Goal: Information Seeking & Learning: Compare options

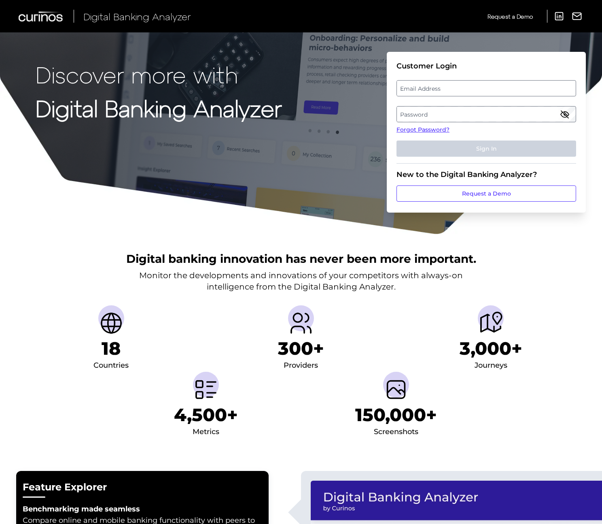
click at [508, 92] on label "Email Address" at bounding box center [486, 88] width 178 height 15
click at [508, 92] on input "email" at bounding box center [487, 88] width 180 height 16
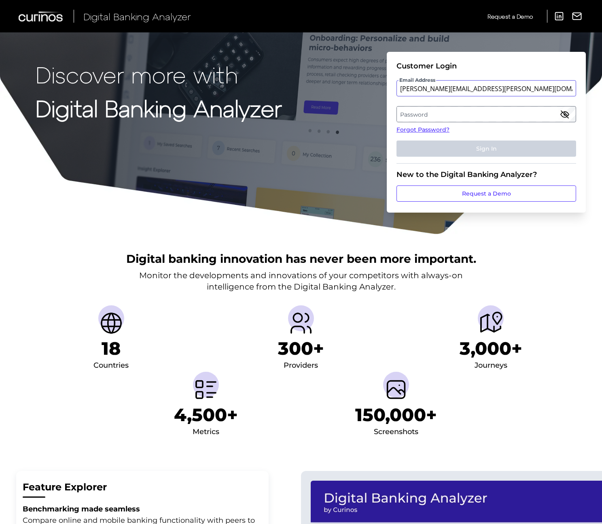
type input "[PERSON_NAME][EMAIL_ADDRESS][PERSON_NAME][DOMAIN_NAME]"
click at [509, 118] on label "Password" at bounding box center [486, 114] width 178 height 15
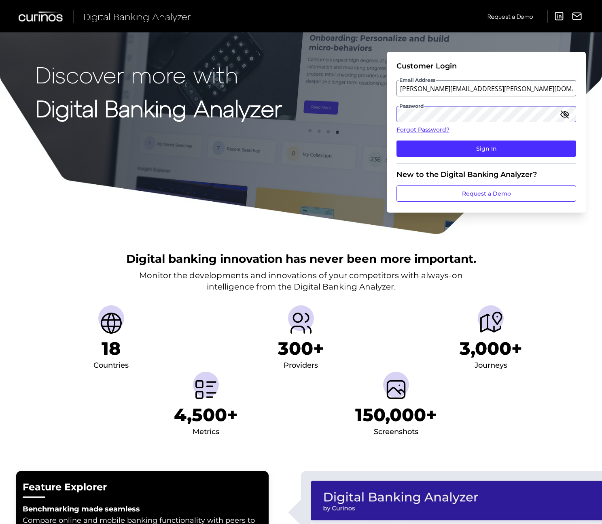
click at [397, 140] on button "Sign In" at bounding box center [487, 148] width 180 height 16
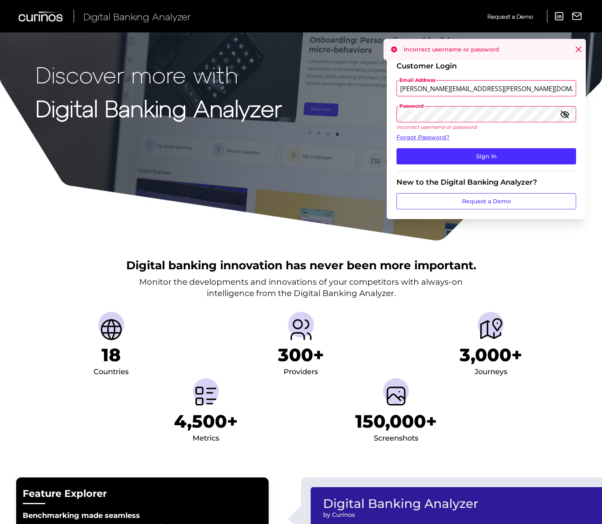
click at [564, 112] on icon "button" at bounding box center [565, 114] width 8 height 6
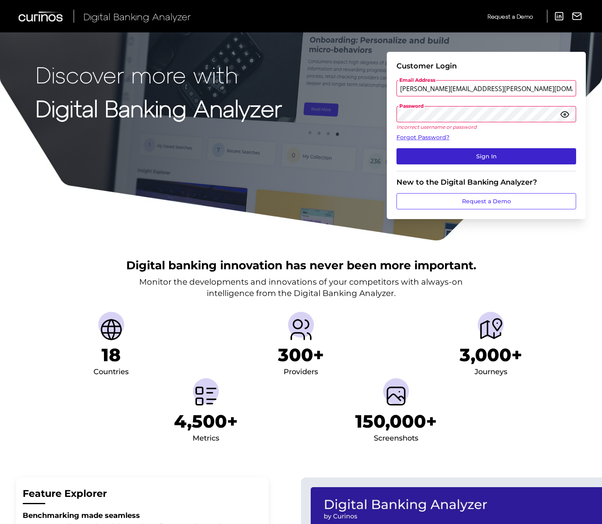
click at [500, 151] on button "Sign In" at bounding box center [487, 156] width 180 height 16
click at [524, 156] on button "Sign In" at bounding box center [487, 156] width 180 height 16
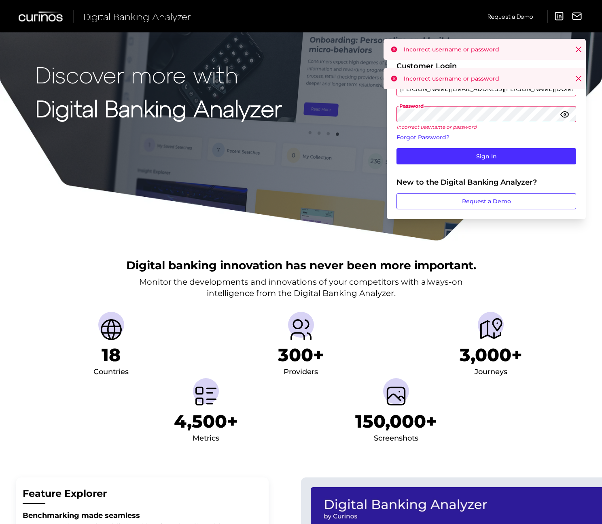
click at [471, 99] on fieldset "Customer Login Email Address [PERSON_NAME][EMAIL_ADDRESS][PERSON_NAME][DOMAIN_N…" at bounding box center [487, 117] width 180 height 110
click at [483, 74] on div "Incorrect username or password" at bounding box center [485, 78] width 202 height 21
click at [482, 64] on div "Customer Login" at bounding box center [487, 66] width 180 height 9
click at [461, 87] on input "[PERSON_NAME][EMAIL_ADDRESS][PERSON_NAME][DOMAIN_NAME]" at bounding box center [487, 88] width 180 height 16
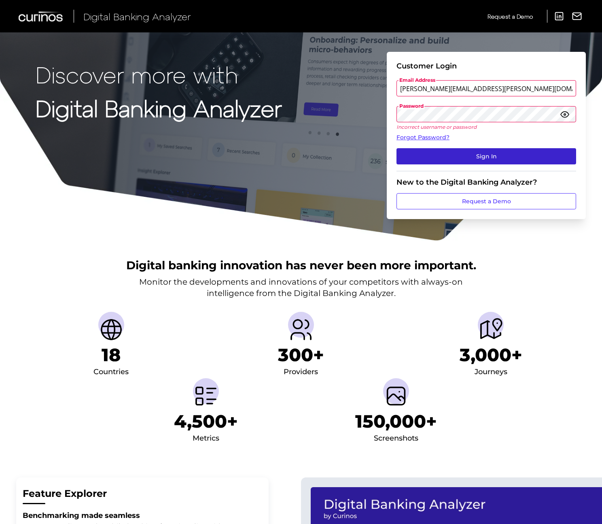
click at [481, 154] on button "Sign In" at bounding box center [487, 156] width 180 height 16
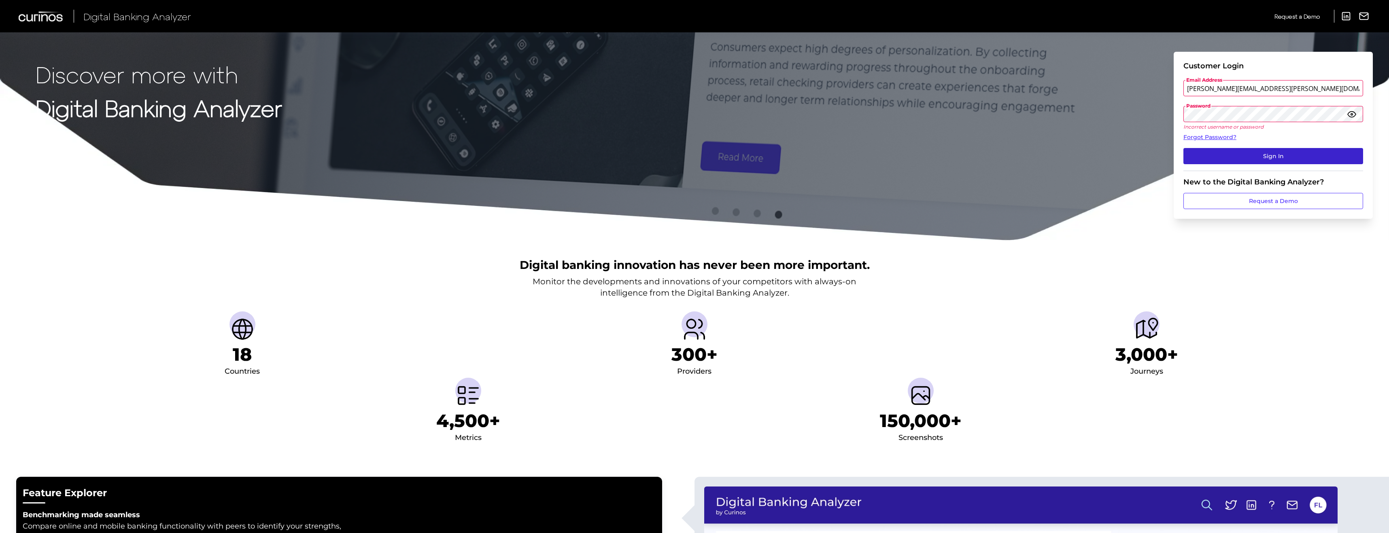
click at [605, 153] on button "Sign In" at bounding box center [1273, 156] width 180 height 16
click at [605, 157] on button "Sign In" at bounding box center [1273, 156] width 180 height 16
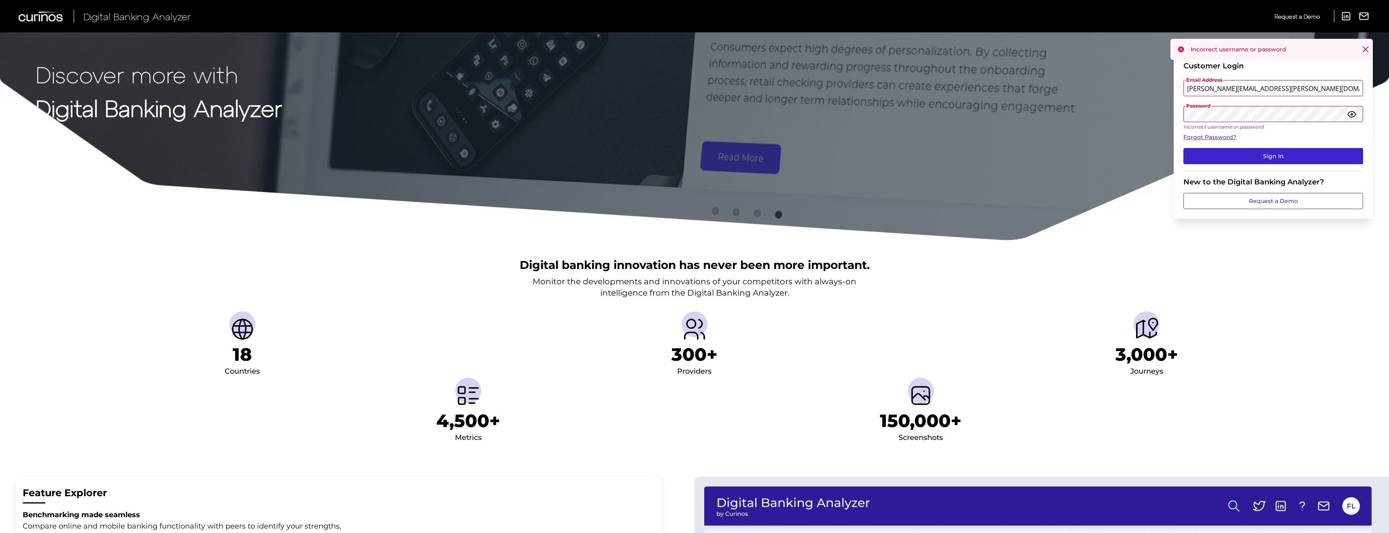
click at [605, 156] on button "Sign In" at bounding box center [1273, 156] width 180 height 16
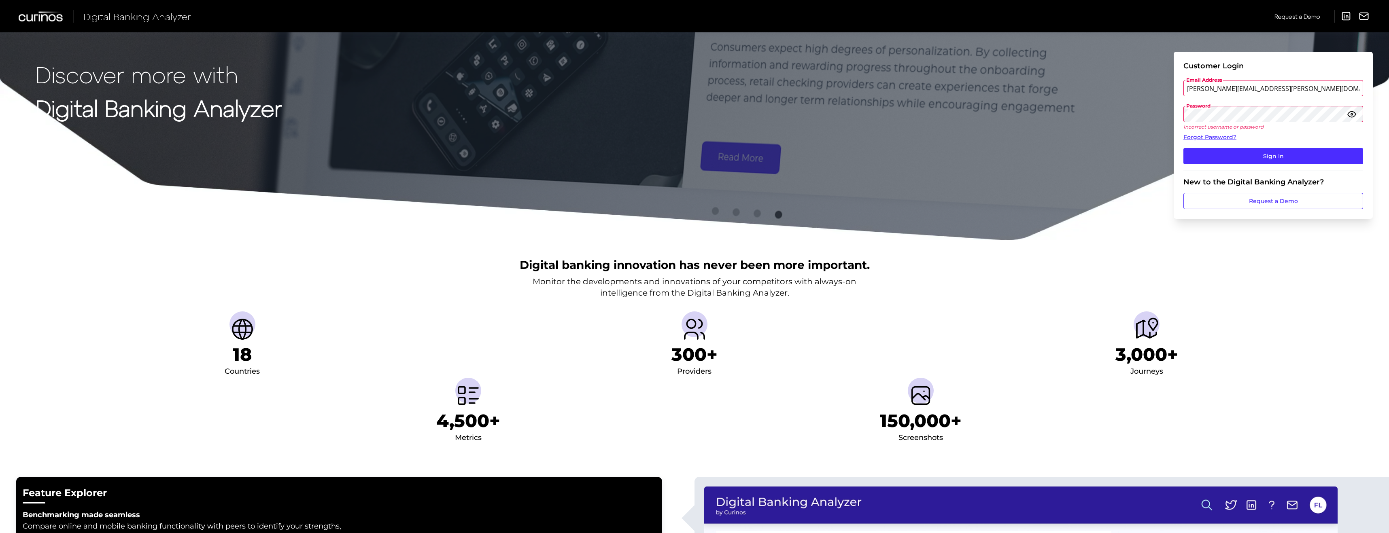
click at [605, 148] on button "Sign In" at bounding box center [1273, 156] width 180 height 16
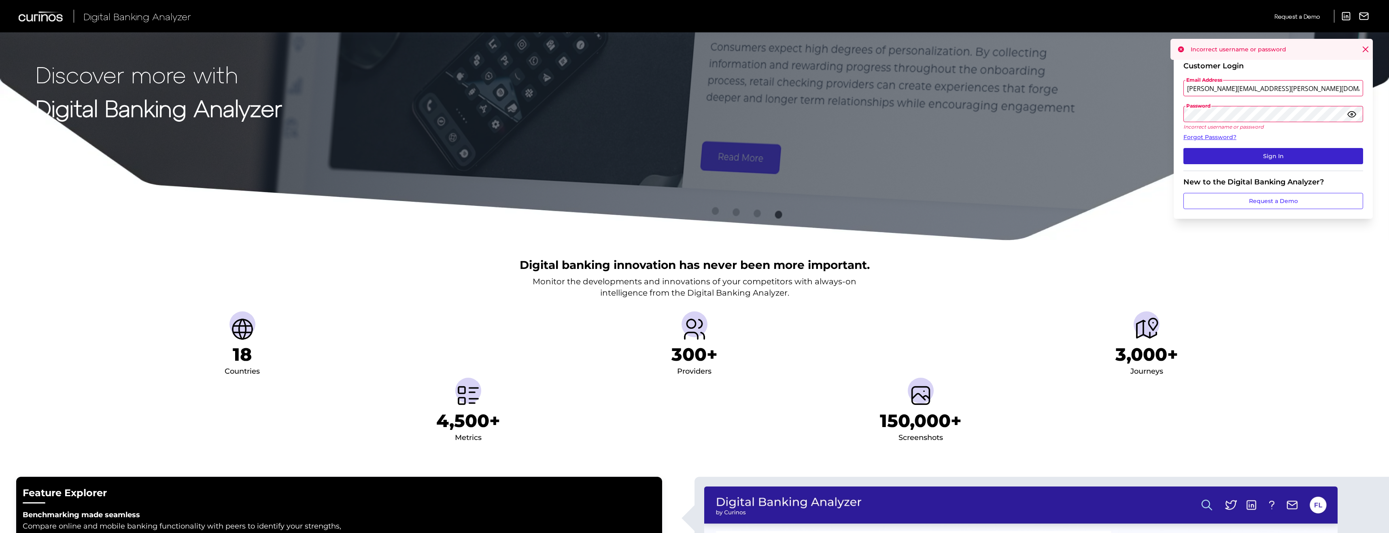
click at [605, 159] on button "Sign In" at bounding box center [1273, 156] width 180 height 16
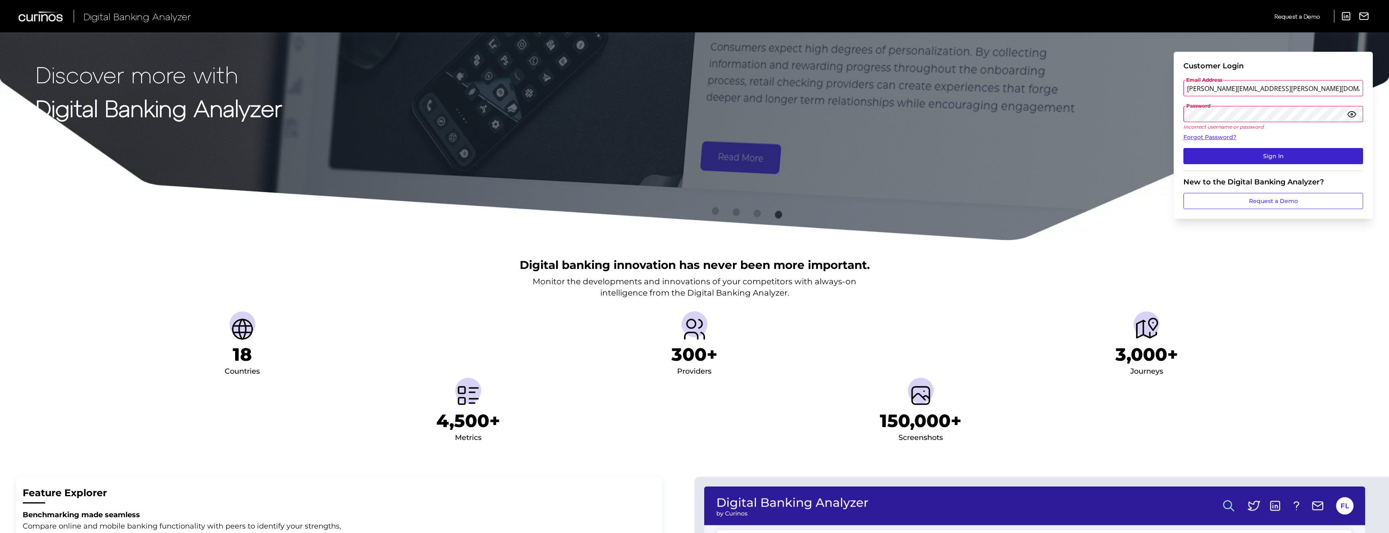
click at [605, 156] on button "Sign In" at bounding box center [1273, 156] width 180 height 16
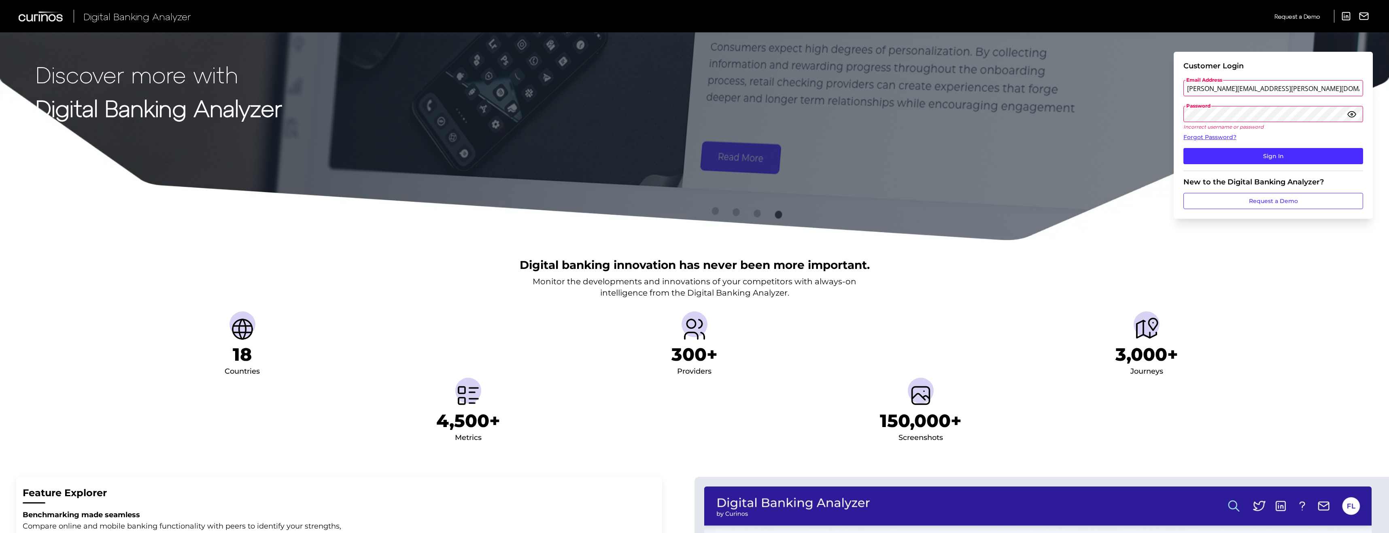
click at [605, 115] on div "Discover more with Digital Banking Analyzer Customer Login Email Address [PERSO…" at bounding box center [694, 120] width 1389 height 241
drag, startPoint x: 1235, startPoint y: 159, endPoint x: 1235, endPoint y: 155, distance: 4.1
click at [605, 155] on button "Sign In" at bounding box center [1273, 156] width 180 height 16
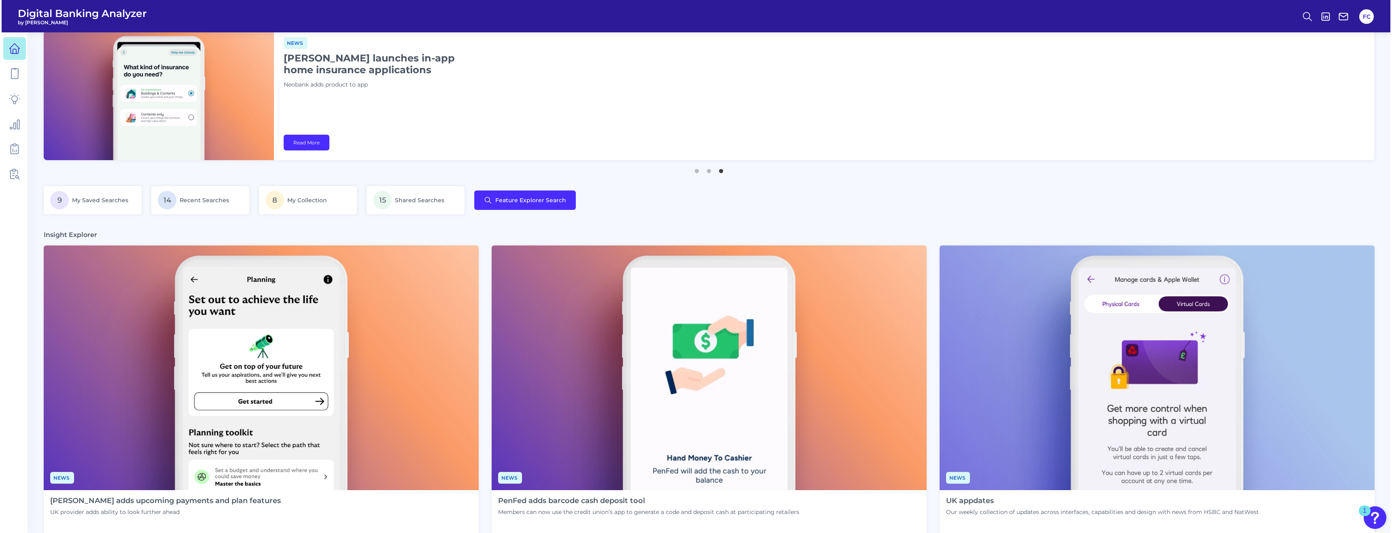
scroll to position [14, 0]
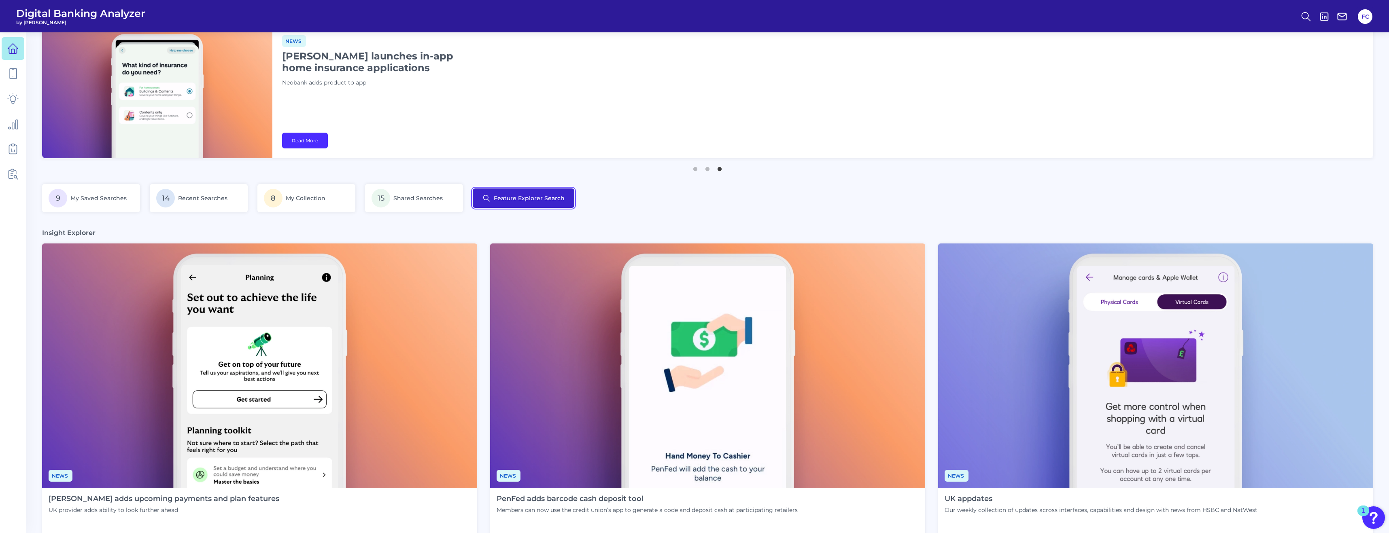
click at [531, 198] on button "Feature Explorer Search" at bounding box center [524, 198] width 102 height 19
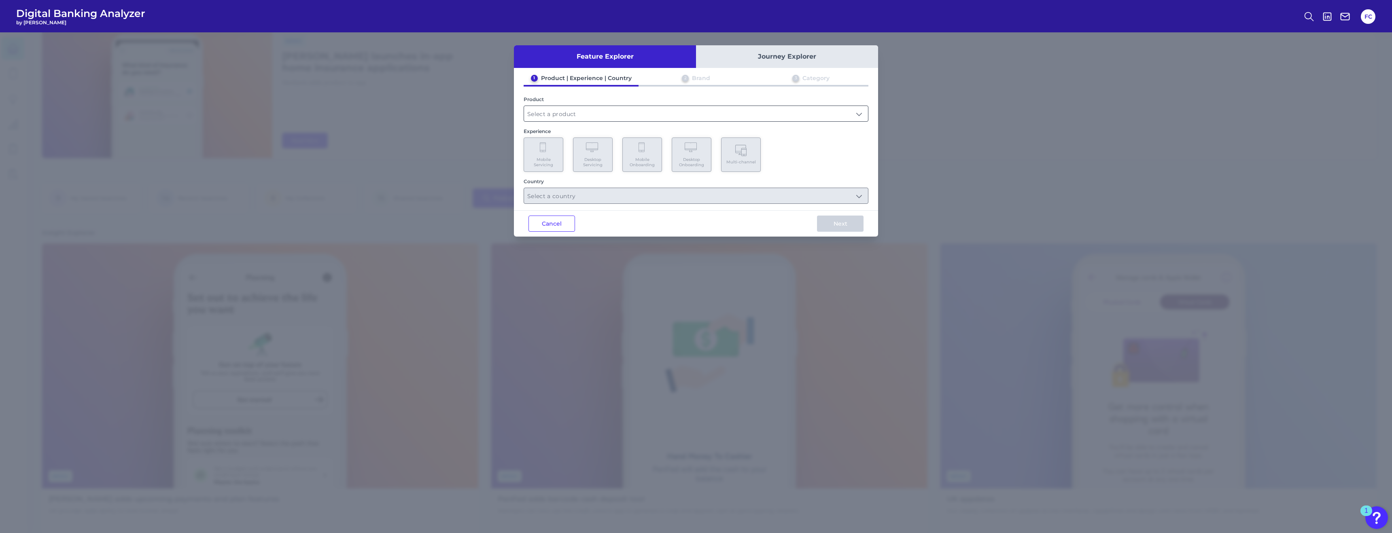
click at [605, 111] on input "text" at bounding box center [696, 113] width 344 height 15
click at [605, 127] on li "Checking / Current Account" at bounding box center [696, 133] width 344 height 19
type input "Checking / Current Account"
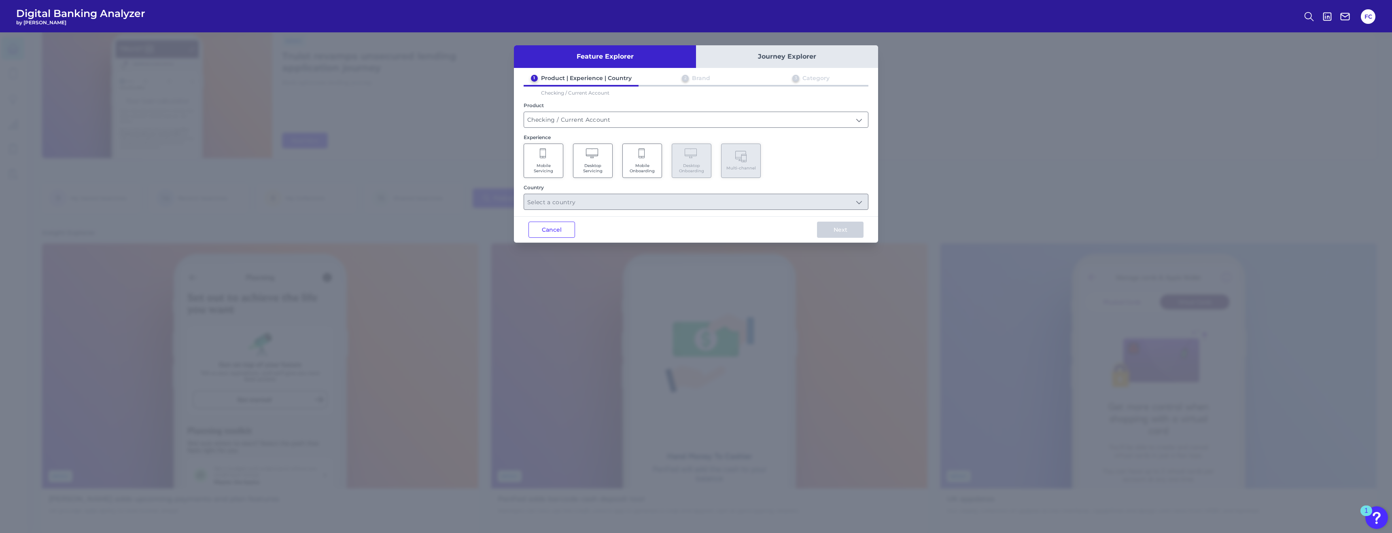
click at [600, 167] on span "Desktop Servicing" at bounding box center [592, 168] width 31 height 11
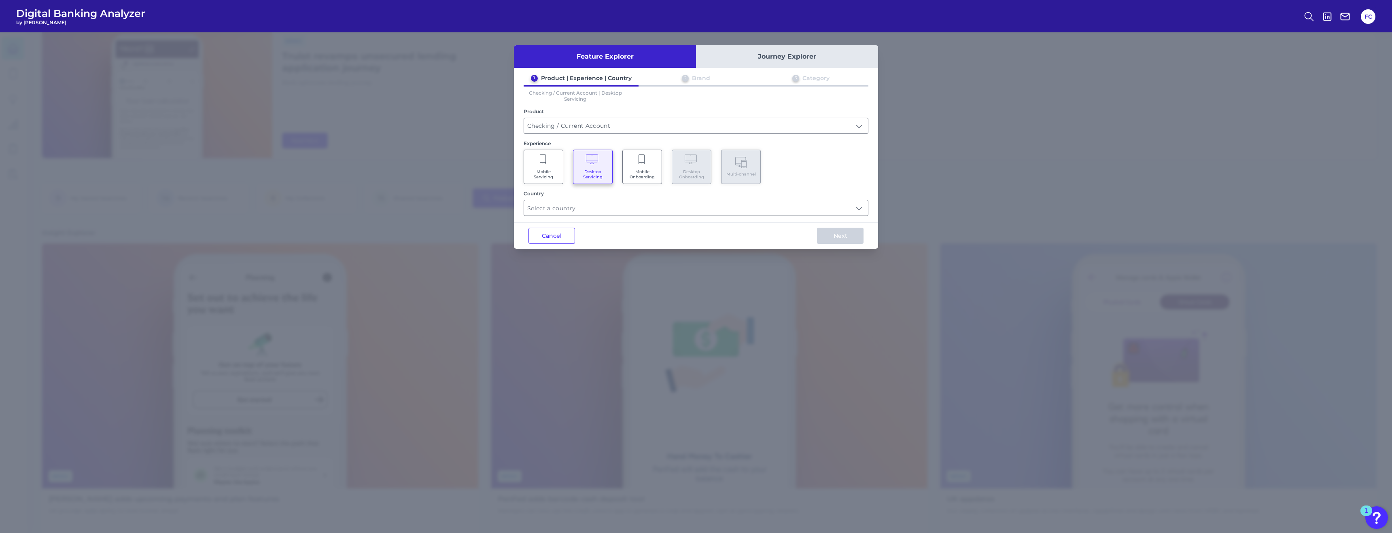
click at [547, 157] on icon at bounding box center [543, 160] width 7 height 11
click at [583, 161] on Servicing "Desktop Servicing" at bounding box center [593, 167] width 40 height 34
click at [605, 210] on input "text" at bounding box center [696, 207] width 344 height 15
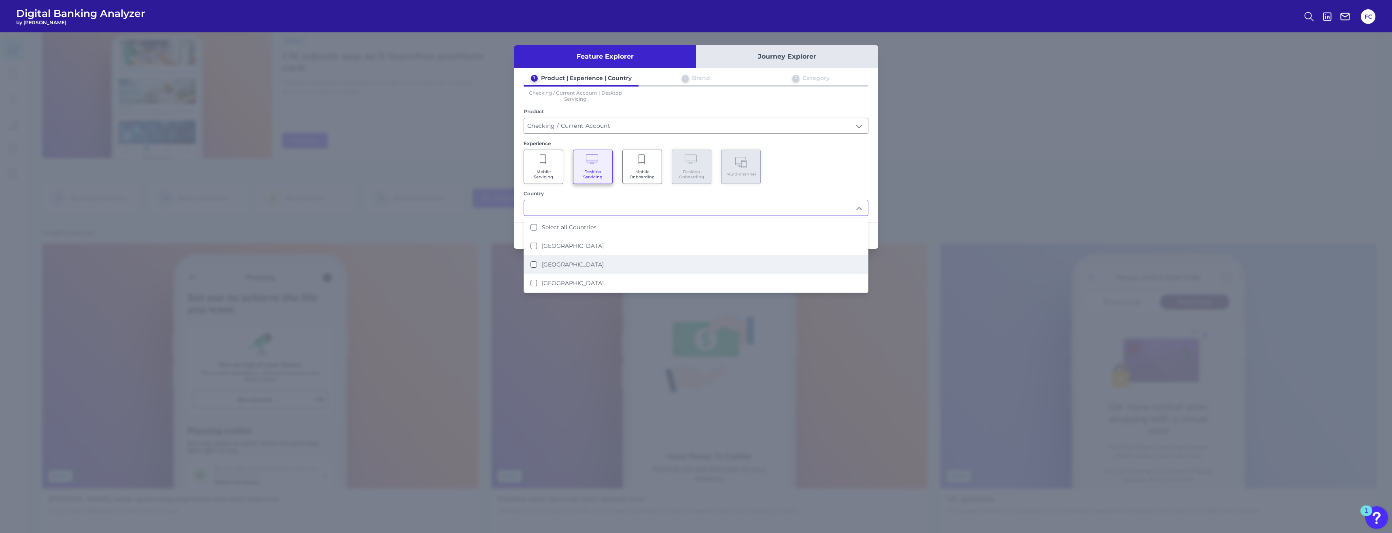
click at [595, 259] on li "United States" at bounding box center [696, 264] width 344 height 19
type input "United States"
click at [605, 171] on div "Mobile Servicing Desktop Servicing Mobile Onboarding Desktop Onboarding Multi-c…" at bounding box center [696, 167] width 345 height 34
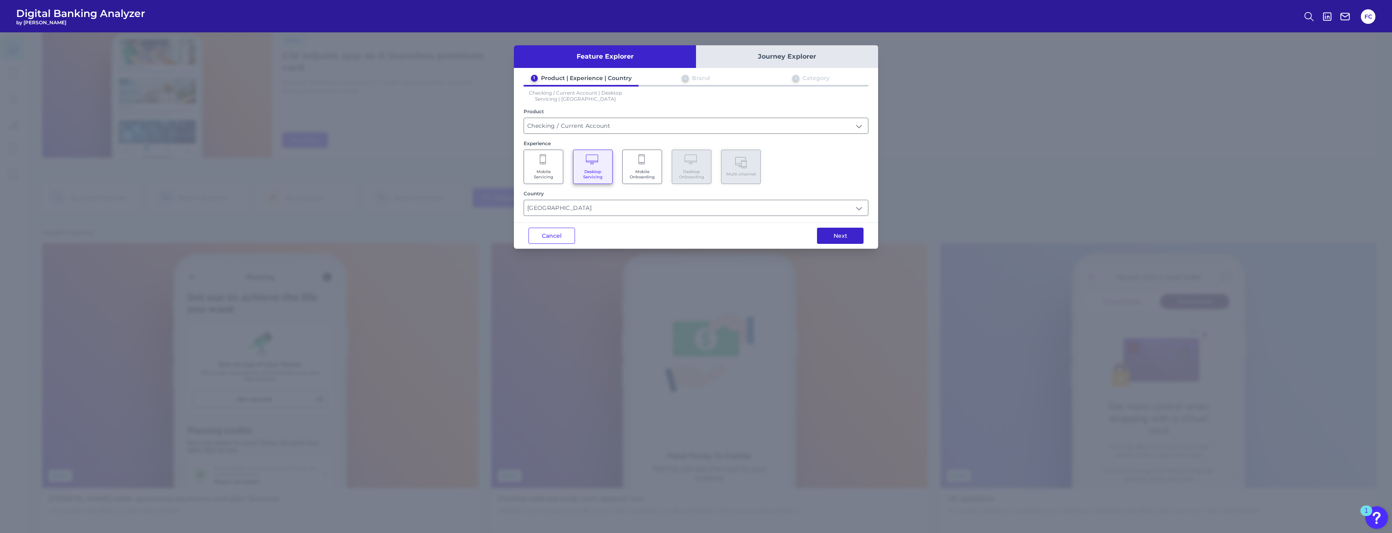
click at [605, 232] on button "Next" at bounding box center [840, 236] width 47 height 16
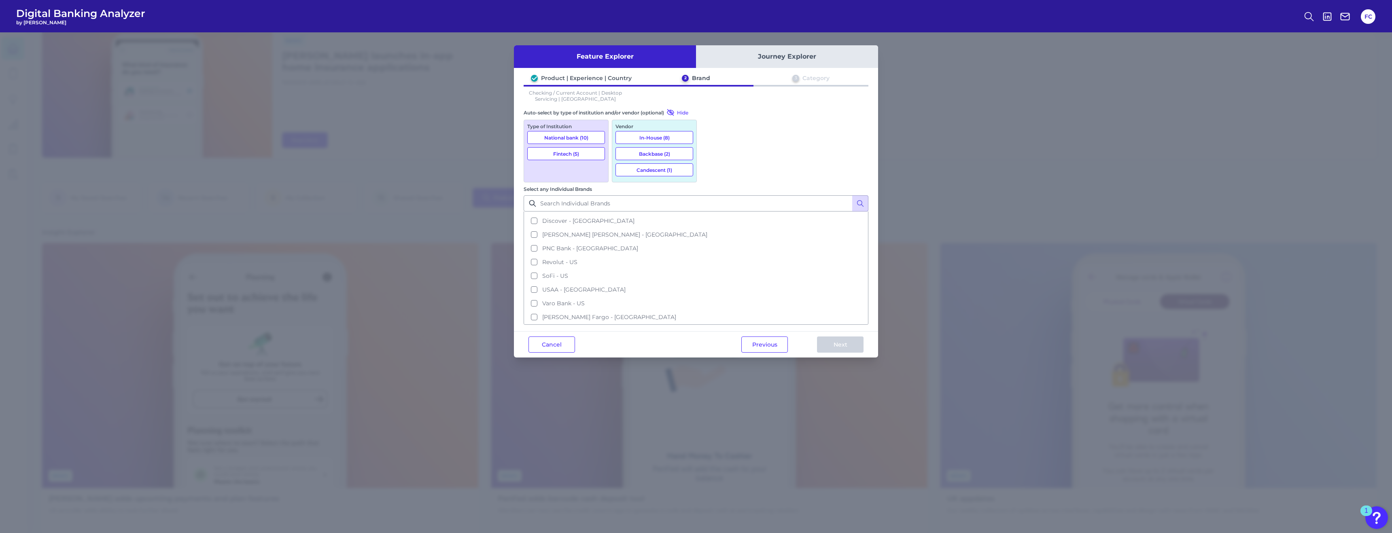
scroll to position [0, 0]
click at [592, 137] on button "National bank (10)" at bounding box center [566, 137] width 78 height 13
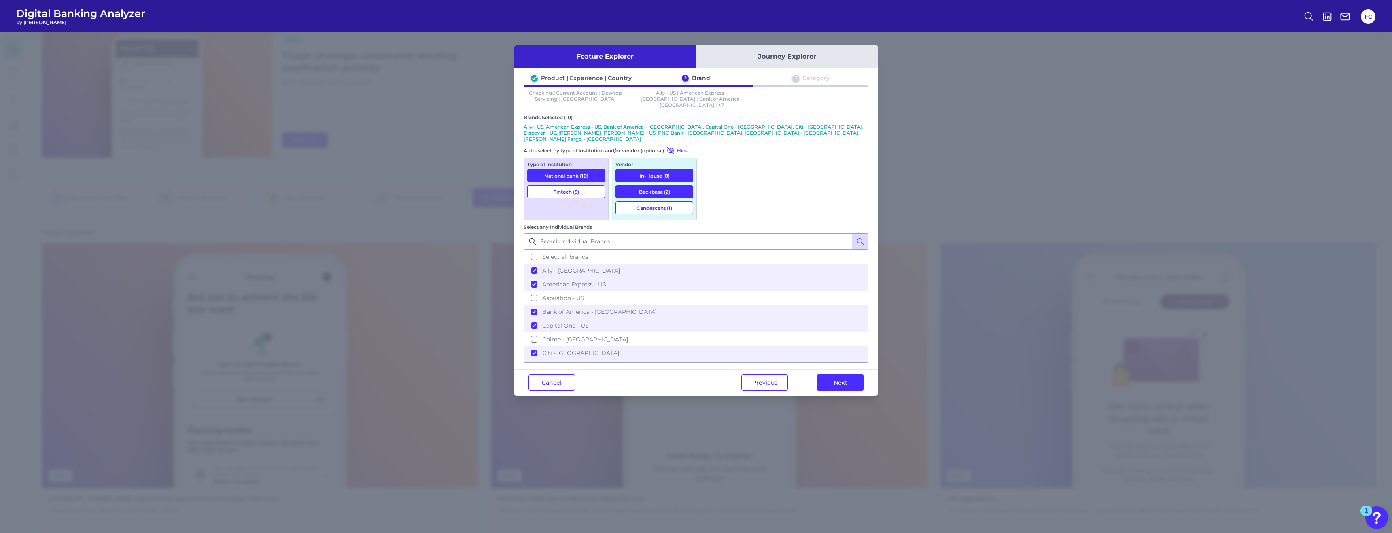
click at [568, 185] on button "Fintech (5)" at bounding box center [566, 191] width 78 height 13
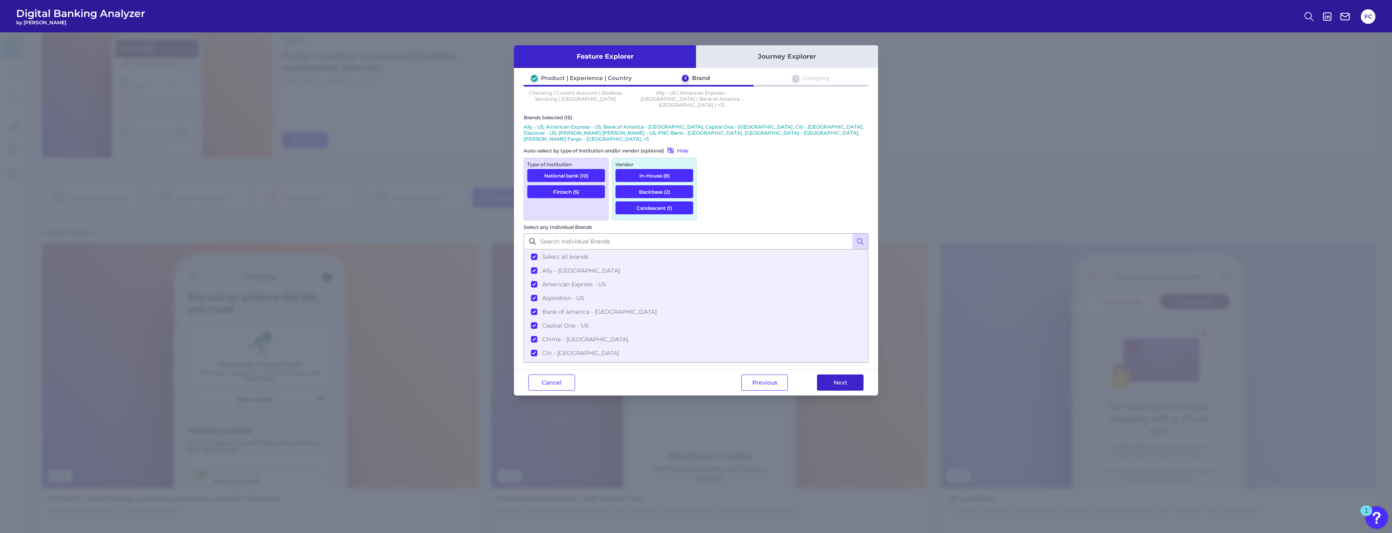
click at [605, 375] on button "Next" at bounding box center [840, 383] width 47 height 16
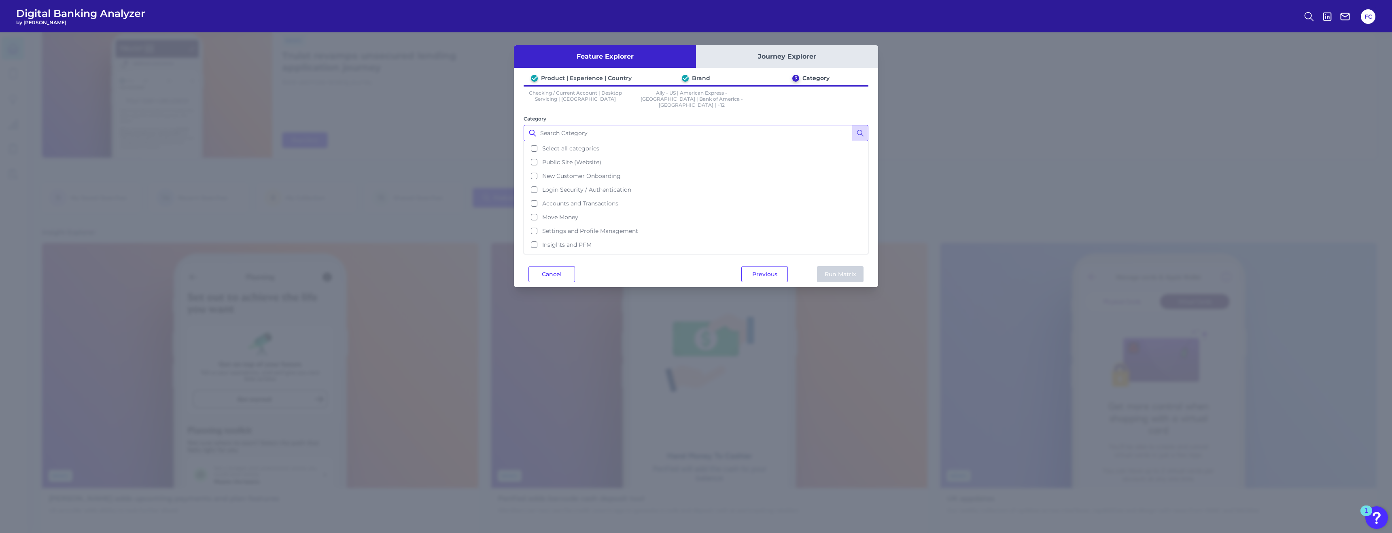
click at [605, 130] on input "Category" at bounding box center [696, 133] width 345 height 16
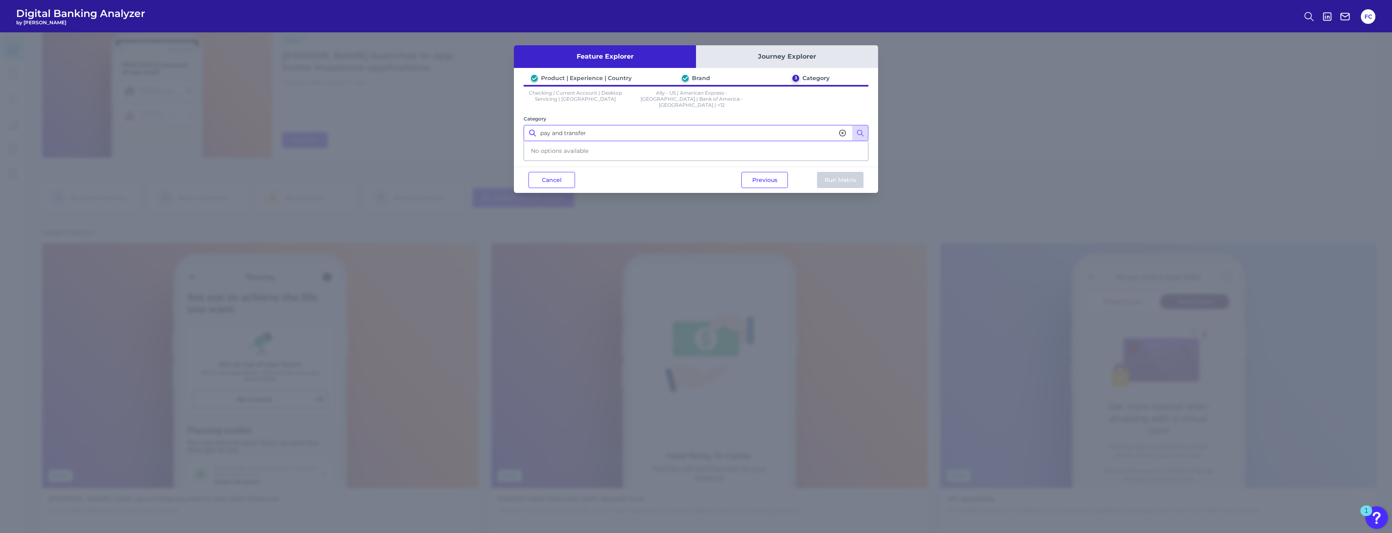
type input "pay and transfer"
click at [605, 129] on icon at bounding box center [842, 133] width 8 height 8
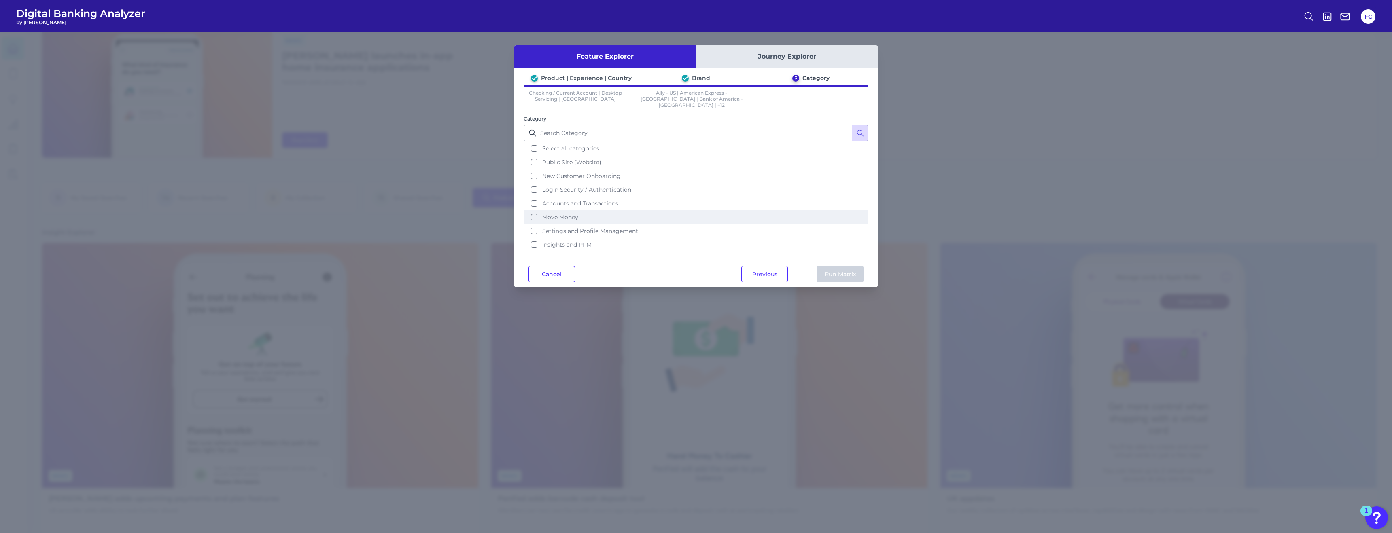
click at [535, 211] on button "Move Money" at bounding box center [695, 217] width 343 height 14
click at [605, 199] on button "Insights and PFM" at bounding box center [695, 206] width 343 height 14
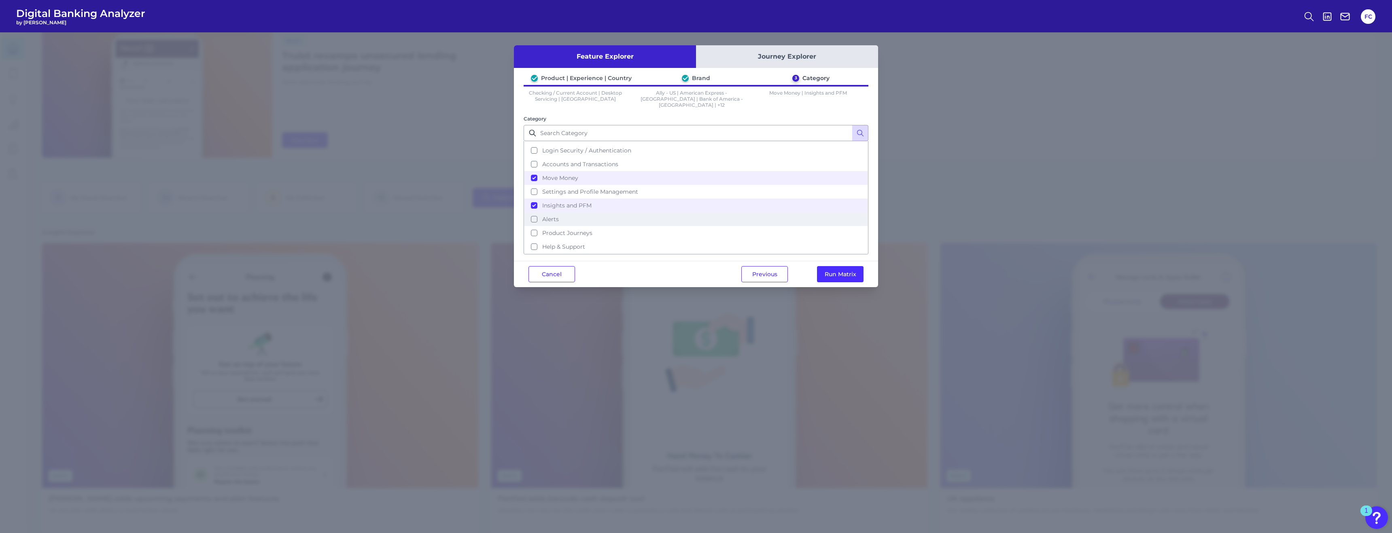
scroll to position [0, 0]
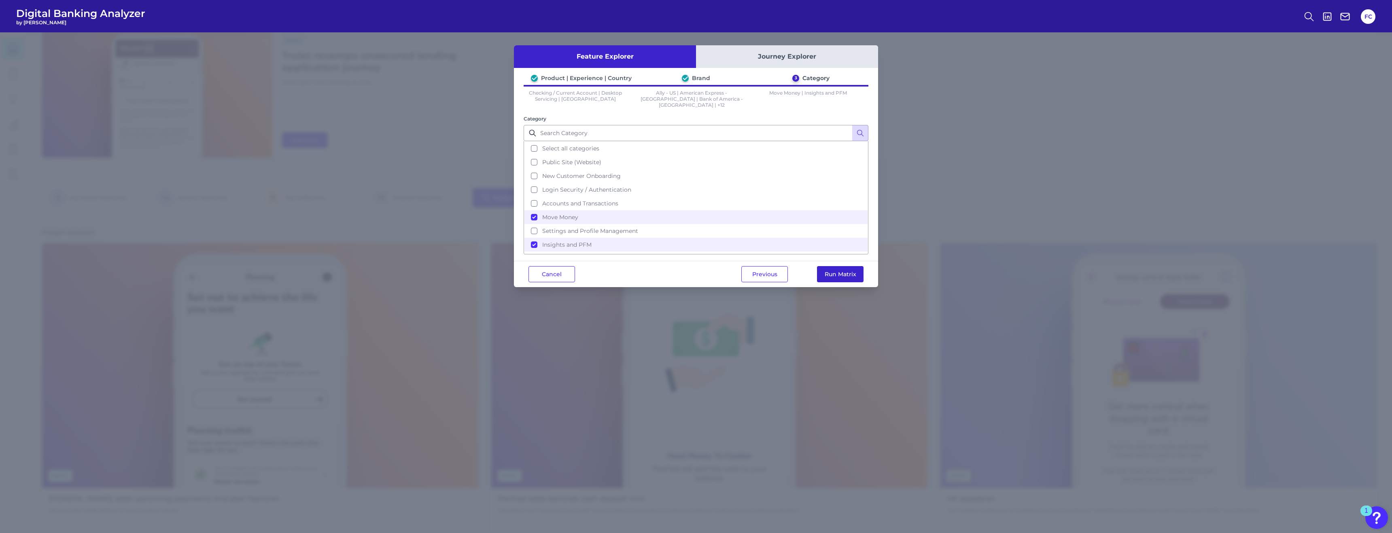
click at [605, 266] on button "Run Matrix" at bounding box center [840, 274] width 47 height 16
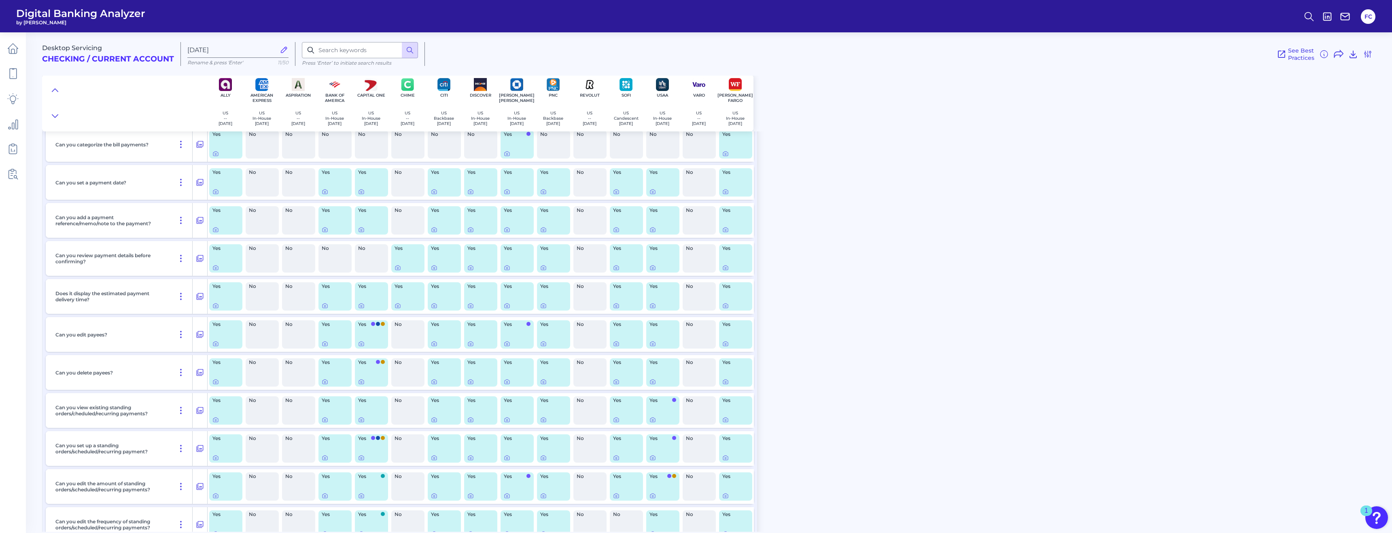
scroll to position [532, 0]
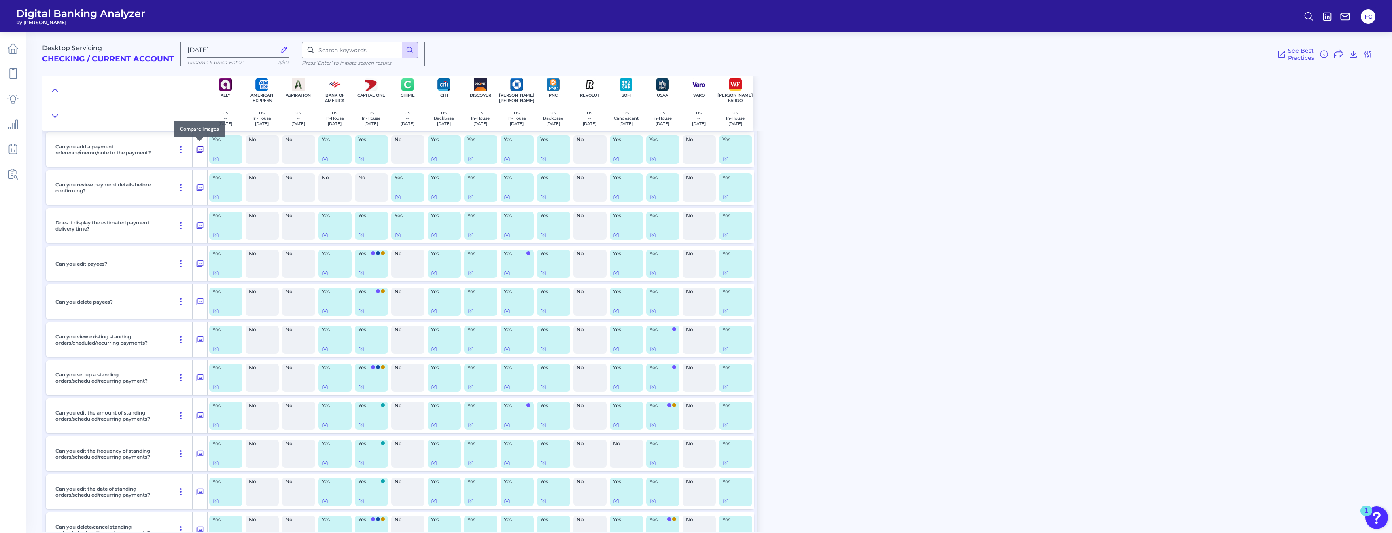
click at [200, 148] on icon at bounding box center [200, 150] width 8 height 10
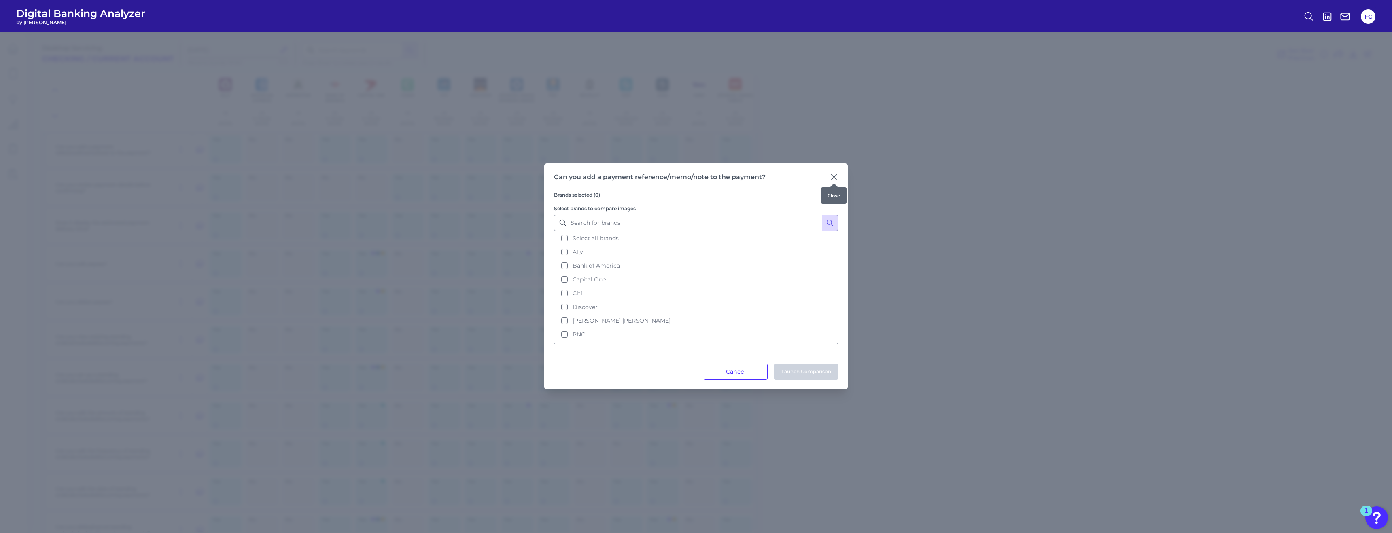
click at [605, 178] on icon at bounding box center [834, 177] width 8 height 8
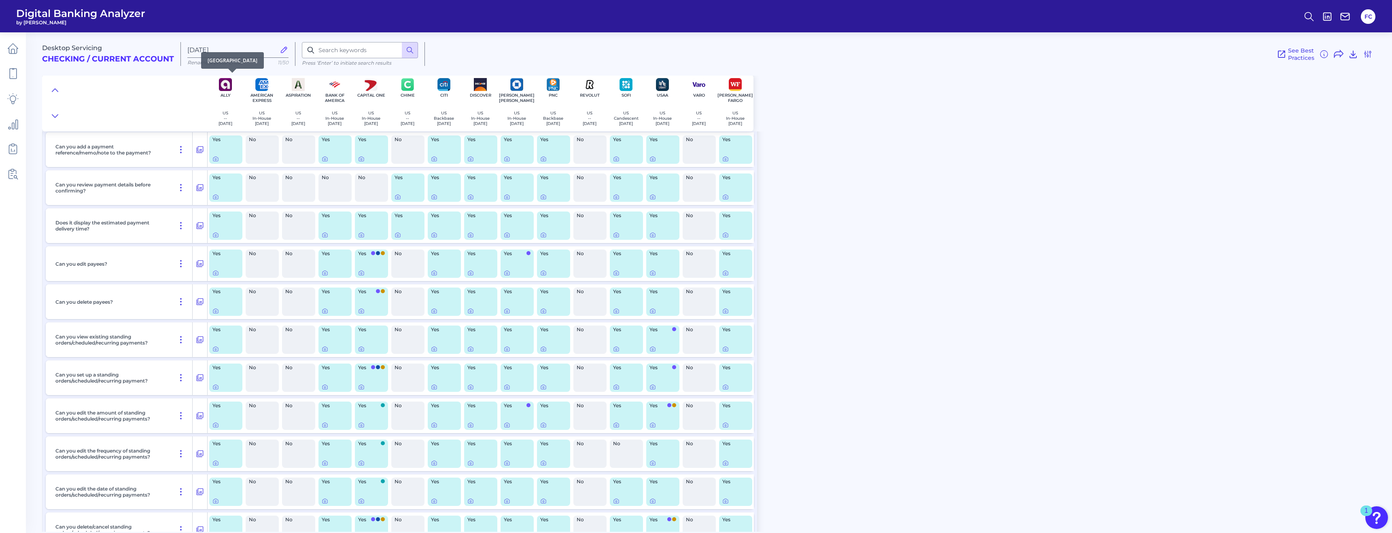
click at [221, 86] on img at bounding box center [225, 84] width 13 height 13
drag, startPoint x: 223, startPoint y: 155, endPoint x: 218, endPoint y: 157, distance: 5.3
click at [218, 157] on body "Digital Banking Analyzer by Curinos FC Desktop Servicing Checking / Current Acc…" at bounding box center [696, 266] width 1392 height 533
click at [216, 158] on icon at bounding box center [215, 159] width 6 height 6
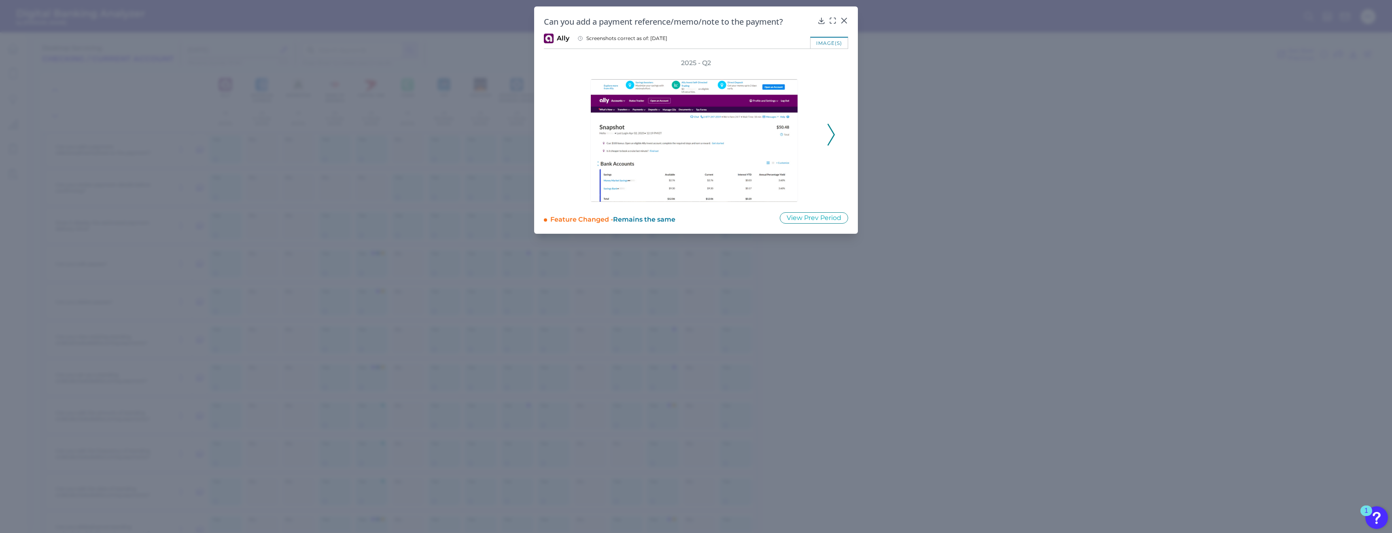
click at [605, 138] on icon at bounding box center [830, 135] width 7 height 22
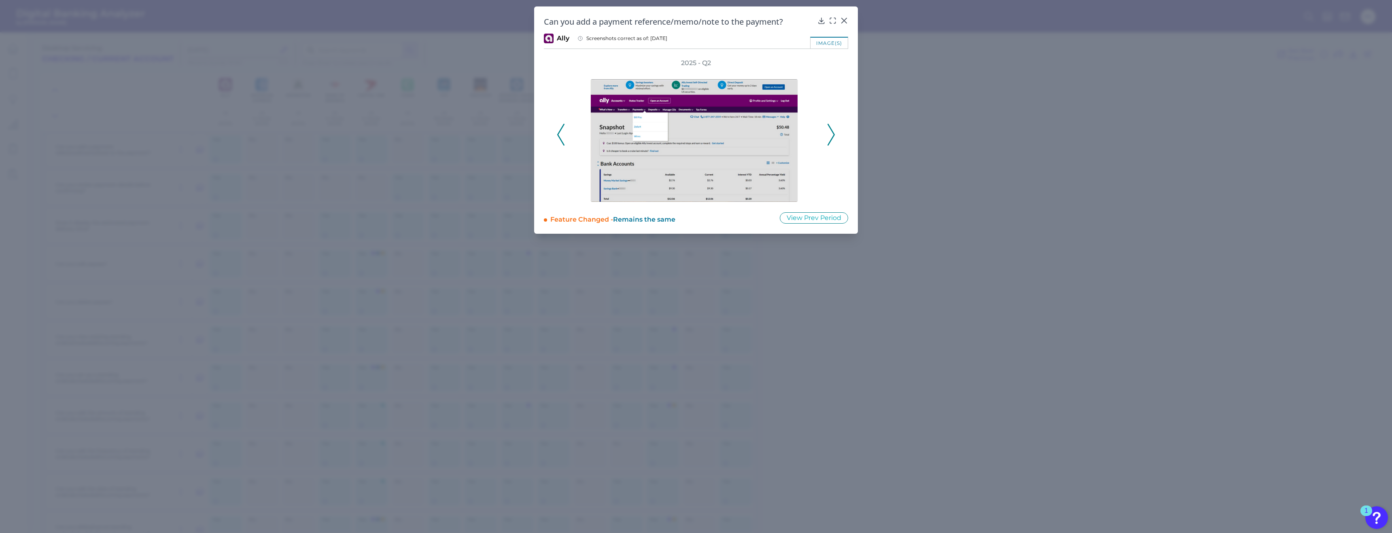
click at [605, 137] on icon at bounding box center [830, 135] width 7 height 22
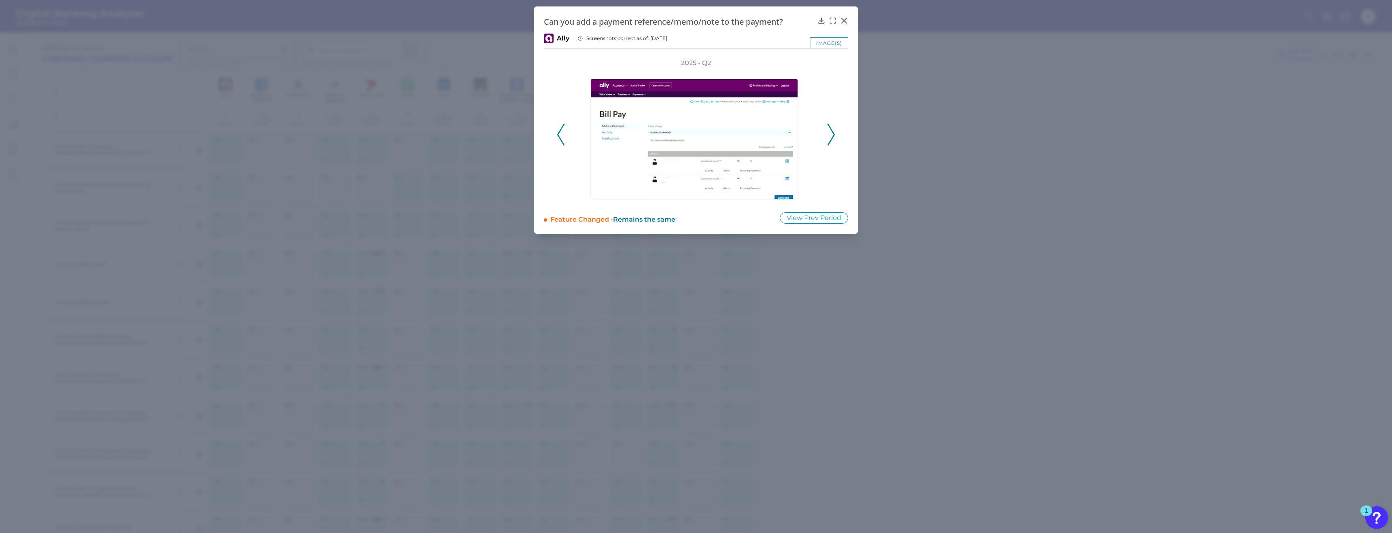
click at [605, 137] on icon at bounding box center [830, 135] width 7 height 22
click at [605, 18] on icon at bounding box center [844, 21] width 8 height 8
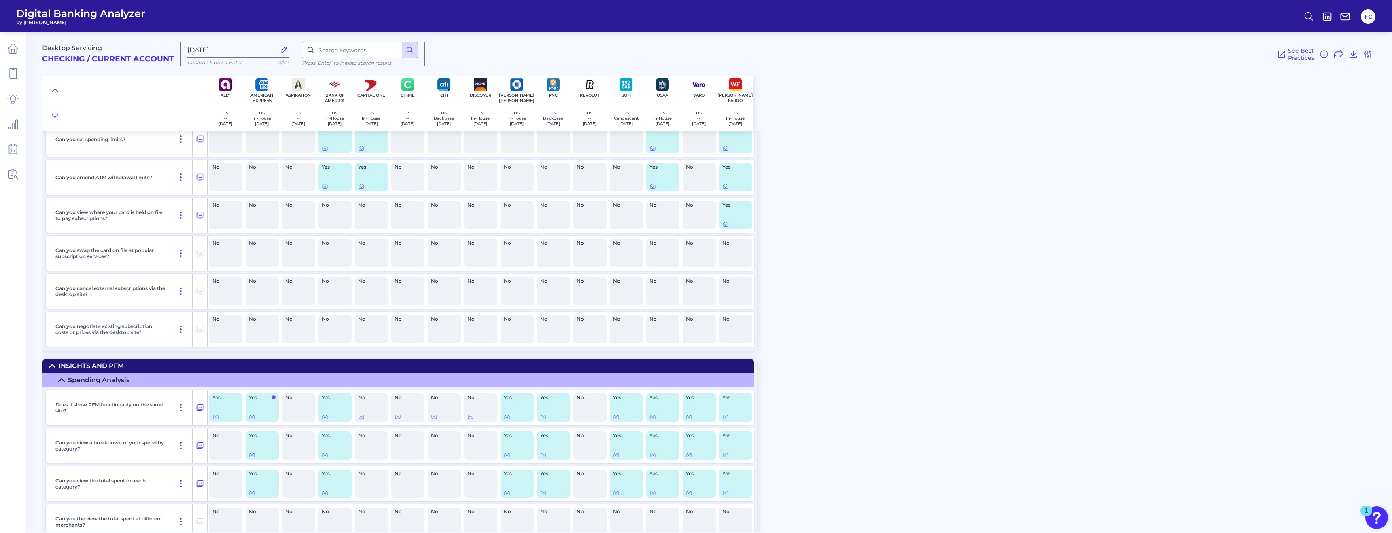
scroll to position [3169, 0]
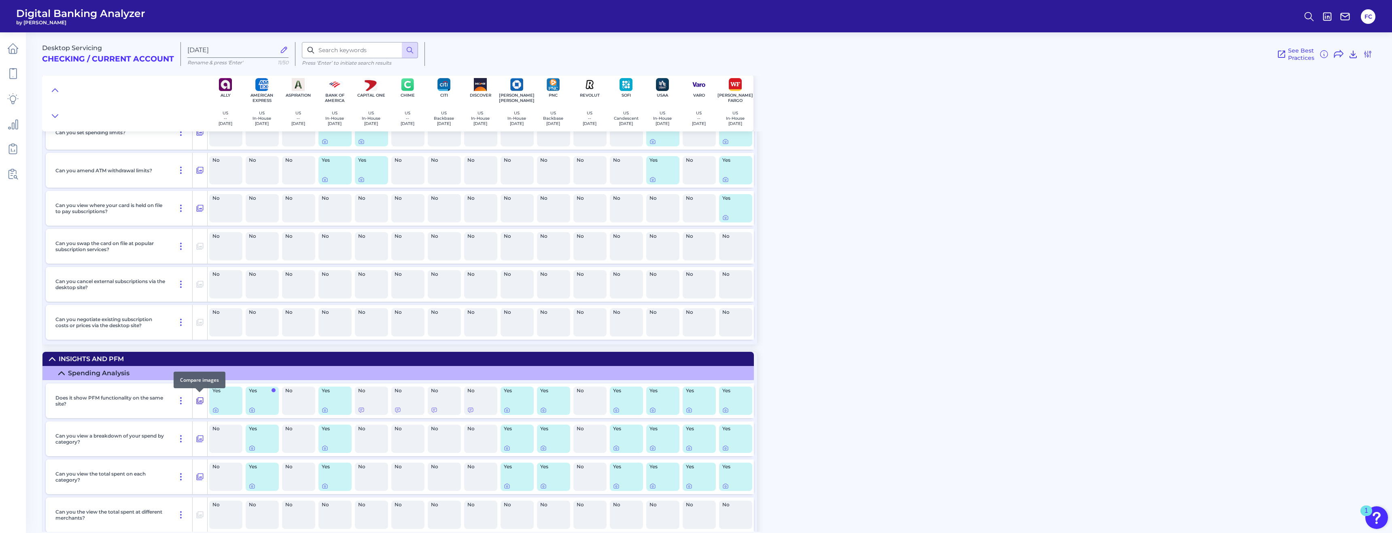
click at [200, 401] on icon at bounding box center [200, 401] width 7 height 7
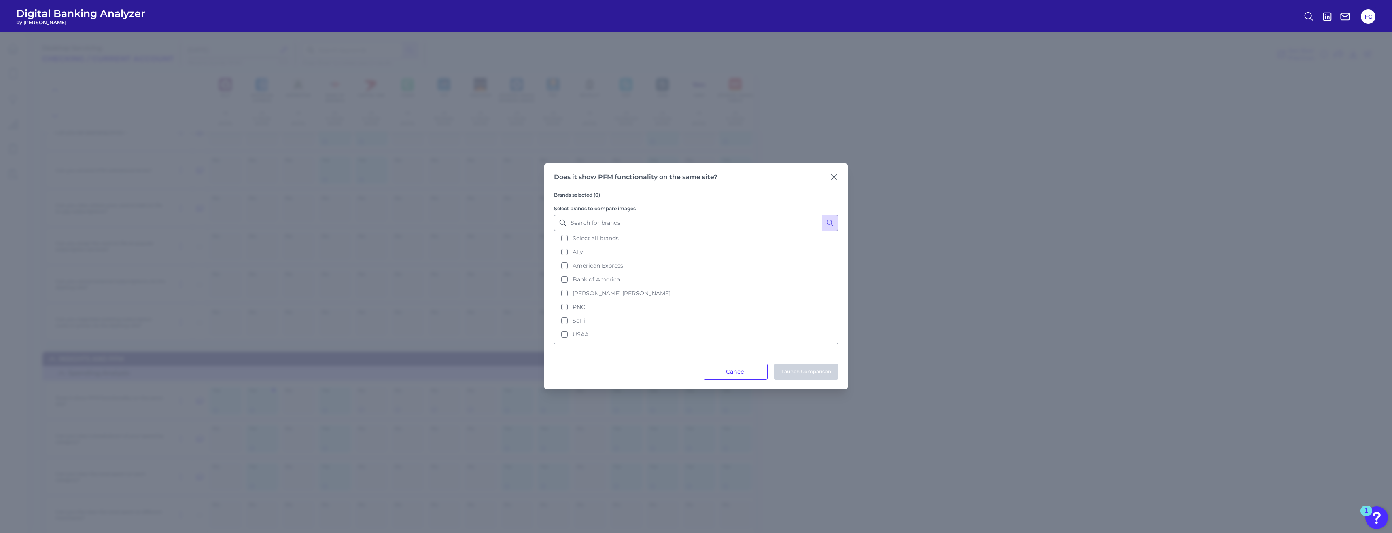
click at [605, 418] on div "Does it show PFM functionality on the same site? Brands selected (0) Select bra…" at bounding box center [696, 282] width 1392 height 501
click at [605, 375] on button "Cancel" at bounding box center [736, 372] width 64 height 16
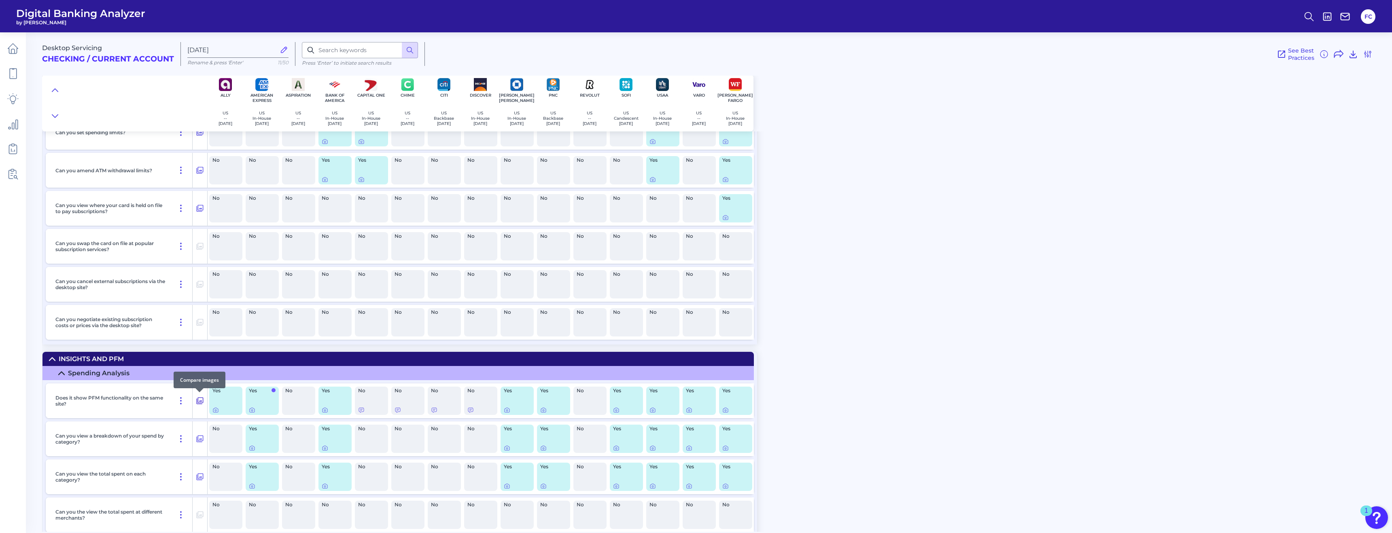
click at [202, 399] on icon at bounding box center [200, 401] width 8 height 10
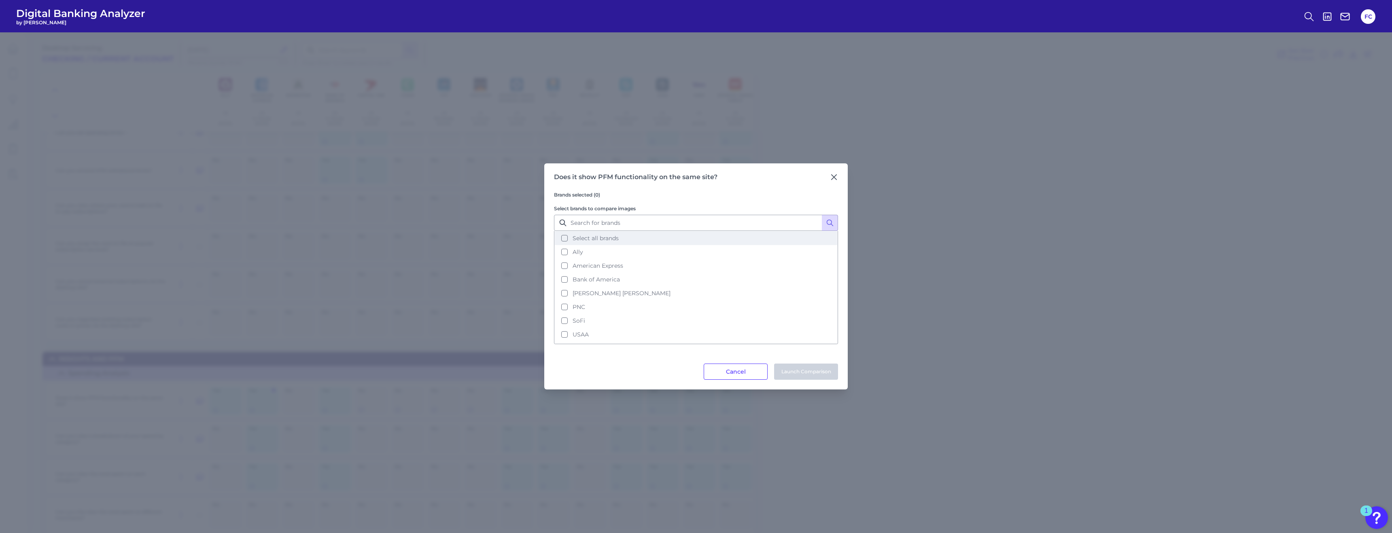
click at [563, 238] on button "Select all brands" at bounding box center [696, 238] width 282 height 14
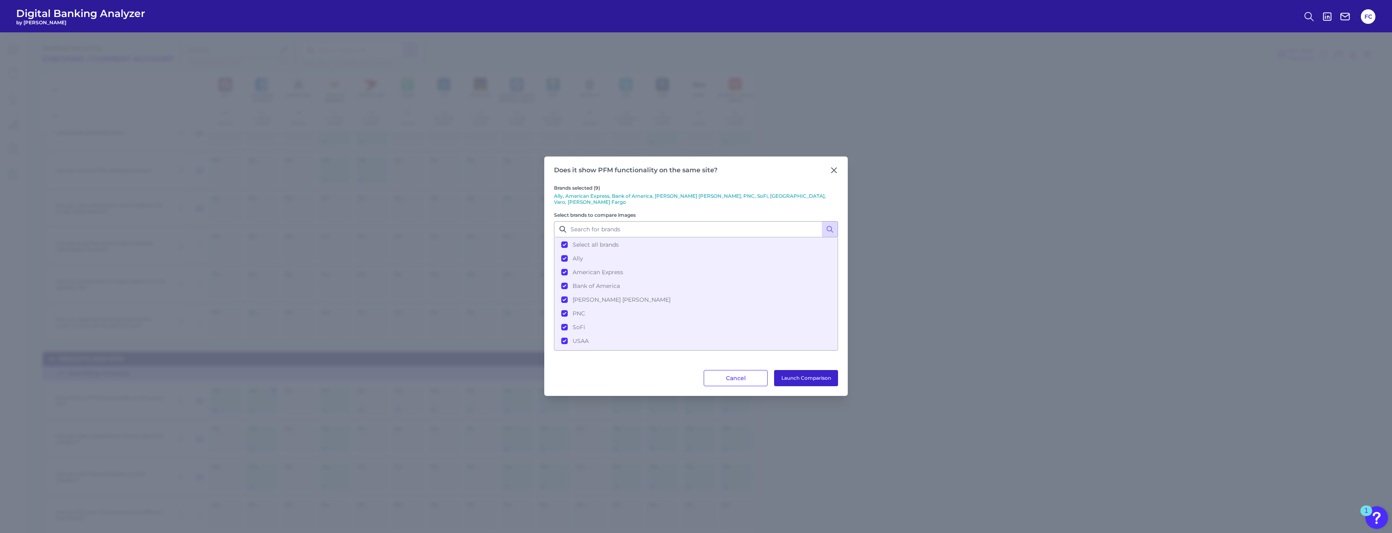
click at [605, 371] on button "Launch Comparison" at bounding box center [806, 378] width 64 height 16
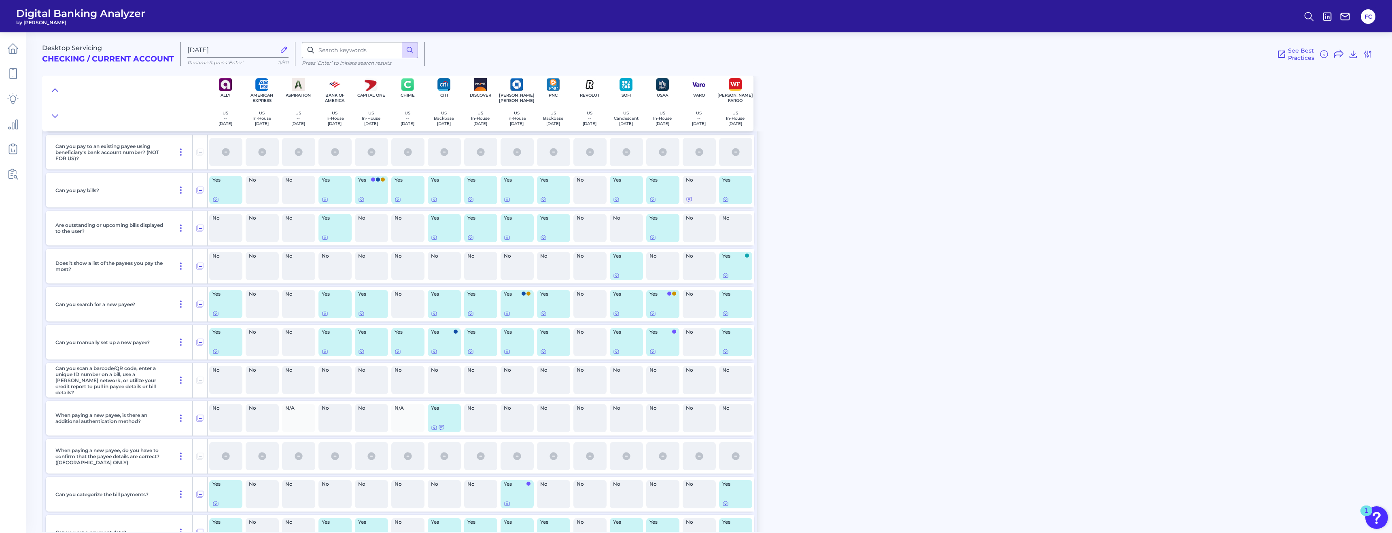
scroll to position [0, 0]
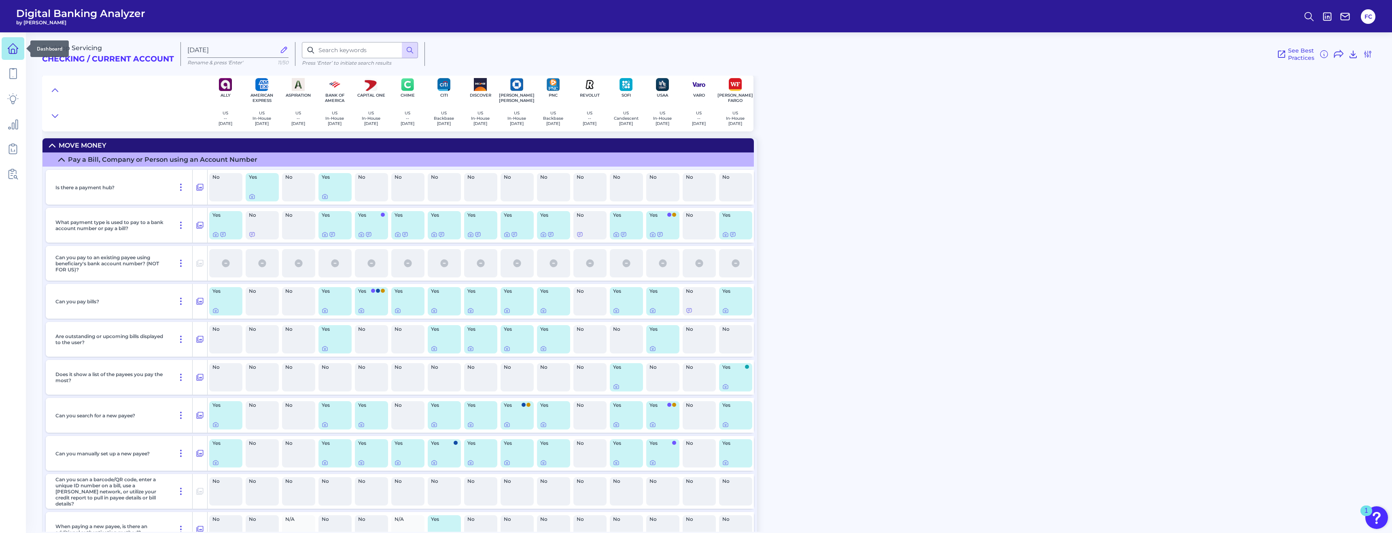
click at [13, 50] on icon at bounding box center [12, 48] width 11 height 11
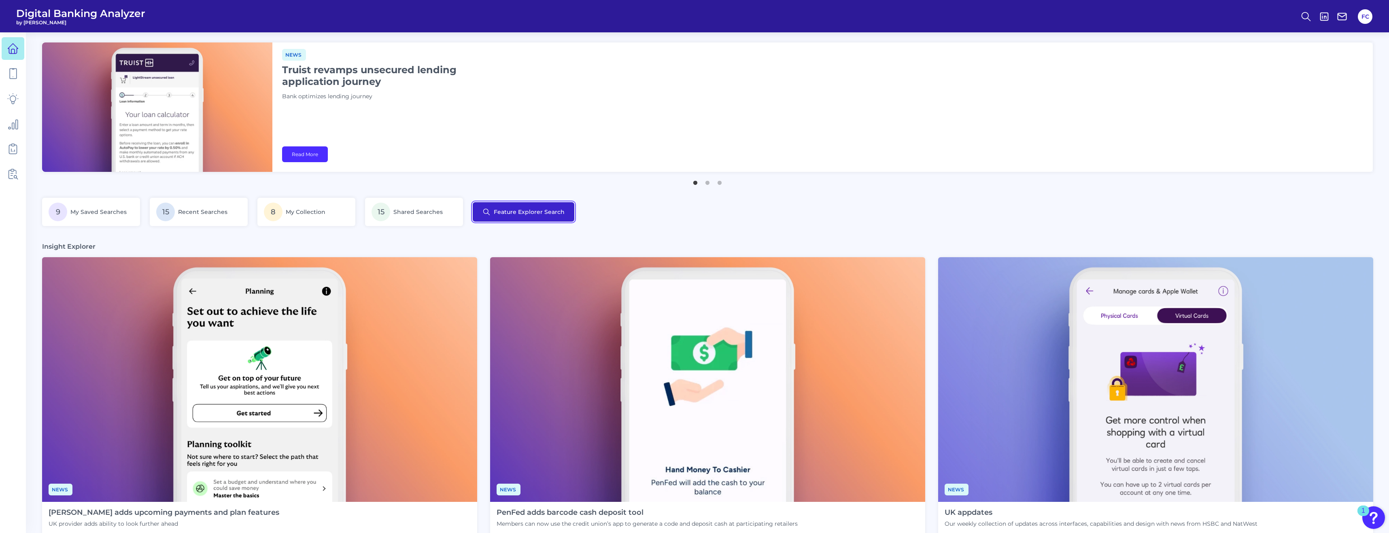
click at [538, 204] on button "Feature Explorer Search" at bounding box center [524, 211] width 102 height 19
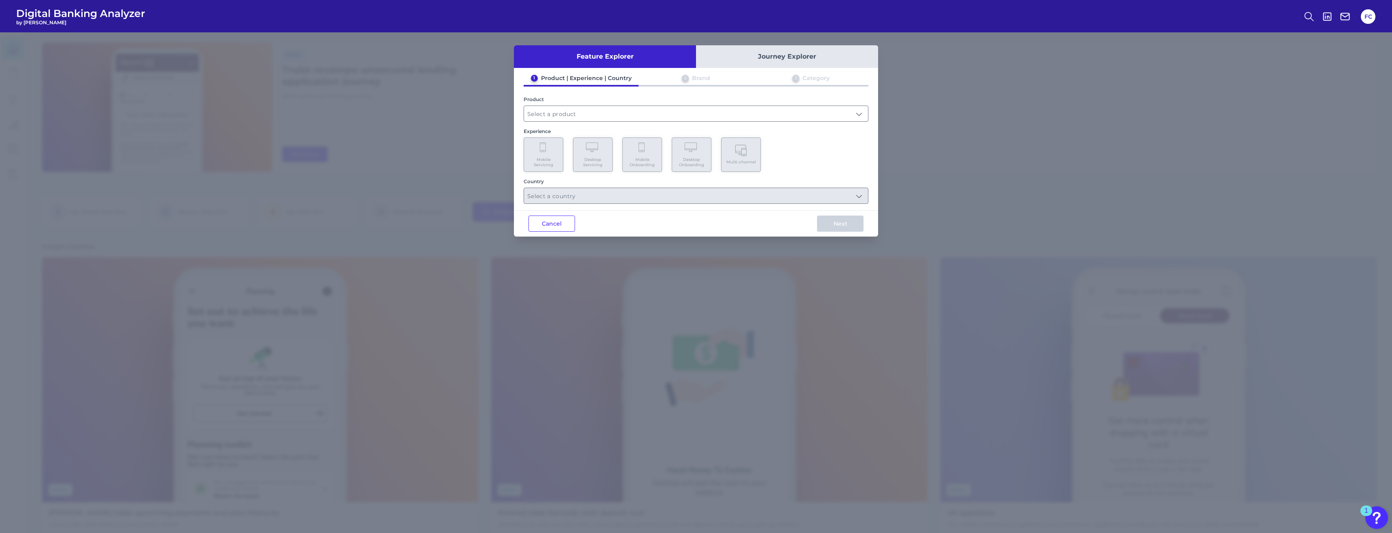
click at [605, 62] on button "Journey Explorer" at bounding box center [787, 56] width 182 height 23
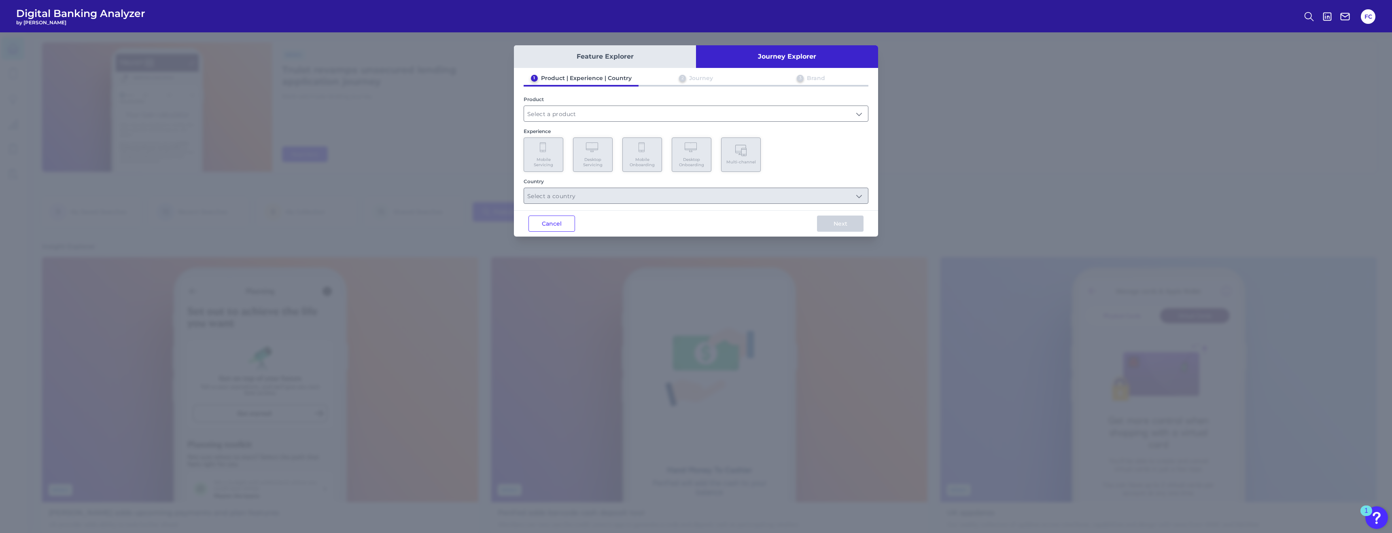
click at [588, 58] on button "Feature Explorer" at bounding box center [605, 56] width 182 height 23
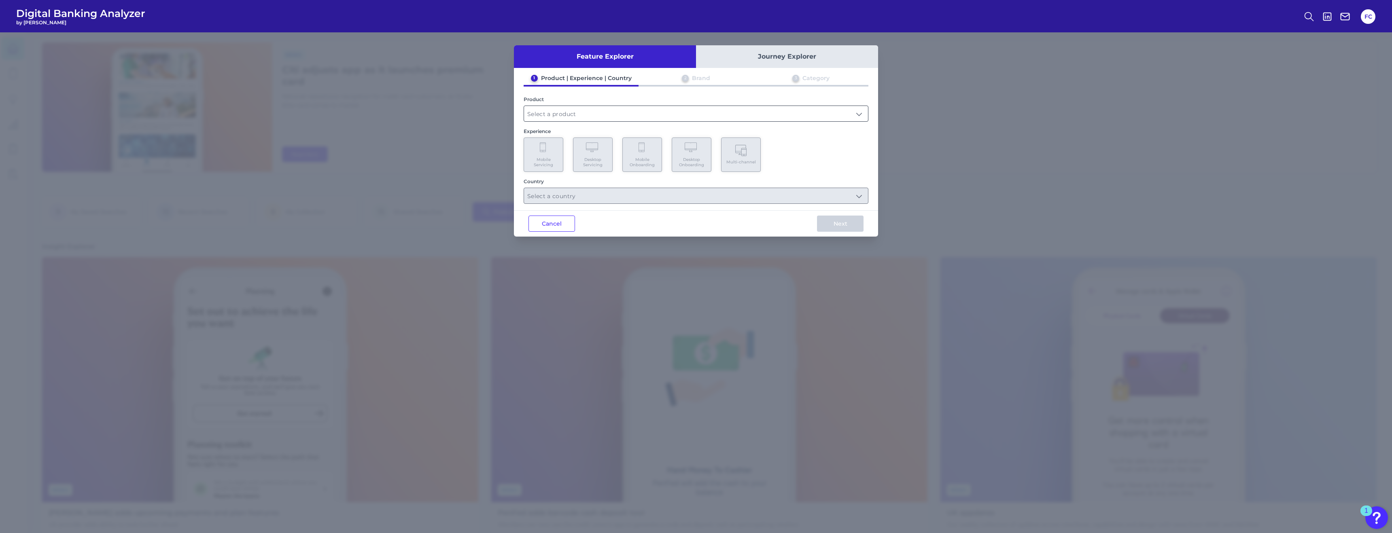
click at [564, 110] on input "text" at bounding box center [696, 113] width 344 height 15
click at [553, 130] on span "Checking / Current Account" at bounding box center [569, 132] width 79 height 7
type input "Checking / Current Account"
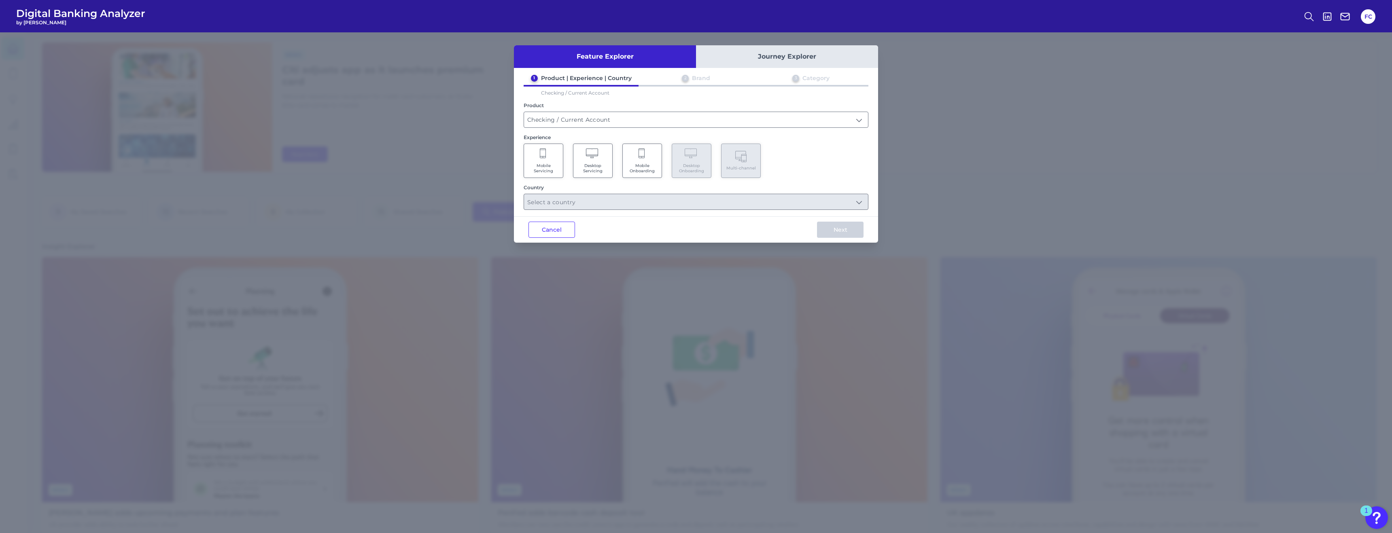
click at [583, 156] on Servicing "Desktop Servicing" at bounding box center [593, 161] width 40 height 34
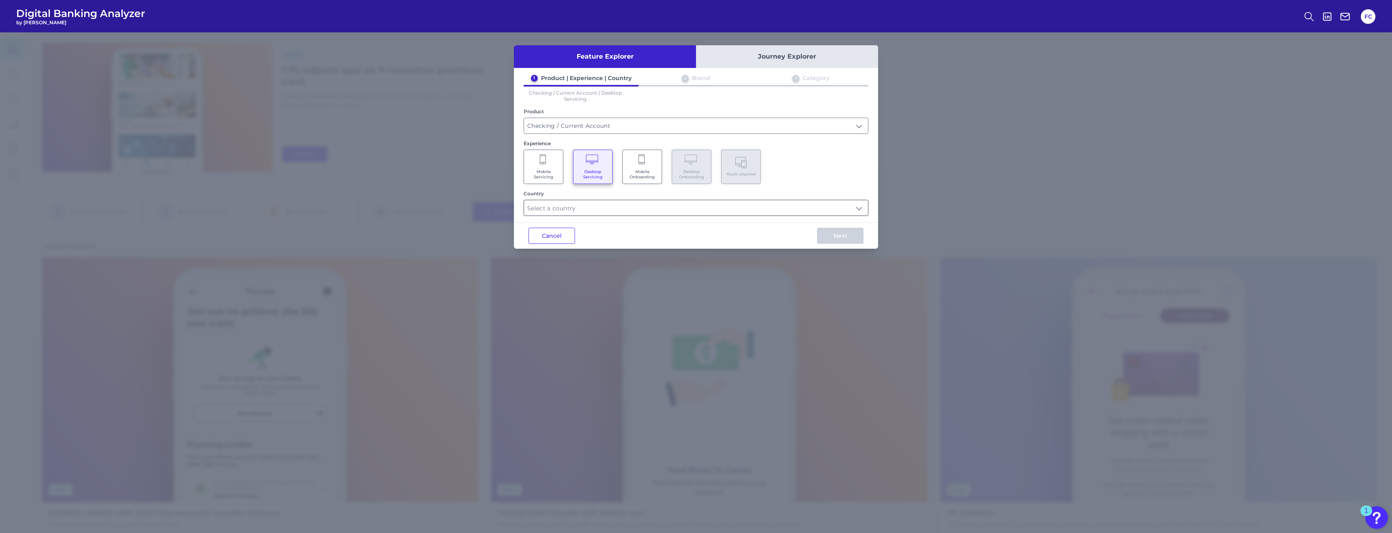
click at [571, 210] on input "text" at bounding box center [696, 207] width 344 height 15
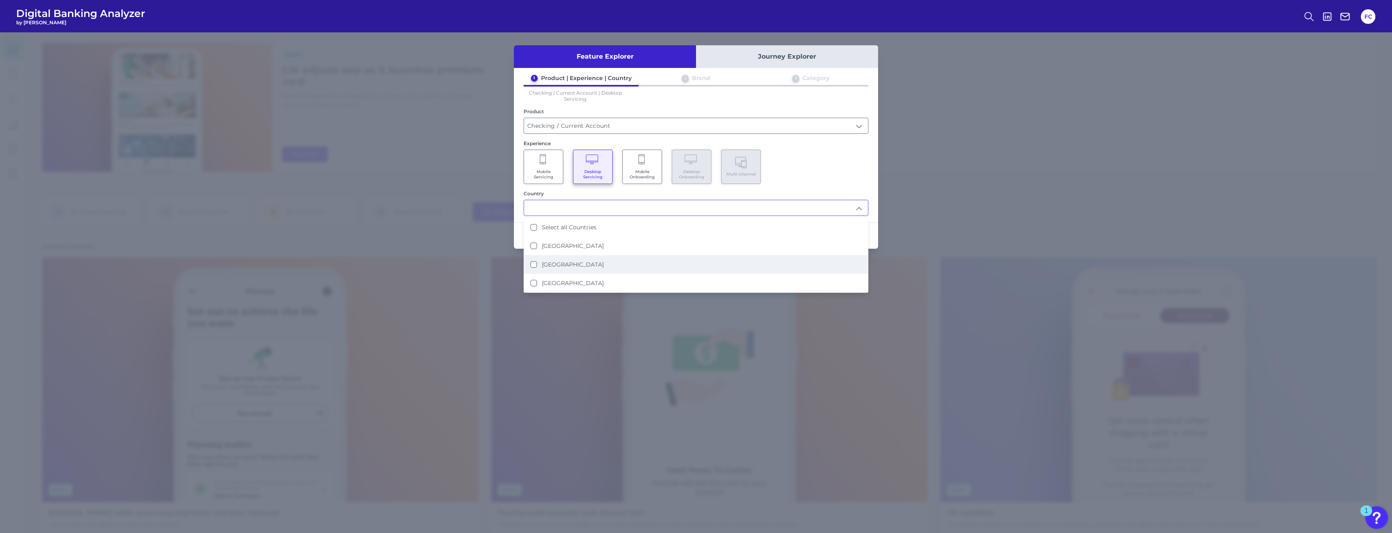
click at [570, 262] on label "United States" at bounding box center [573, 264] width 62 height 7
click at [547, 225] on label "Select all Countries" at bounding box center [569, 227] width 55 height 7
type input "Select all Countries"
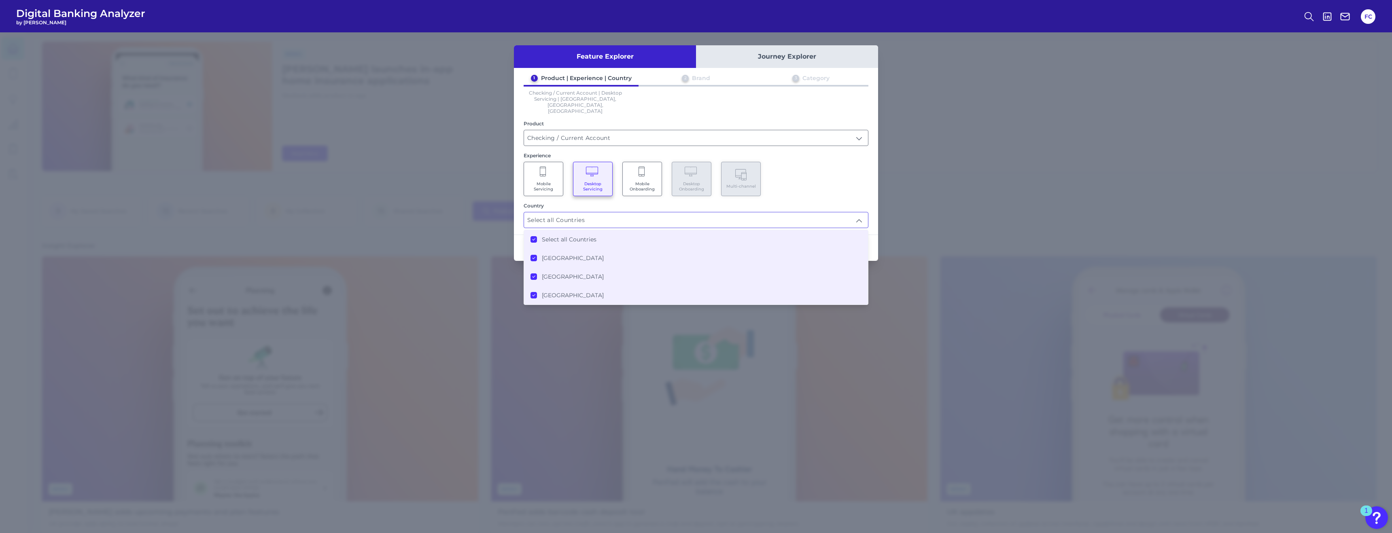
click at [605, 162] on div "Mobile Servicing Desktop Servicing Mobile Onboarding Desktop Onboarding Multi-c…" at bounding box center [696, 179] width 345 height 34
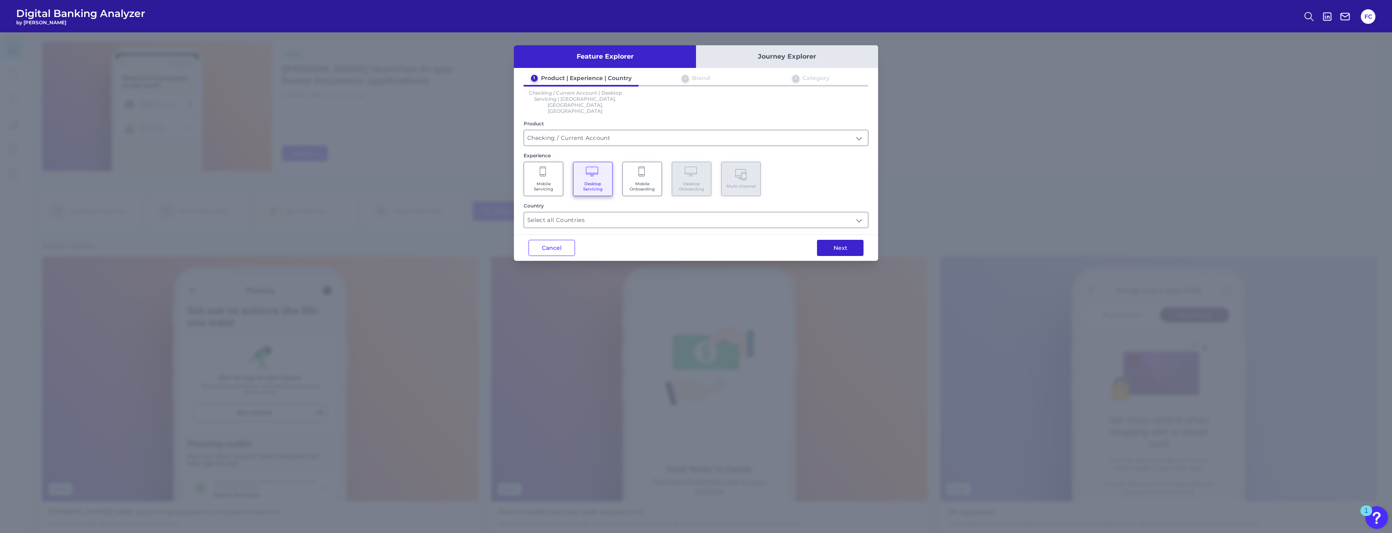
click at [605, 240] on button "Next" at bounding box center [840, 248] width 47 height 16
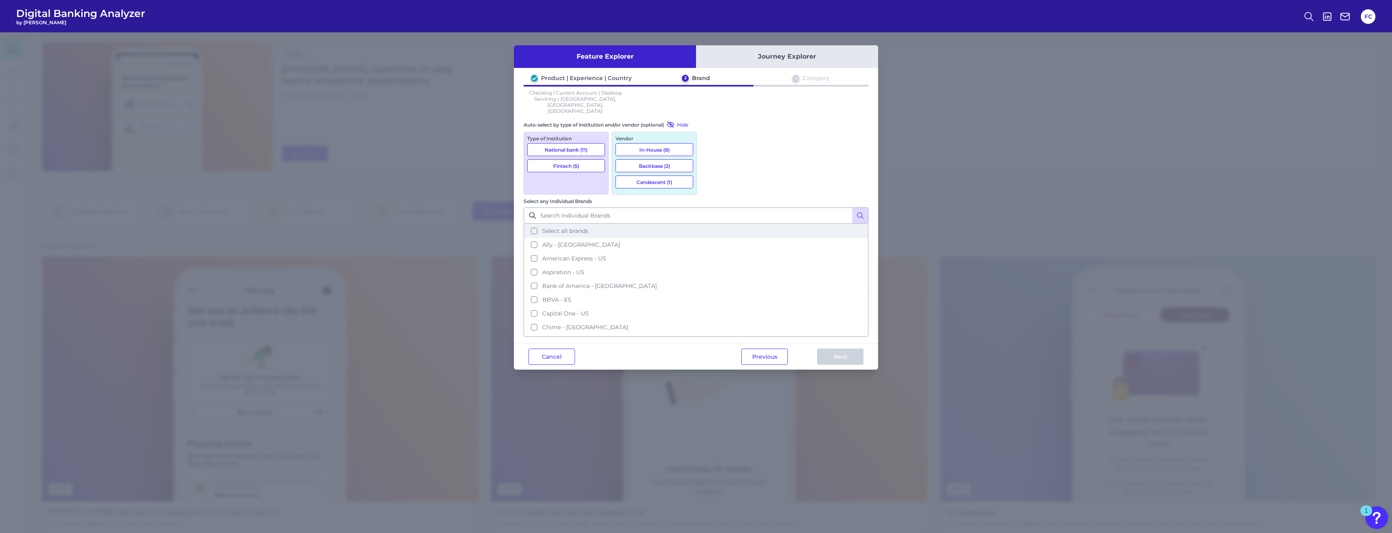
click at [605, 224] on button "Select all brands" at bounding box center [695, 231] width 343 height 14
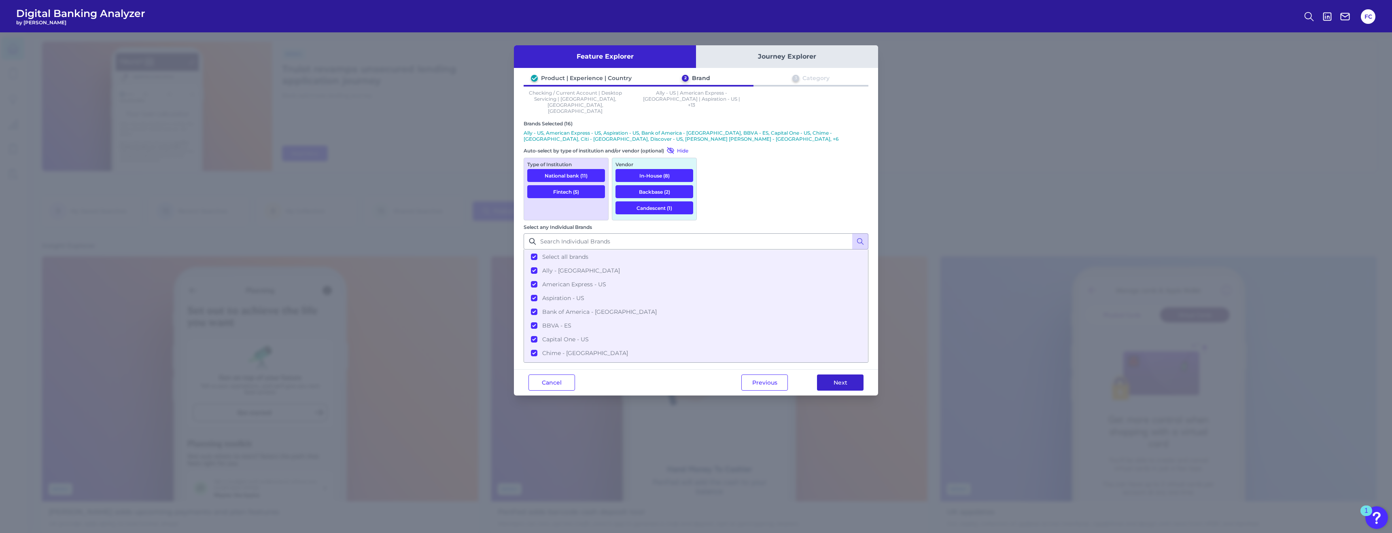
click at [605, 375] on button "Next" at bounding box center [840, 383] width 47 height 16
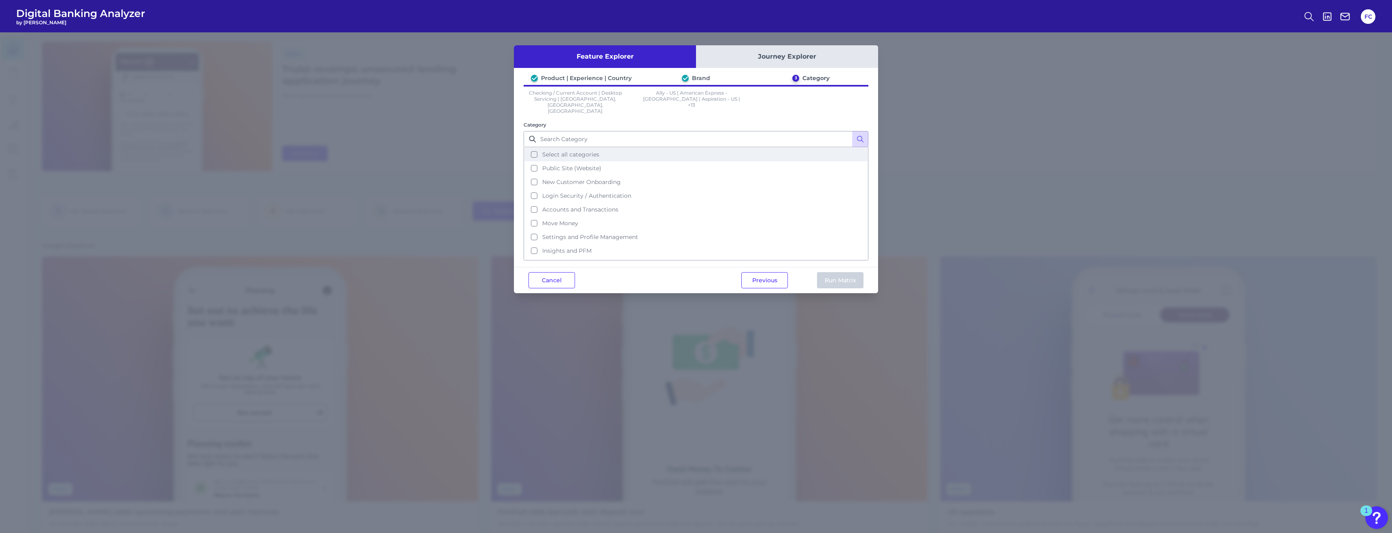
click at [561, 151] on span "Select all categories" at bounding box center [570, 154] width 57 height 7
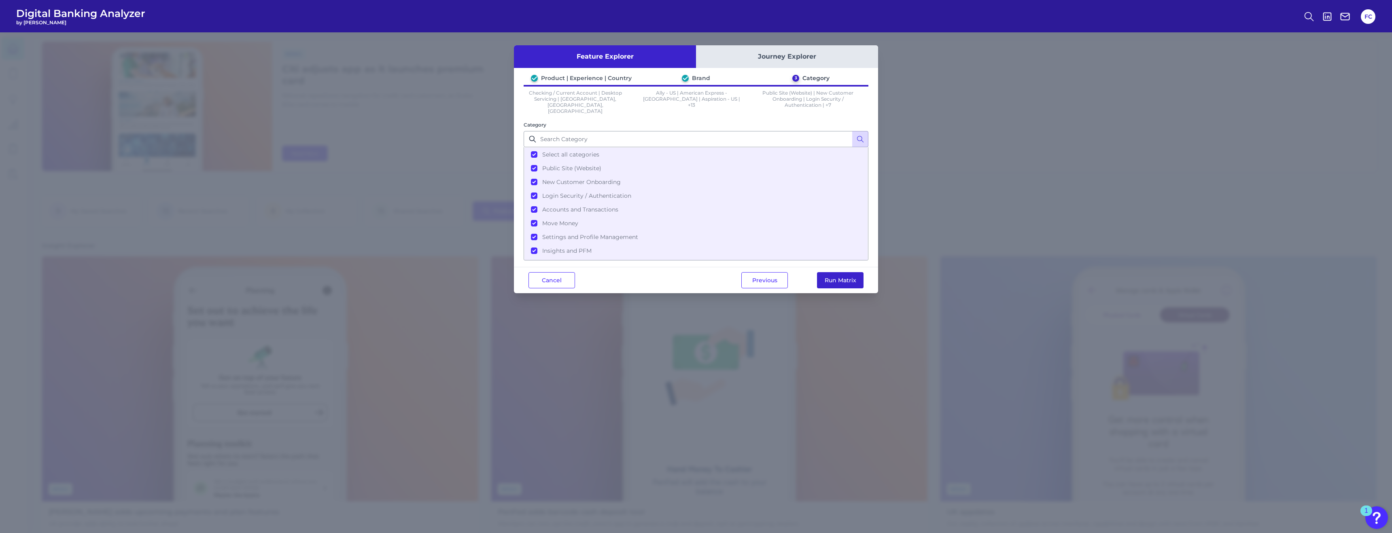
click at [605, 279] on button "Run Matrix" at bounding box center [840, 280] width 47 height 16
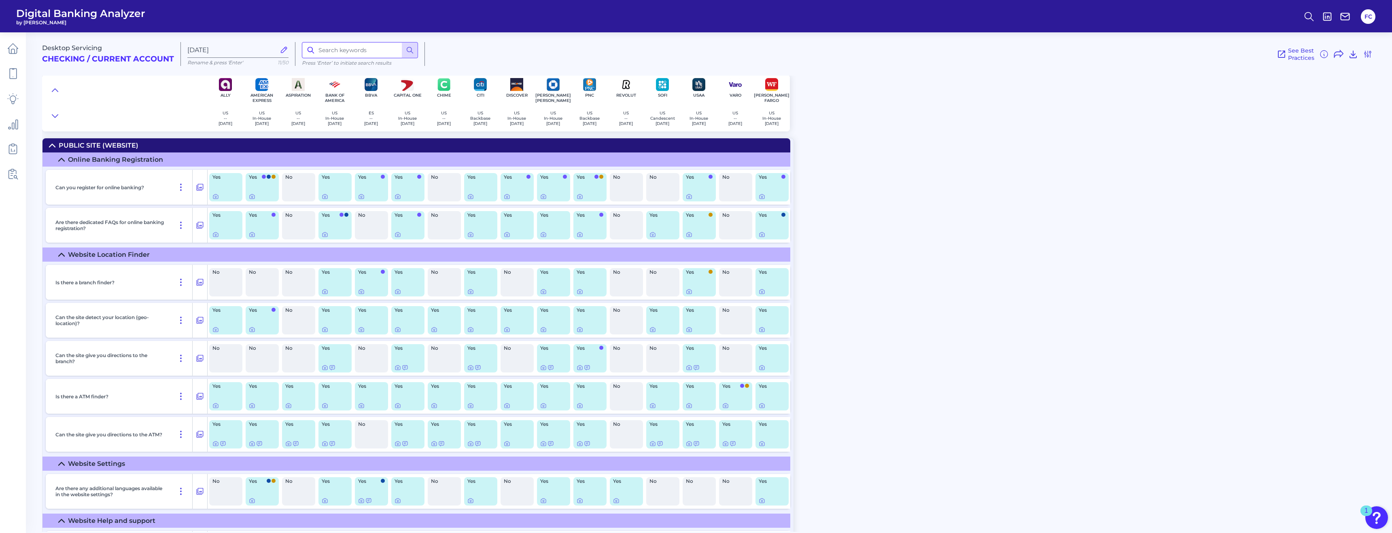
drag, startPoint x: 333, startPoint y: 46, endPoint x: 330, endPoint y: 51, distance: 5.5
click at [330, 51] on input at bounding box center [360, 50] width 116 height 16
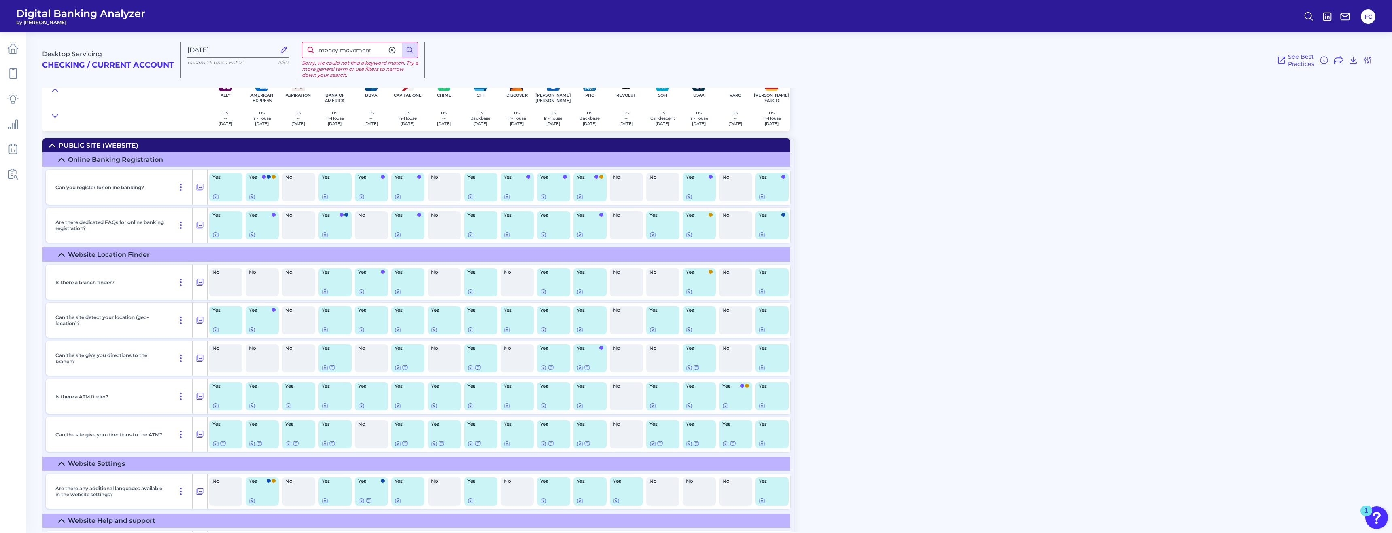
drag, startPoint x: 375, startPoint y: 52, endPoint x: 340, endPoint y: 52, distance: 35.2
click at [340, 51] on input "money movement" at bounding box center [360, 50] width 116 height 16
type input "money"
click at [412, 52] on icon at bounding box center [410, 50] width 8 height 8
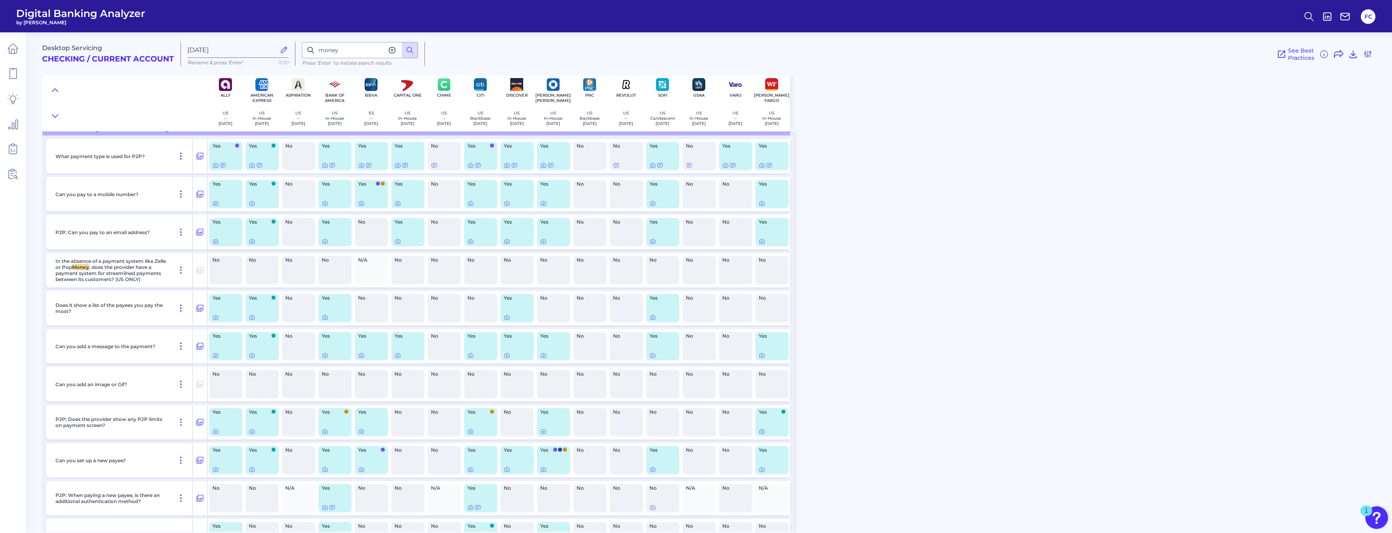
scroll to position [4716, 0]
drag, startPoint x: 345, startPoint y: 50, endPoint x: 293, endPoint y: 47, distance: 51.9
click at [278, 47] on div "Desktop Servicing Checking / Current Account Aug 11 2025 Rename & press 'Enter'…" at bounding box center [715, 51] width 1347 height 50
type input "transfer"
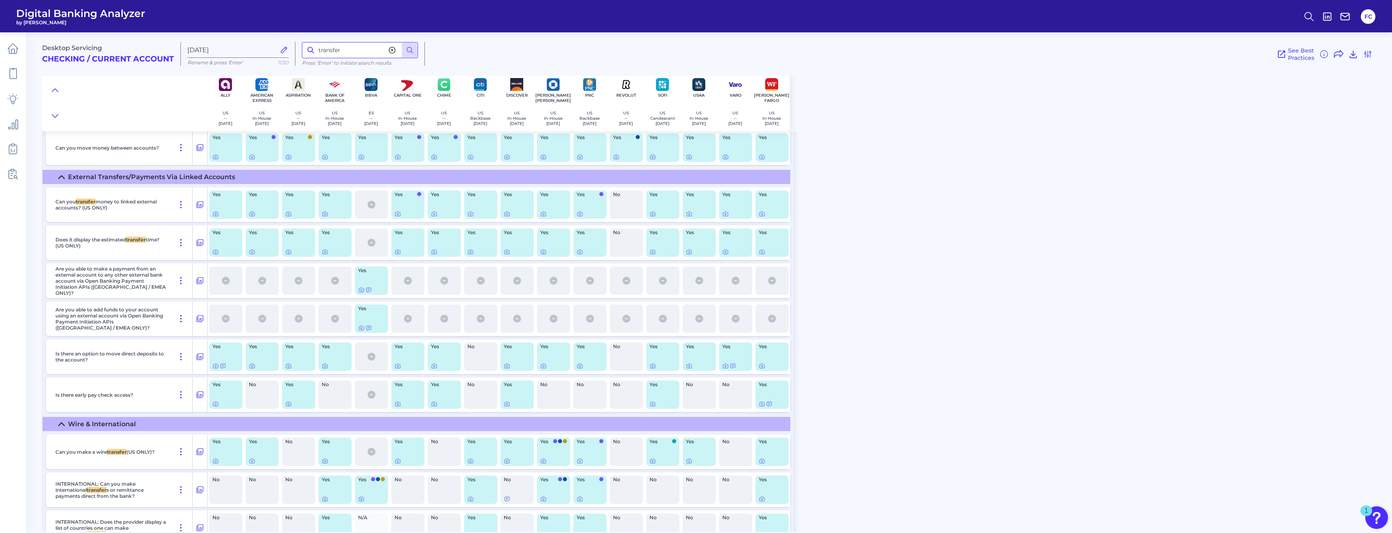
scroll to position [5733, 0]
click at [202, 201] on icon at bounding box center [200, 203] width 8 height 10
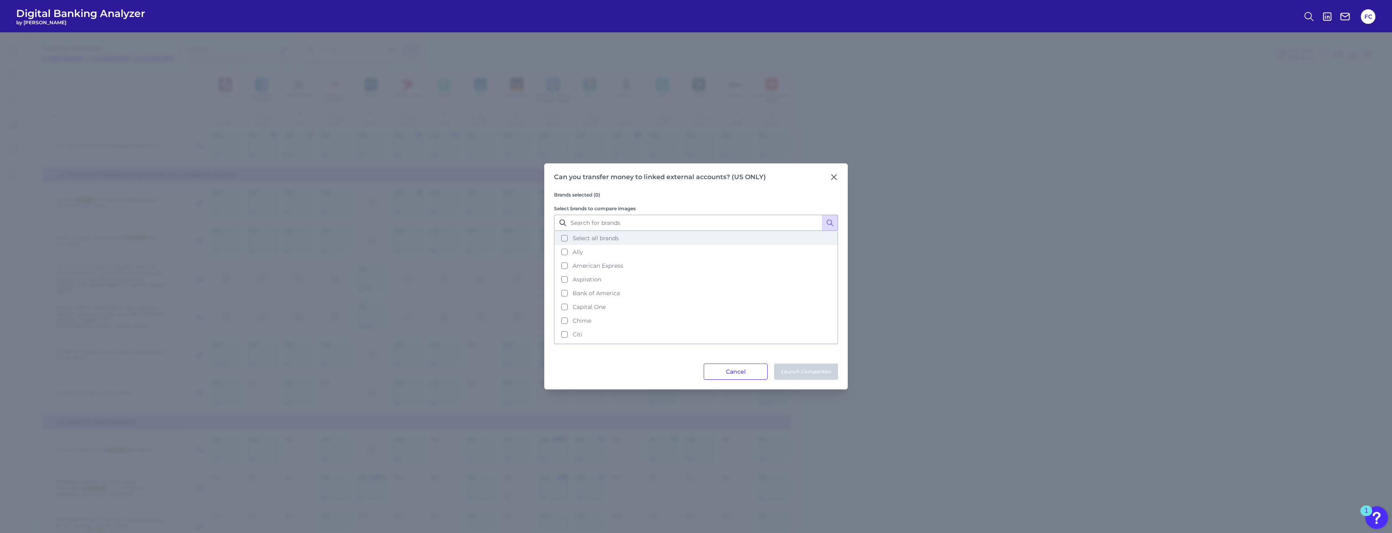
click at [563, 236] on button "Select all brands" at bounding box center [696, 238] width 282 height 14
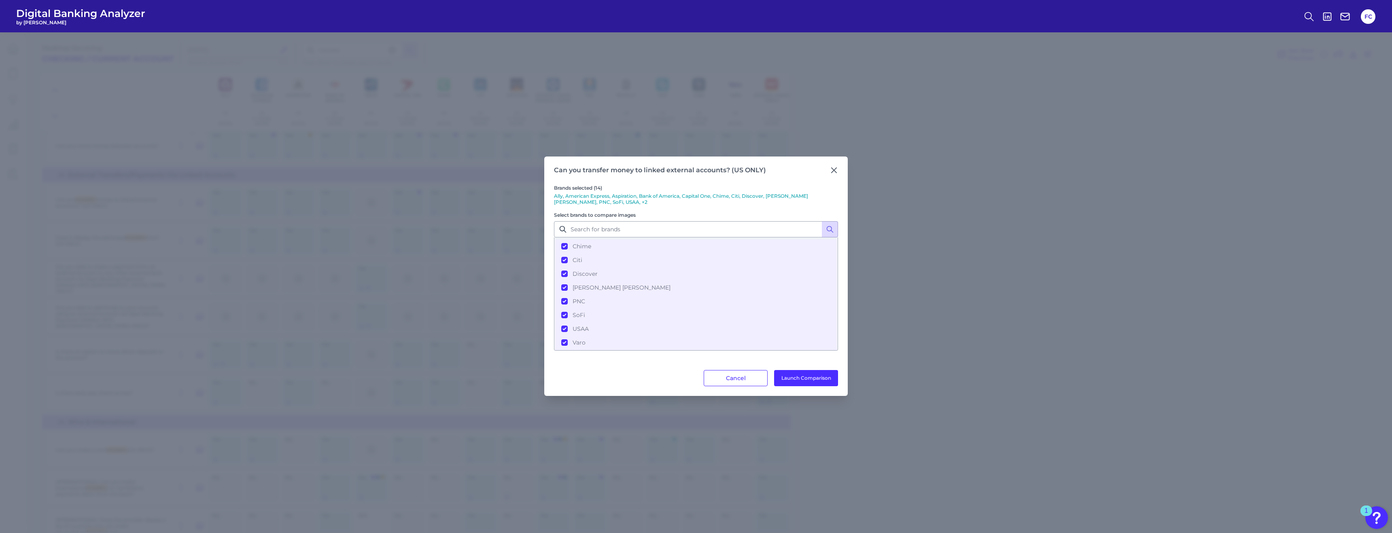
scroll to position [94, 0]
click at [605, 380] on button "Launch Comparison" at bounding box center [806, 378] width 64 height 16
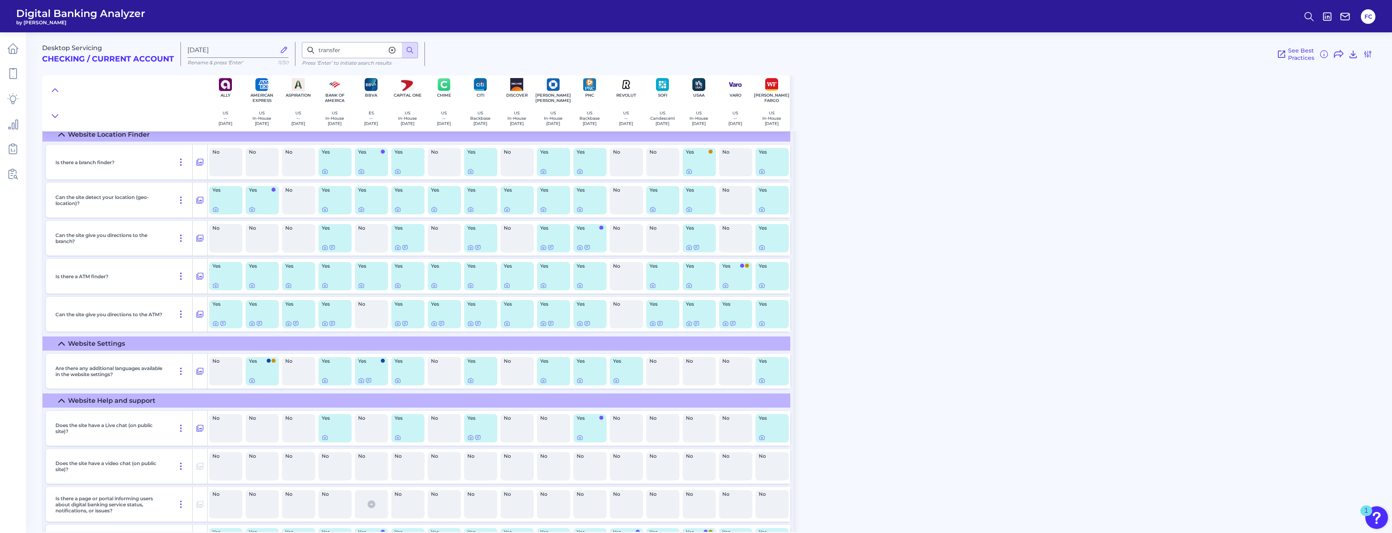
scroll to position [0, 0]
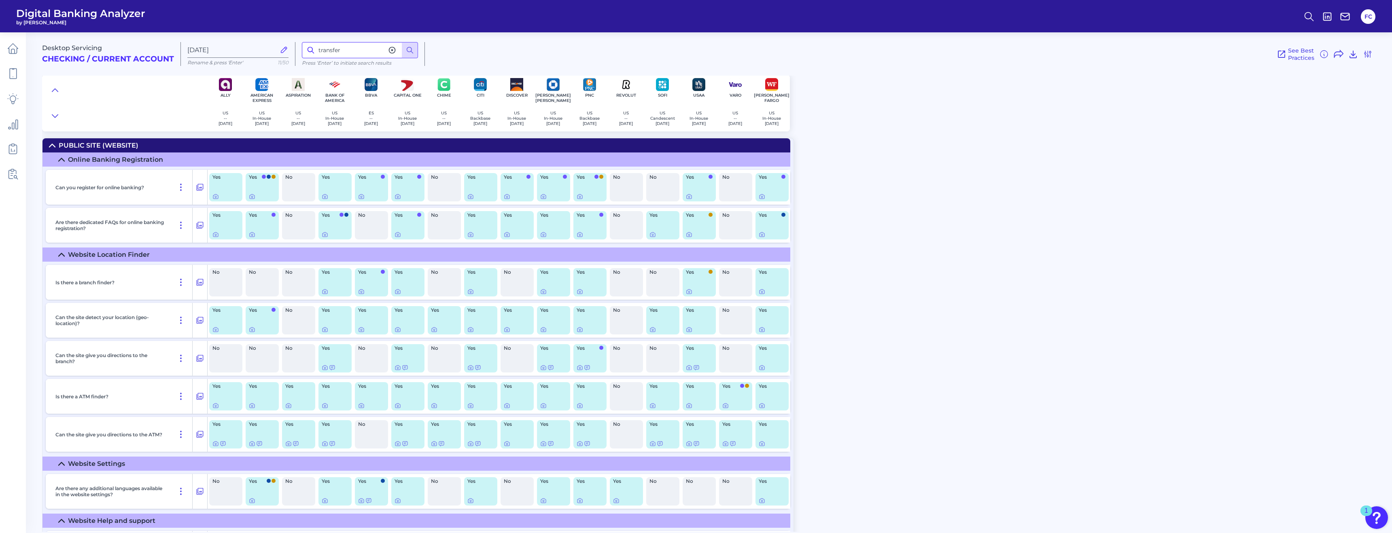
click at [344, 50] on input "transfer" at bounding box center [360, 50] width 116 height 16
drag, startPoint x: 344, startPoint y: 50, endPoint x: 288, endPoint y: 50, distance: 55.4
click at [288, 50] on div "Desktop Servicing Checking / Current Account Aug 11 2025 Rename & press 'Enter'…" at bounding box center [715, 51] width 1347 height 50
type input "move money"
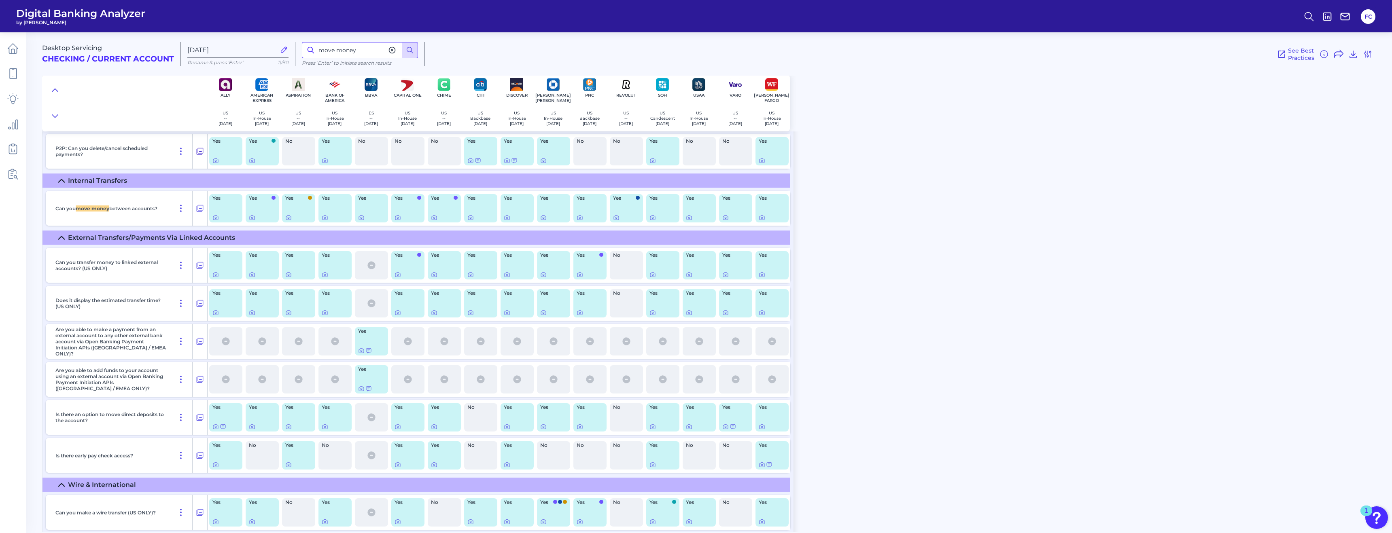
scroll to position [5681, 0]
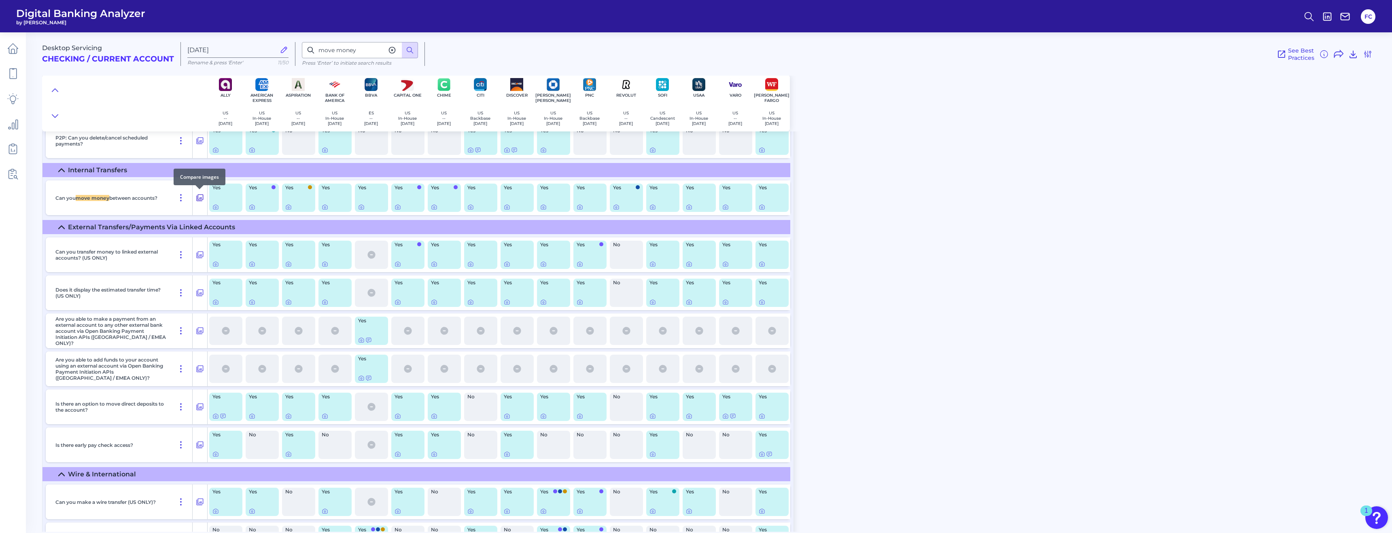
click at [198, 197] on icon at bounding box center [200, 198] width 7 height 7
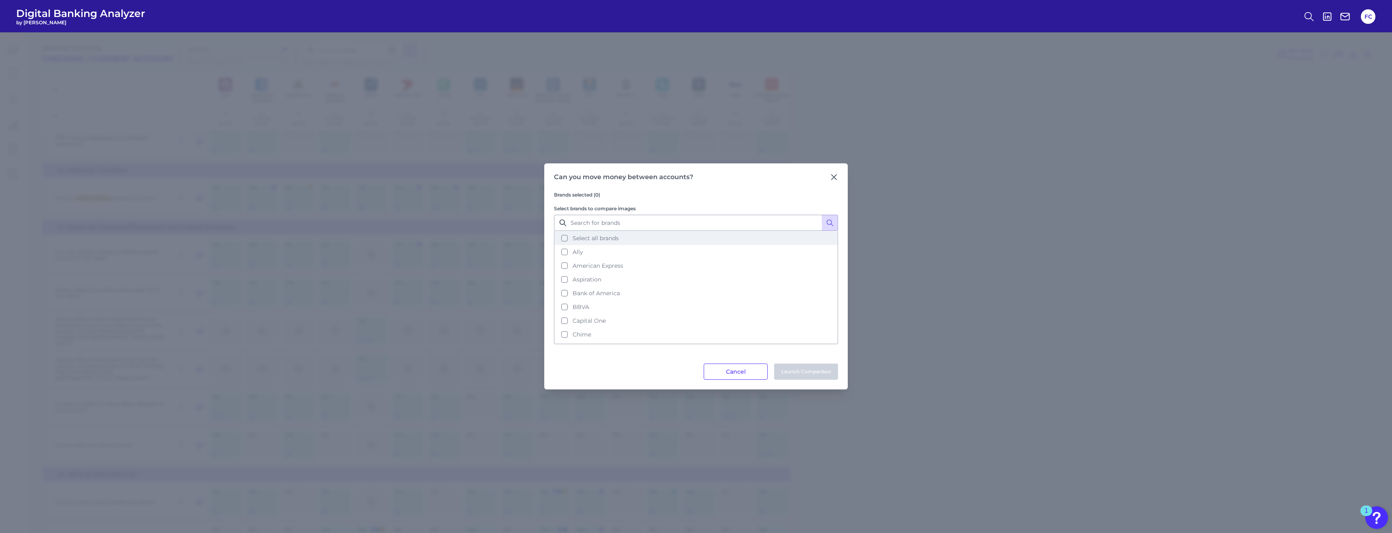
click at [569, 238] on button "Select all brands" at bounding box center [696, 238] width 282 height 14
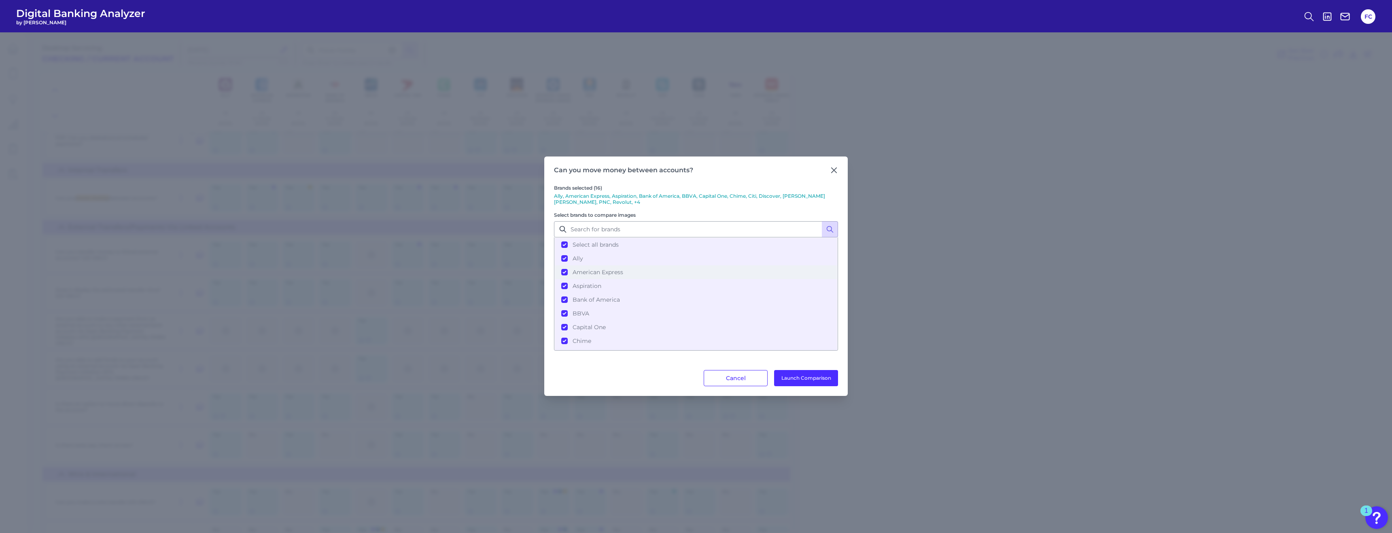
scroll to position [122, 0]
click at [605, 384] on button "Launch Comparison" at bounding box center [806, 378] width 64 height 16
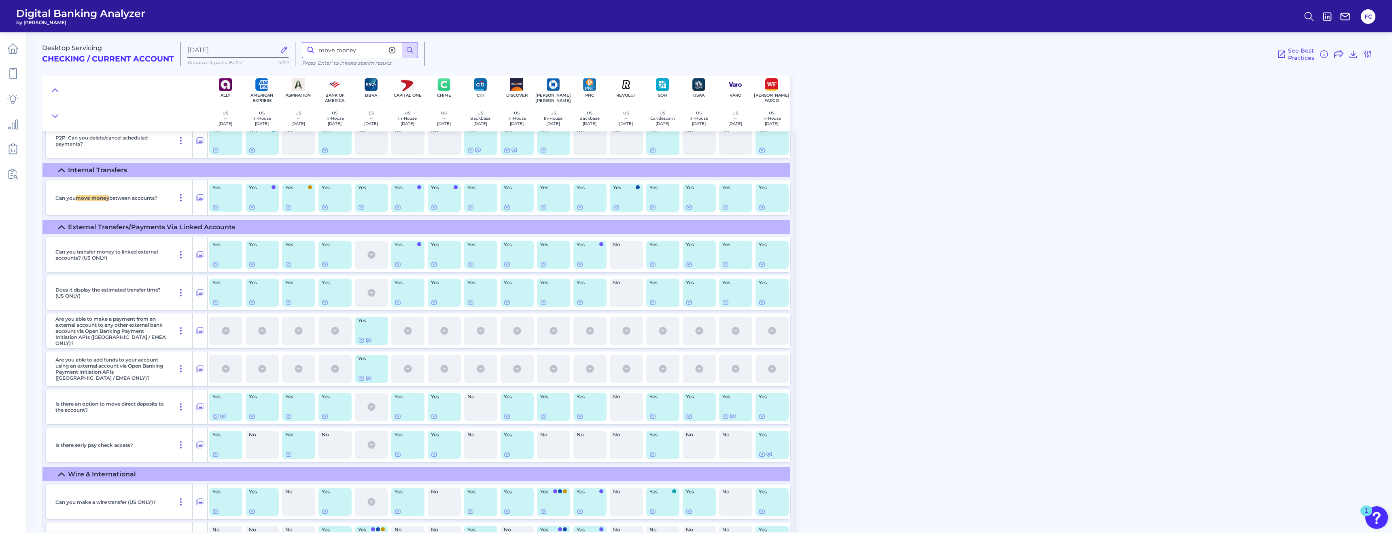
drag, startPoint x: 362, startPoint y: 52, endPoint x: 254, endPoint y: 49, distance: 107.7
click at [194, 49] on div "Desktop Servicing Checking / Current Account Aug 11 2025 Rename & press 'Enter'…" at bounding box center [715, 51] width 1347 height 50
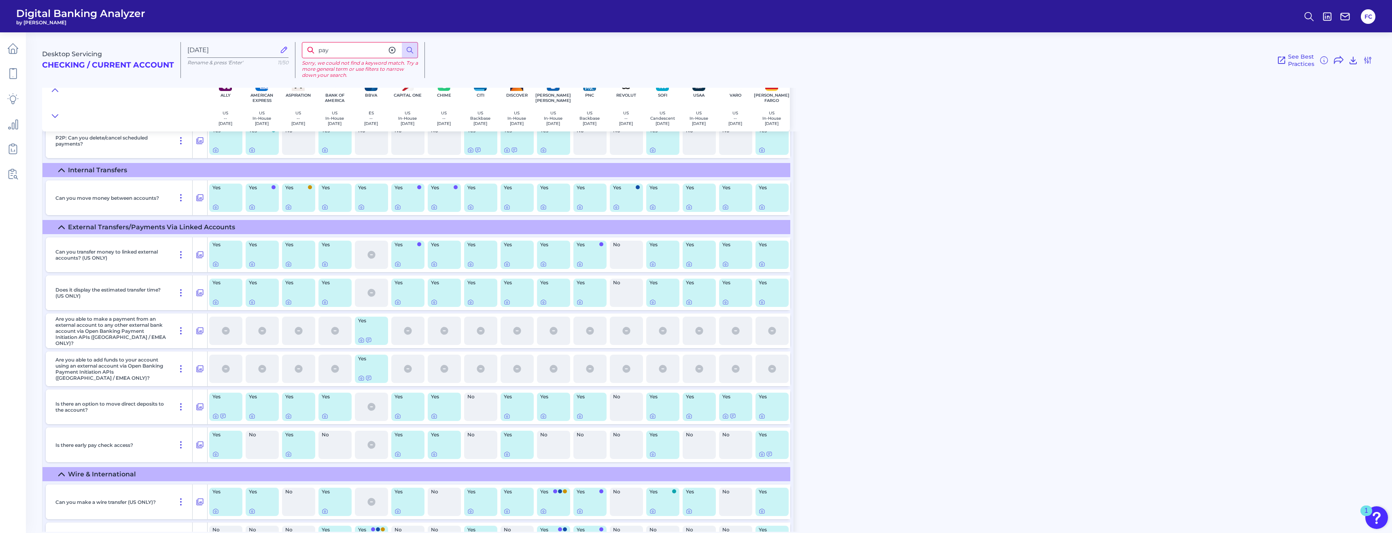
type input "pay"
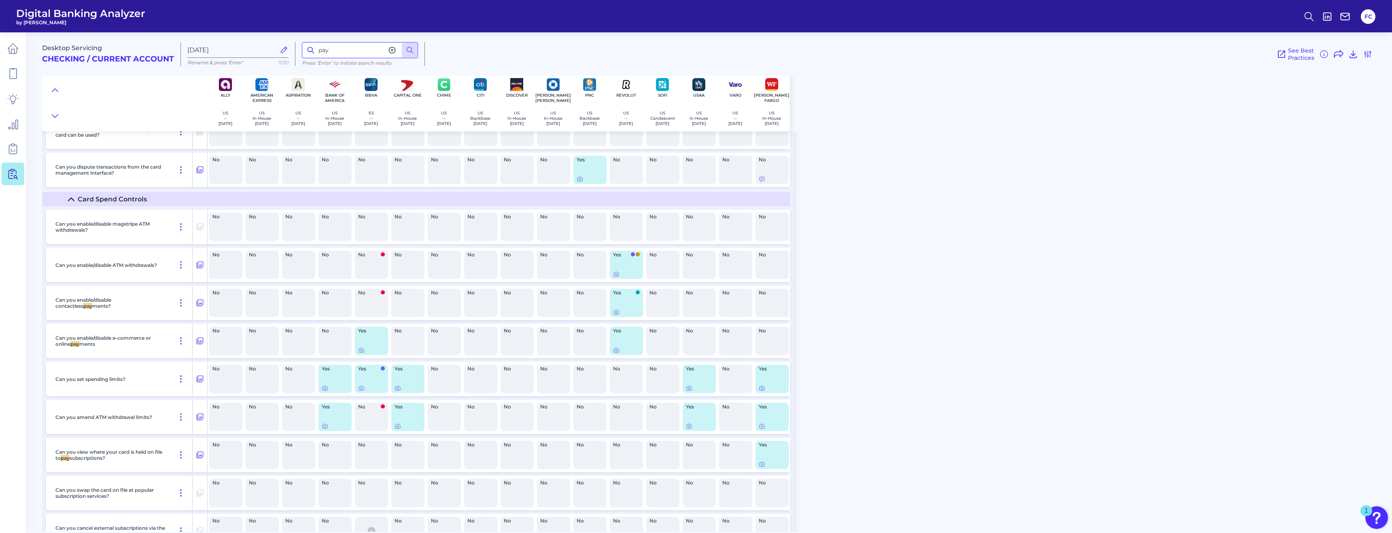
scroll to position [6709, 0]
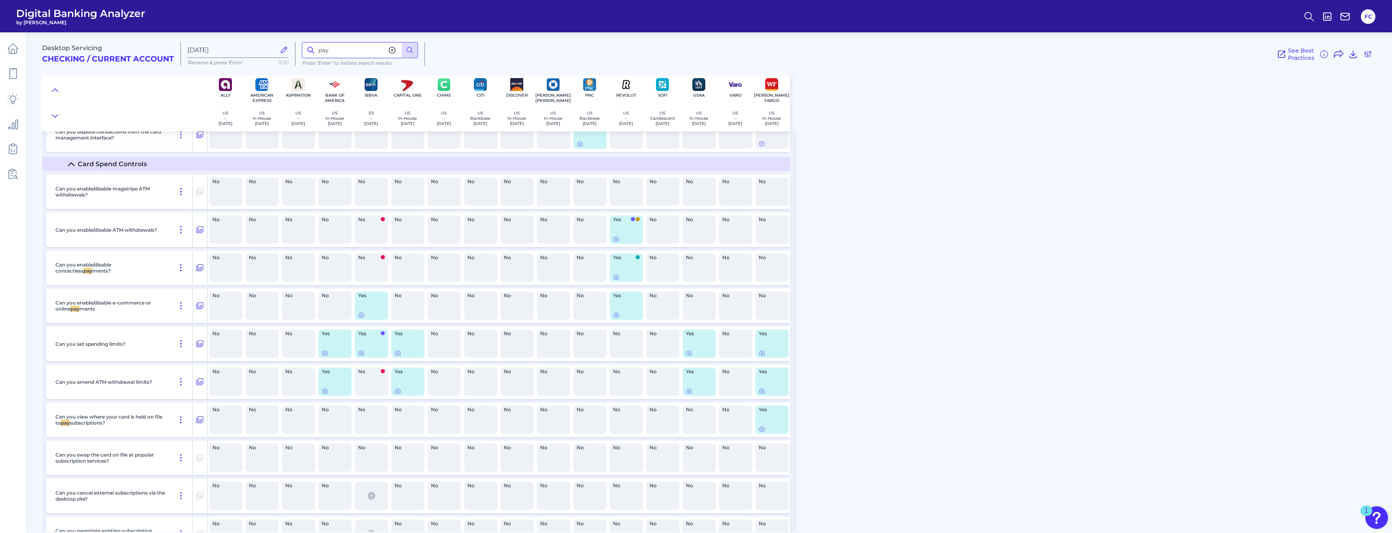
drag, startPoint x: 337, startPoint y: 52, endPoint x: 269, endPoint y: 45, distance: 67.5
click at [269, 45] on div "Desktop Servicing Checking / Current Account Aug 11 2025 Rename & press 'Enter'…" at bounding box center [715, 51] width 1347 height 50
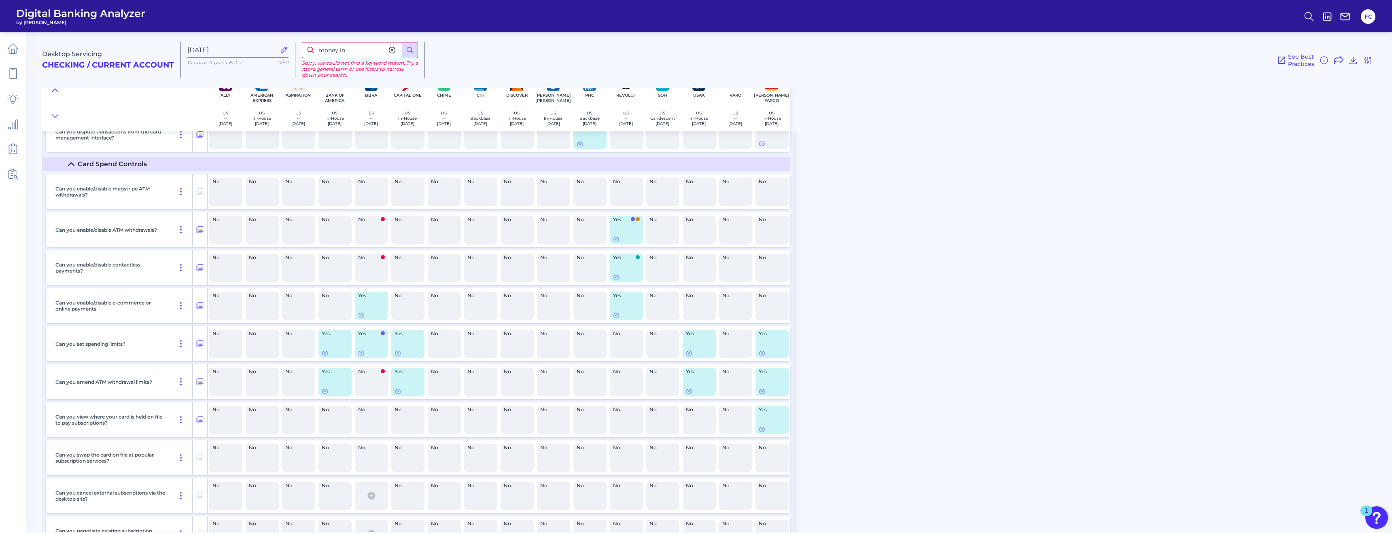
click at [284, 70] on div "Aug 11 2025 Rename & press 'Enter' 11/50" at bounding box center [238, 60] width 115 height 36
drag, startPoint x: 354, startPoint y: 53, endPoint x: 340, endPoint y: 51, distance: 13.9
click at [340, 51] on input "money in" at bounding box center [360, 50] width 116 height 16
type input "money"
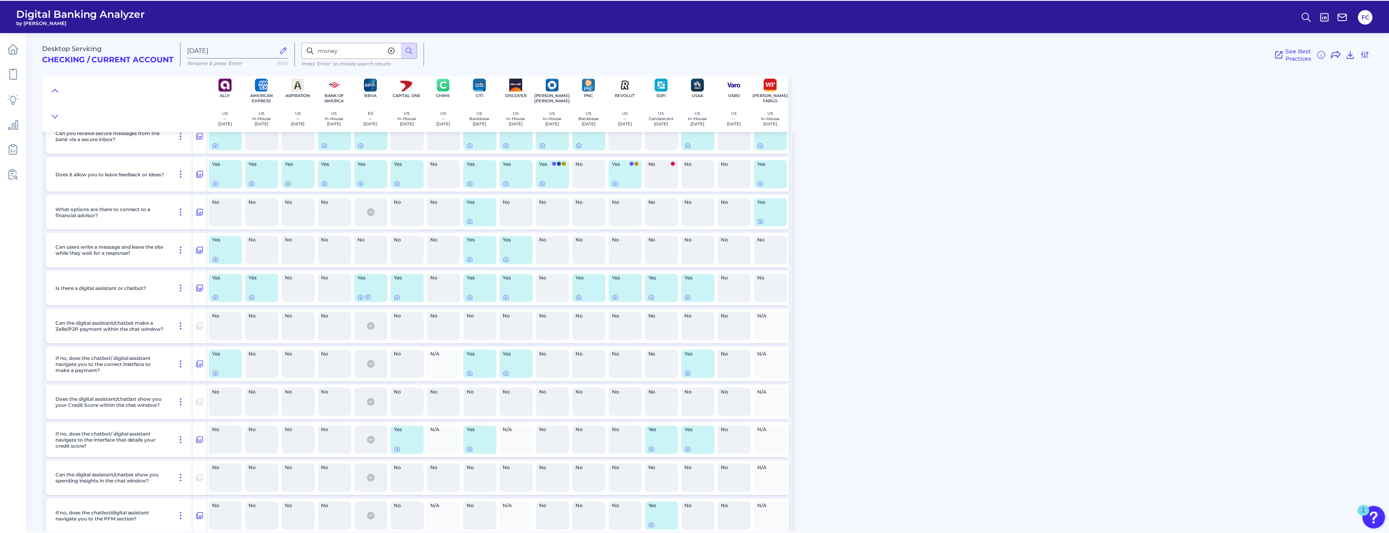
scroll to position [12494, 0]
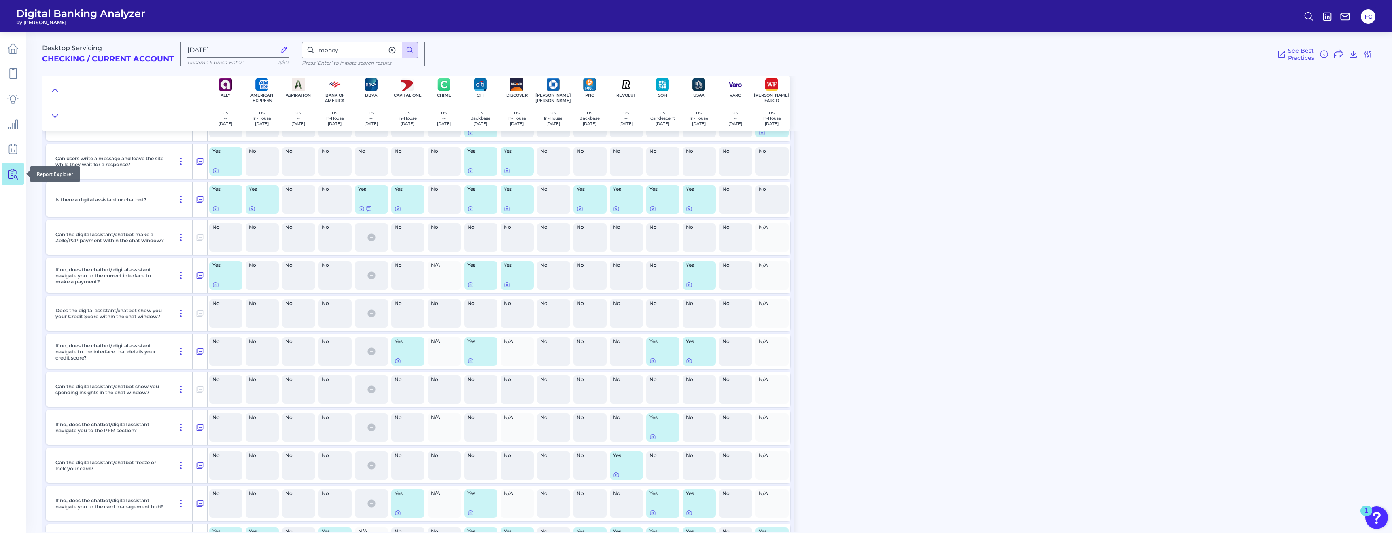
drag, startPoint x: 4, startPoint y: 187, endPoint x: 11, endPoint y: 174, distance: 15.1
click at [11, 174] on icon at bounding box center [14, 174] width 7 height 10
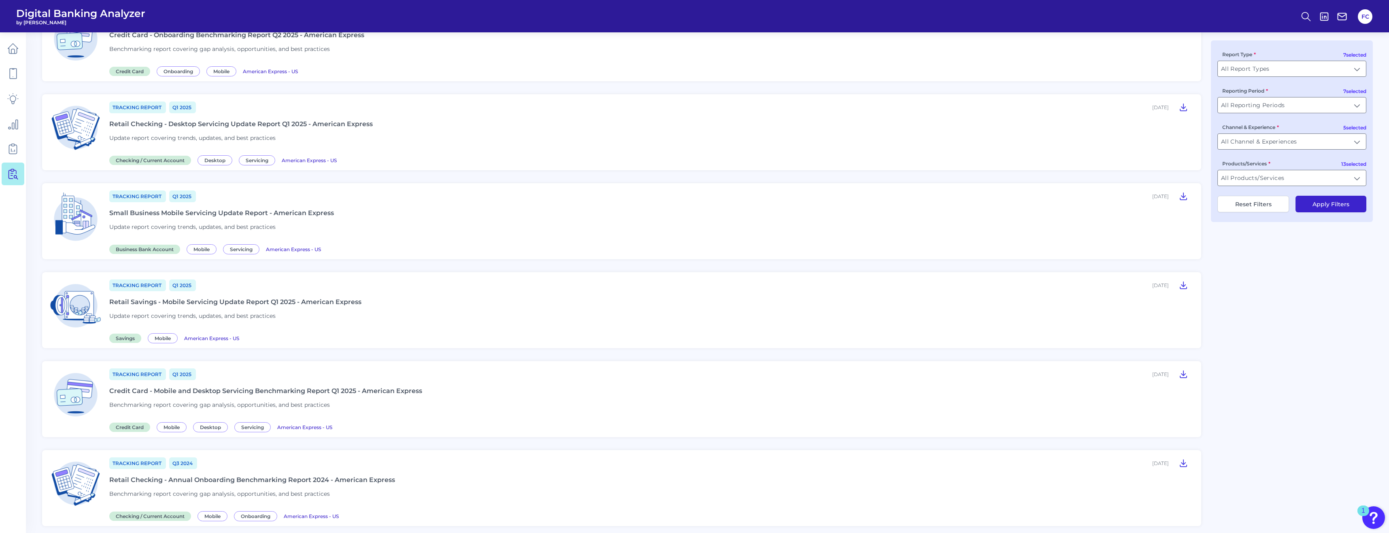
scroll to position [384, 0]
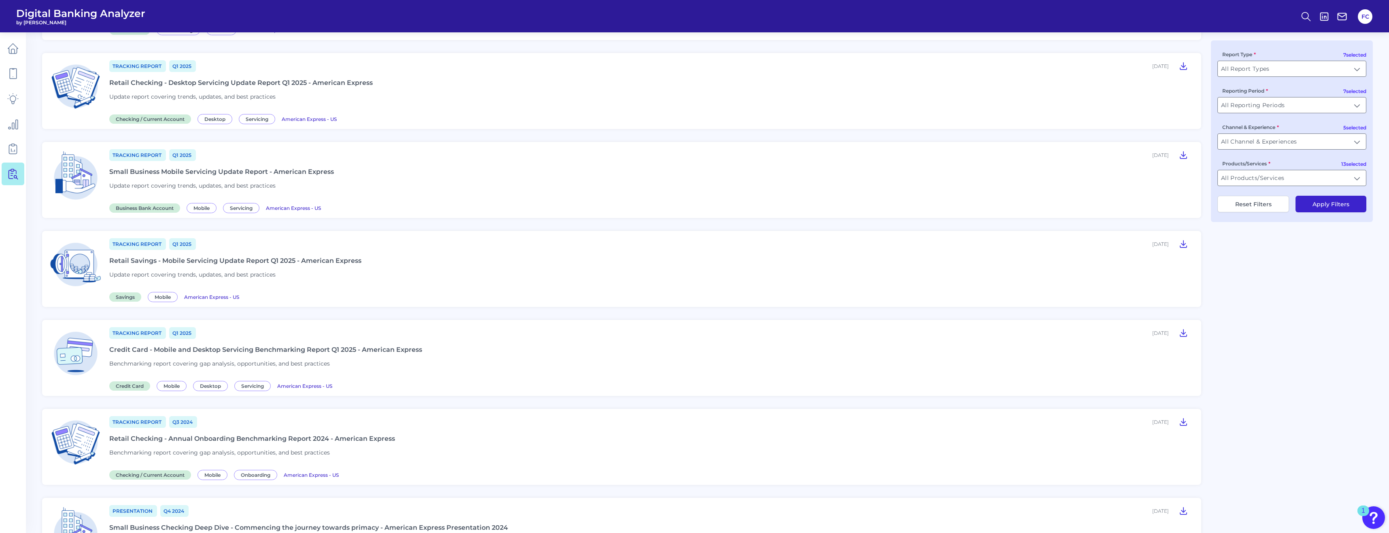
drag, startPoint x: 113, startPoint y: 260, endPoint x: 326, endPoint y: 268, distance: 213.0
click at [327, 268] on div "Tracking Report Q1 2025 January 31, 2025 Retail Savings - Mobile Servicing Upda…" at bounding box center [650, 269] width 1082 height 63
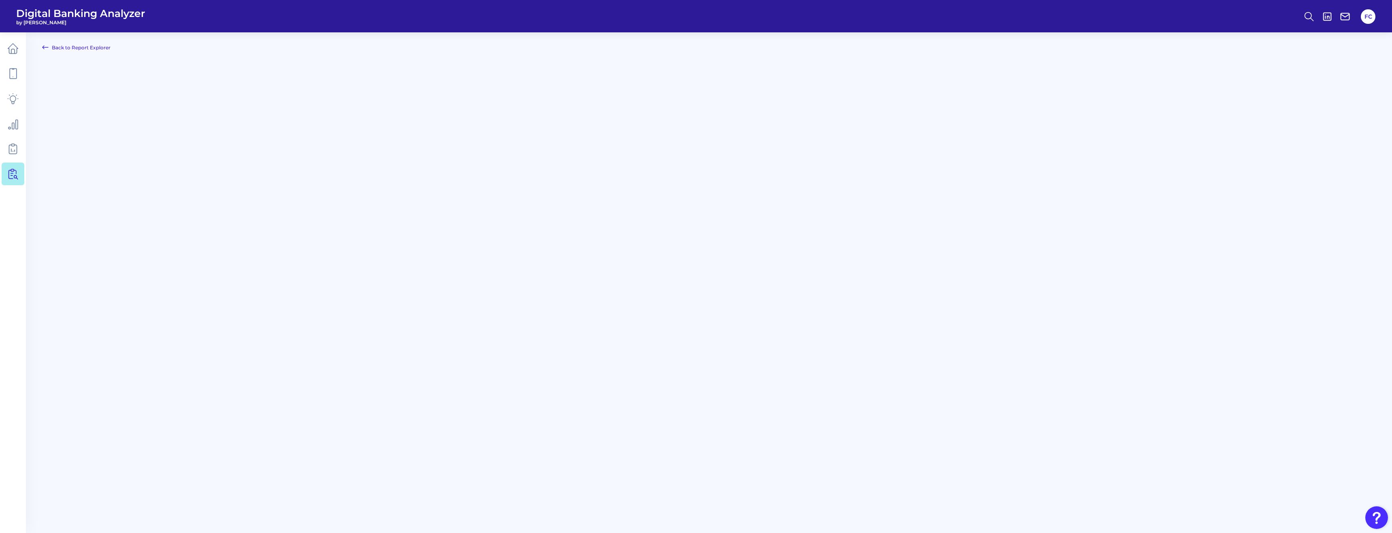
click at [327, 267] on main "Back to Report Explorer" at bounding box center [696, 266] width 1392 height 533
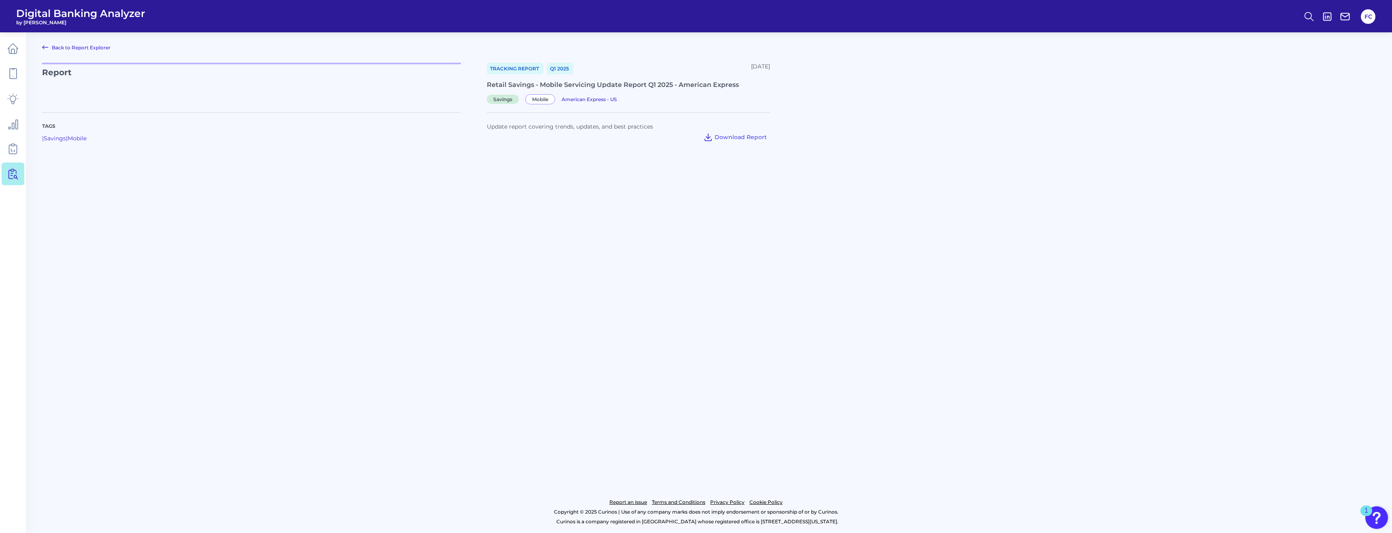
click at [520, 340] on main "Back to Report Explorer Report Tracking Report Q1 2025 January 31, 2025 Retail …" at bounding box center [696, 266] width 1392 height 533
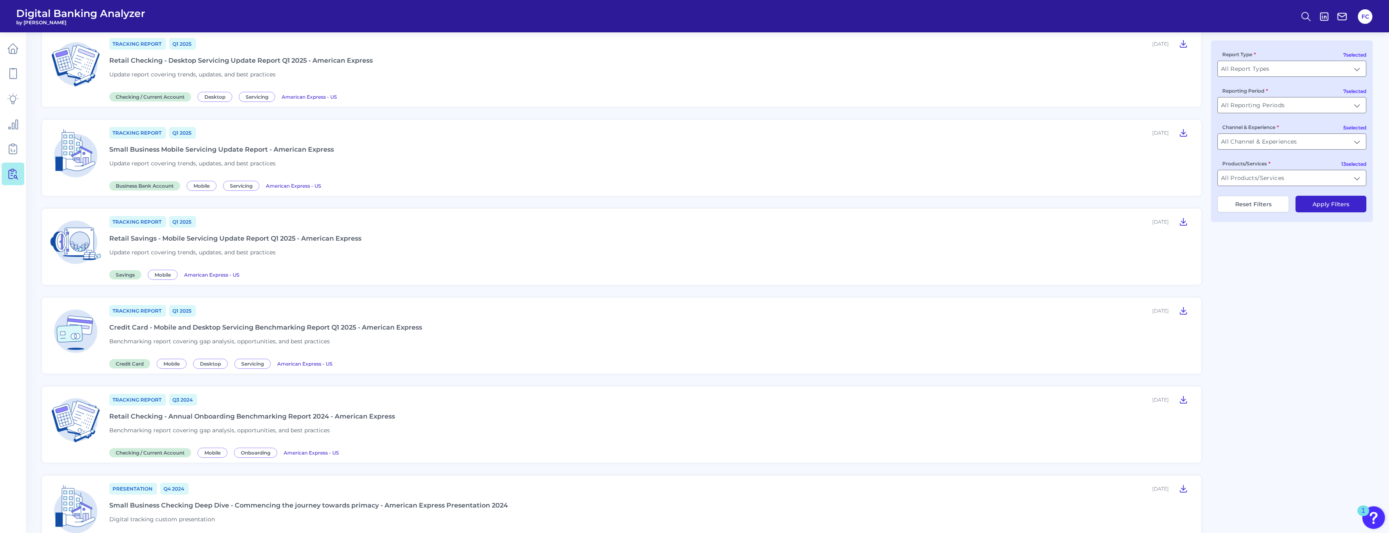
scroll to position [413, 0]
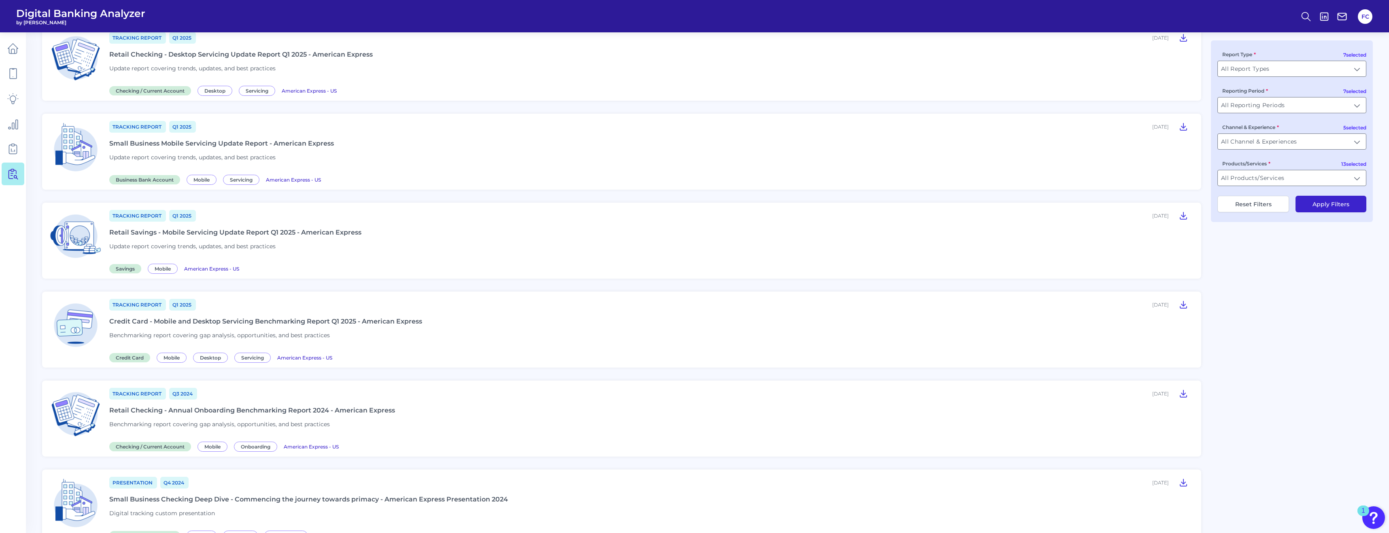
click at [150, 412] on div "Retail Checking - Annual Onboarding Benchmarking Report 2024 - American Express" at bounding box center [252, 411] width 286 height 8
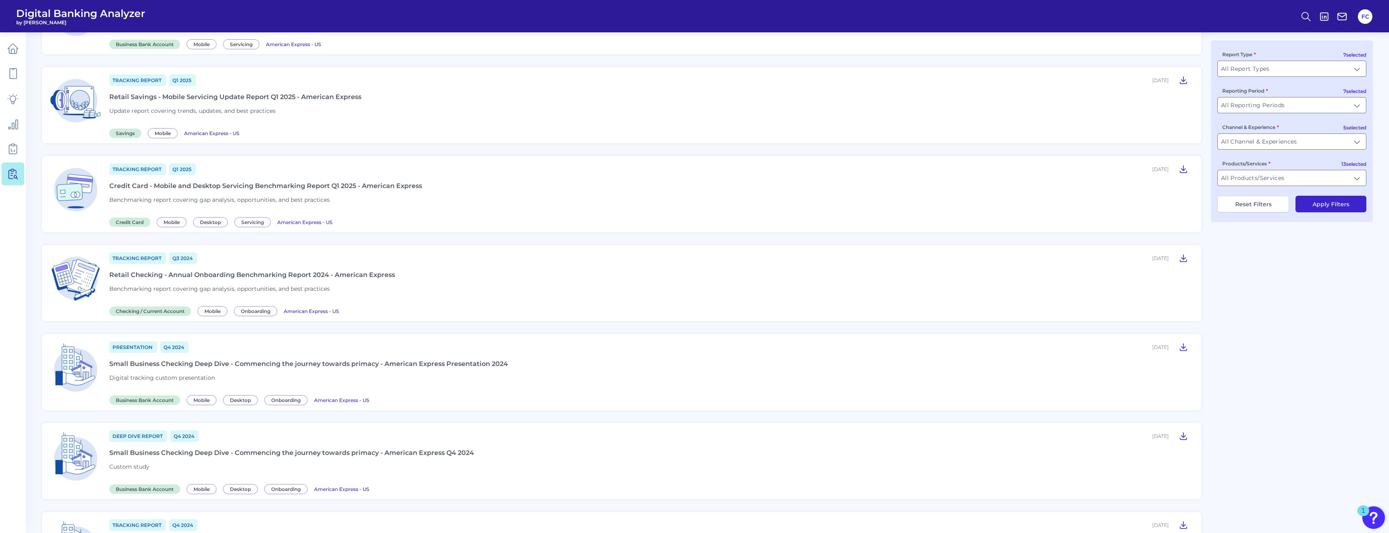
scroll to position [549, 0]
click at [157, 364] on div "Small Business Checking Deep Dive - Commencing the journey towards primacy - Am…" at bounding box center [308, 363] width 399 height 8
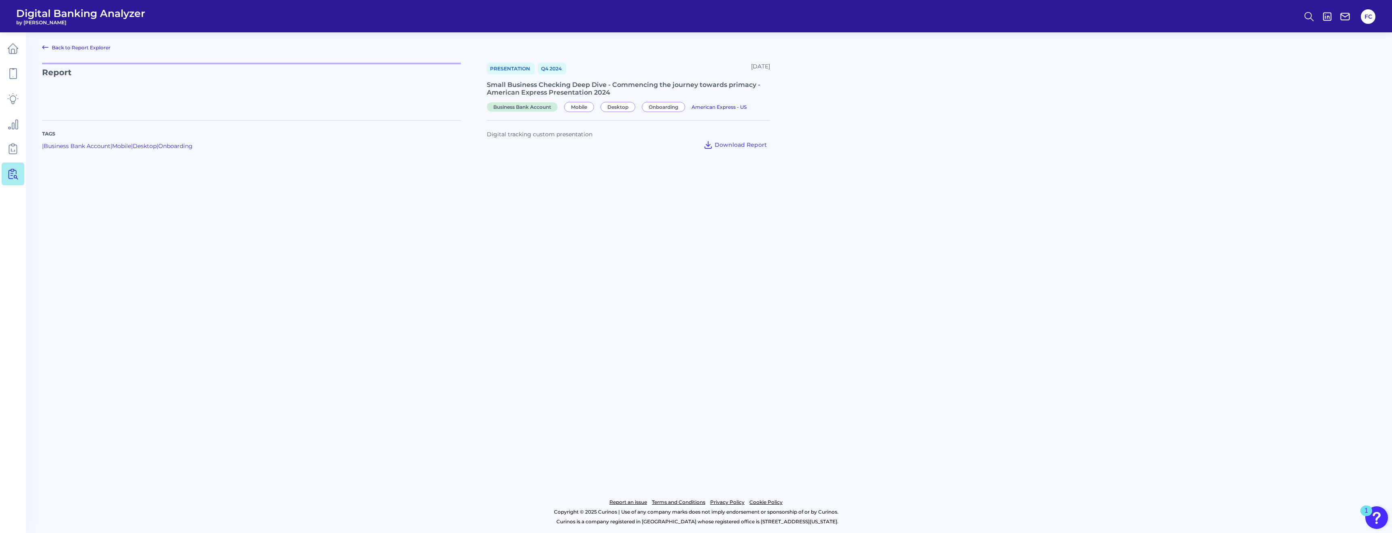
click at [273, 247] on main "Back to Report Explorer Report Presentation Q4 2024 December 09, 2024 Small Bus…" at bounding box center [696, 266] width 1392 height 533
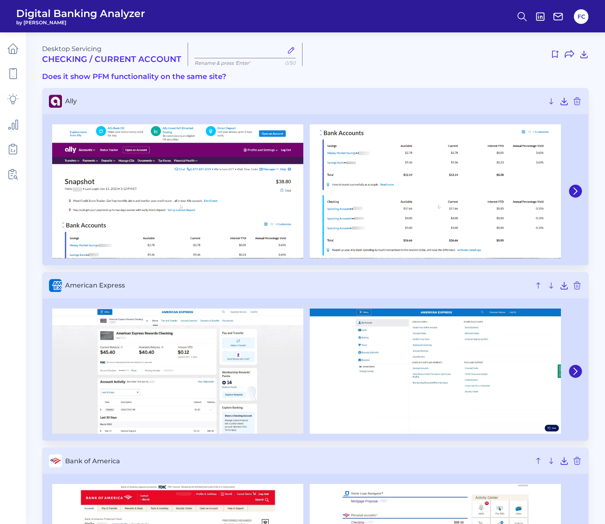
type input "[DATE]"
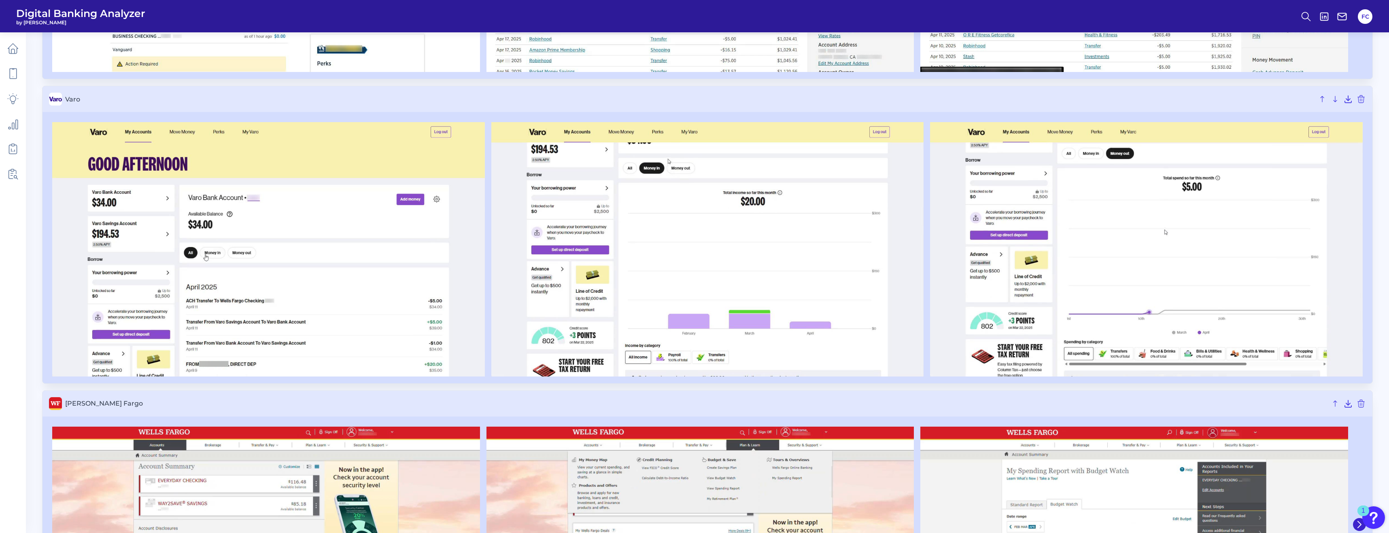
scroll to position [1936, 0]
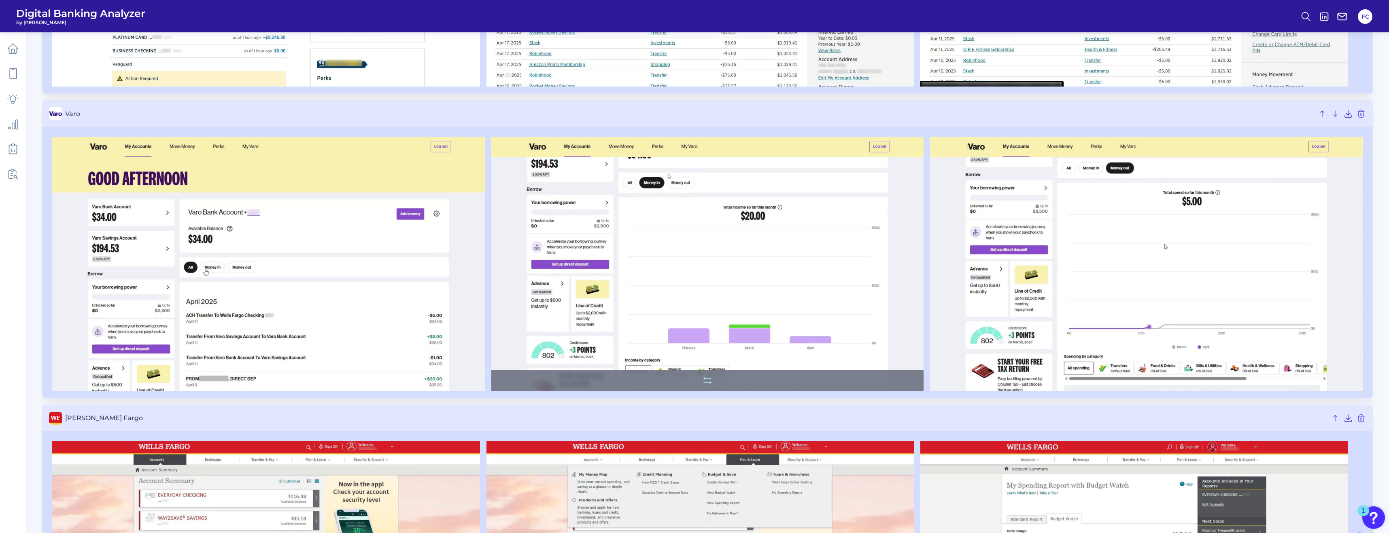
drag, startPoint x: 649, startPoint y: 213, endPoint x: 653, endPoint y: 212, distance: 4.6
click at [605, 212] on img at bounding box center [707, 264] width 433 height 254
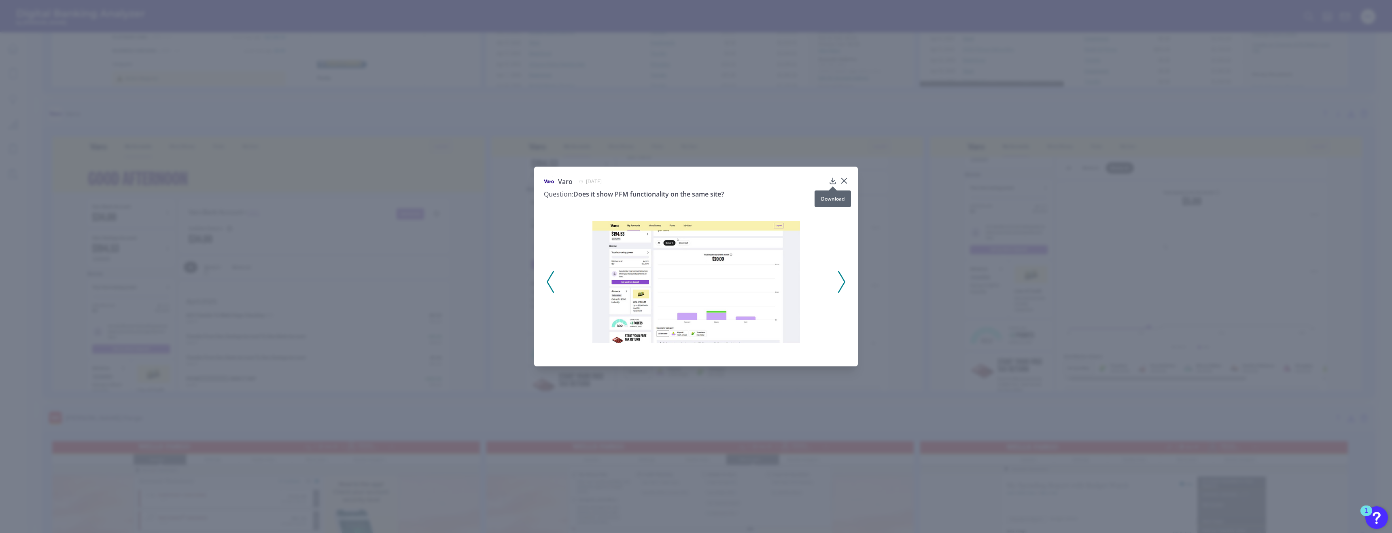
click at [605, 181] on icon at bounding box center [833, 181] width 8 height 8
click at [605, 180] on icon at bounding box center [844, 180] width 5 height 5
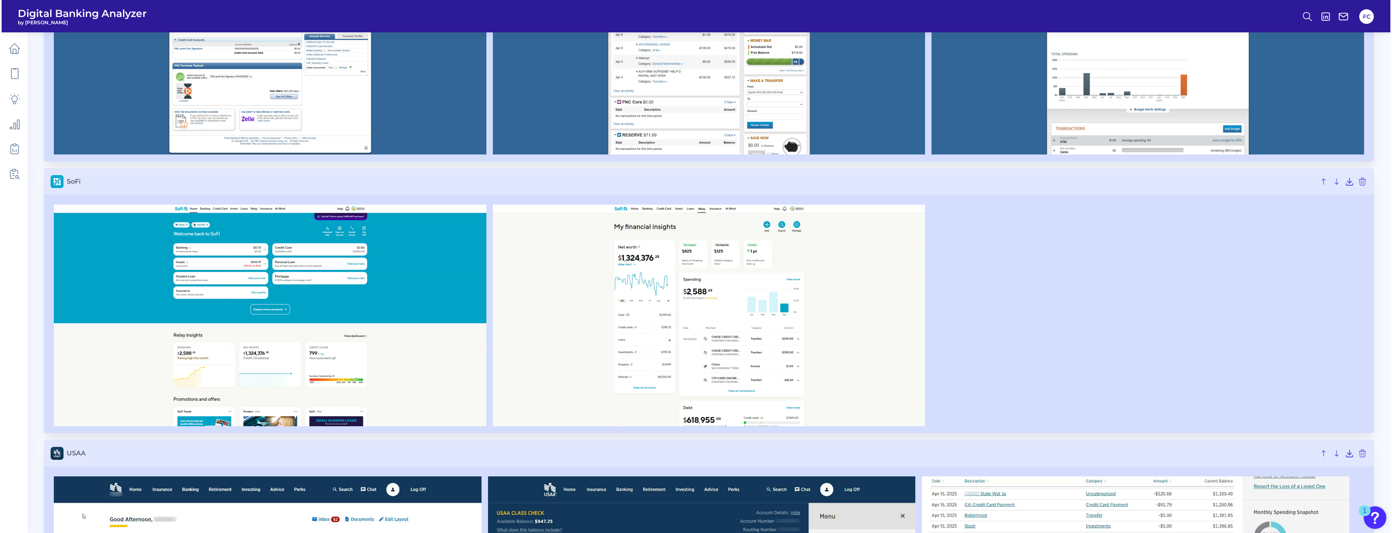
scroll to position [1349, 0]
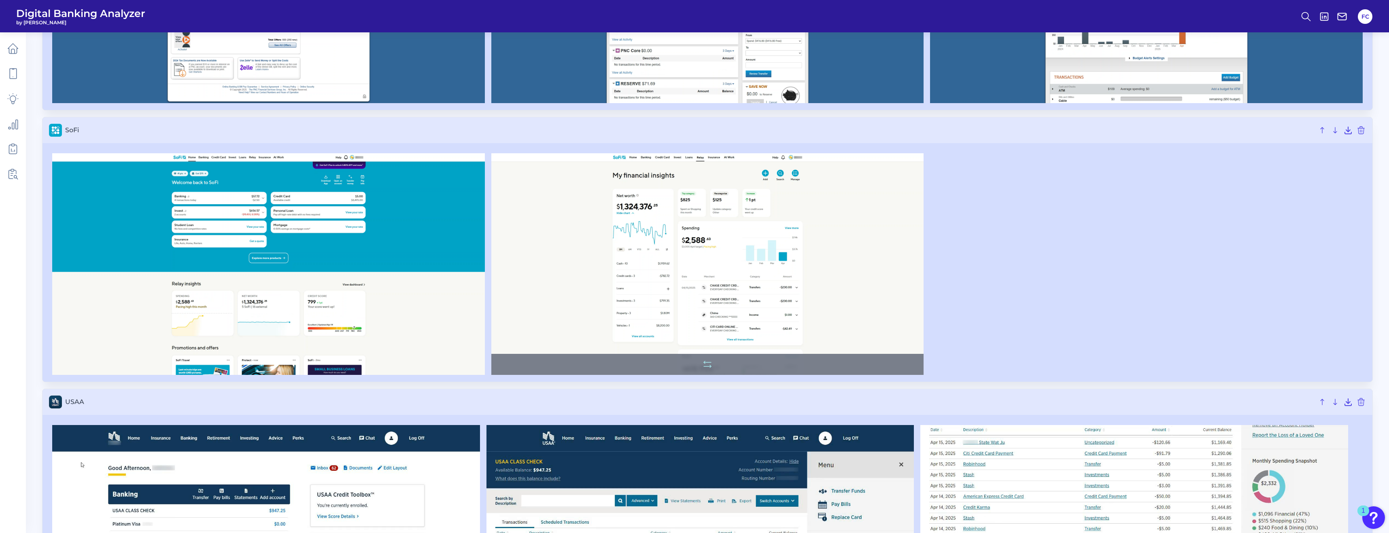
click at [605, 279] on img at bounding box center [707, 264] width 433 height 222
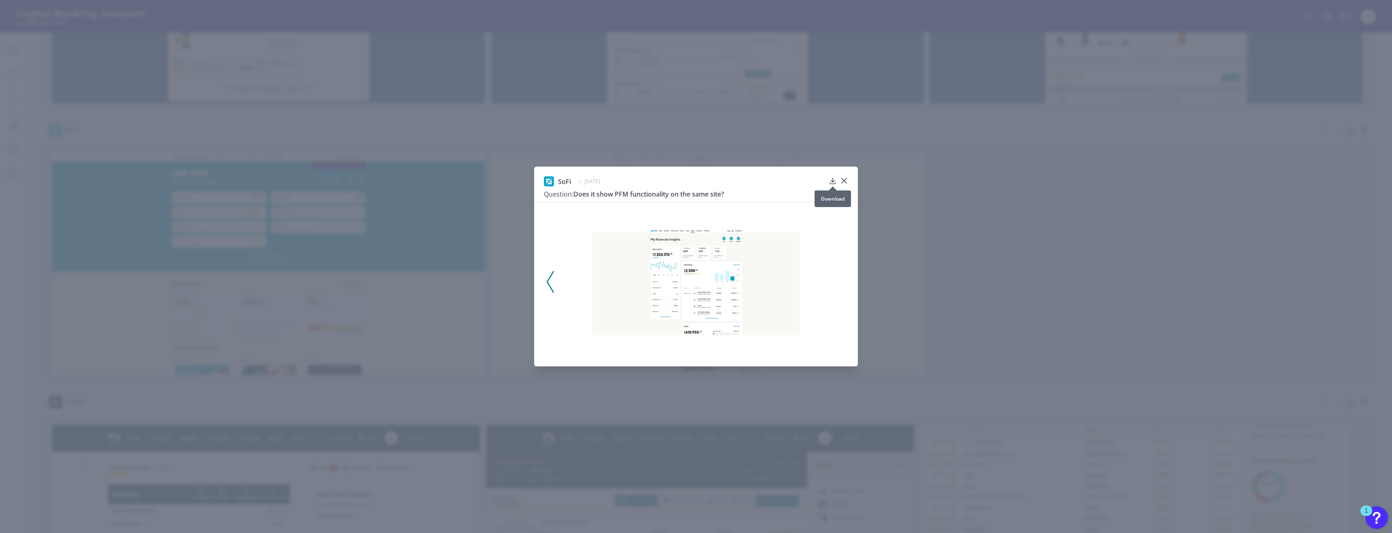
click at [605, 177] on icon at bounding box center [833, 181] width 8 height 8
click at [605, 181] on div "SoFi April 16, 2025 Question: Does it show PFM functionality on the same site?" at bounding box center [696, 266] width 1392 height 533
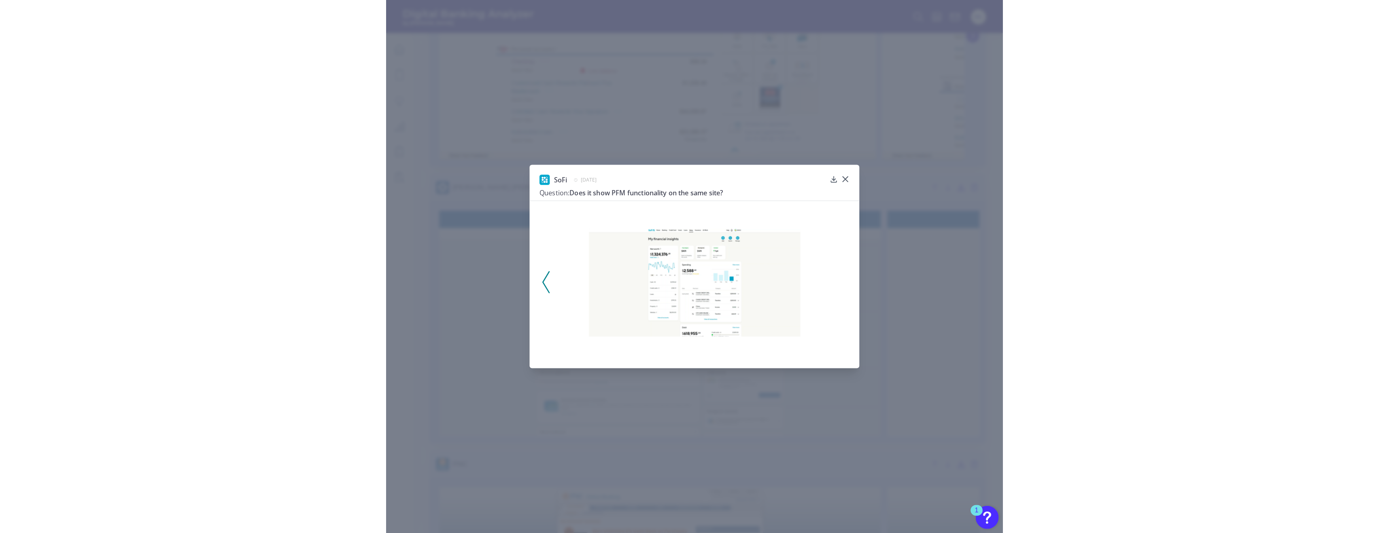
scroll to position [367, 0]
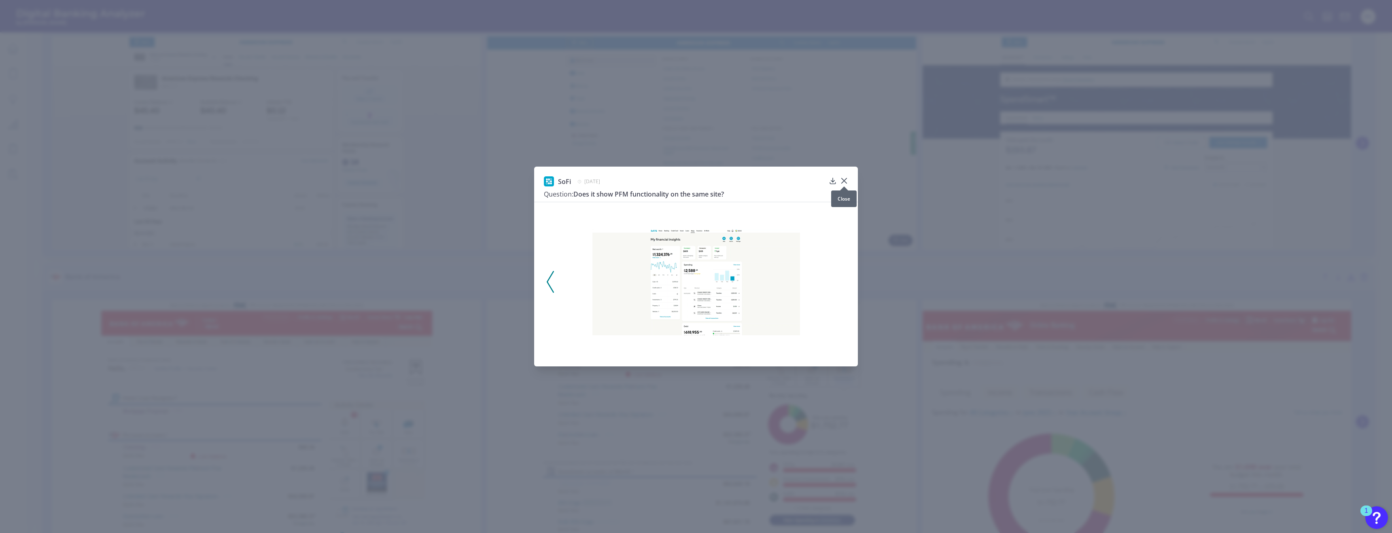
click at [605, 179] on icon at bounding box center [844, 180] width 5 height 5
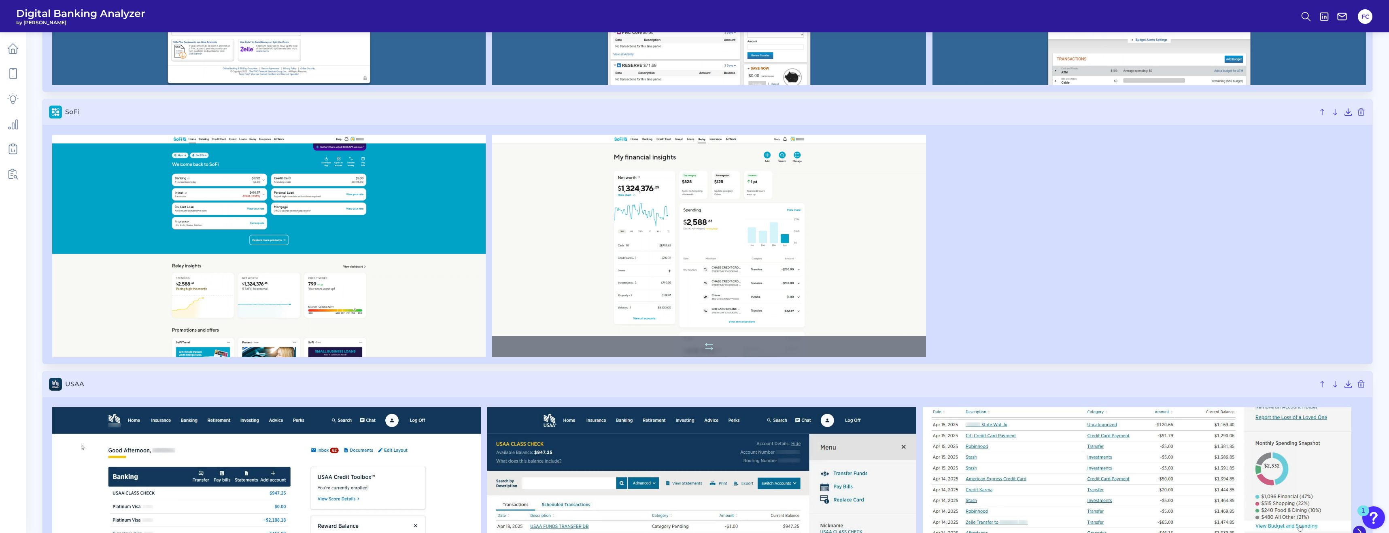
scroll to position [1374, 0]
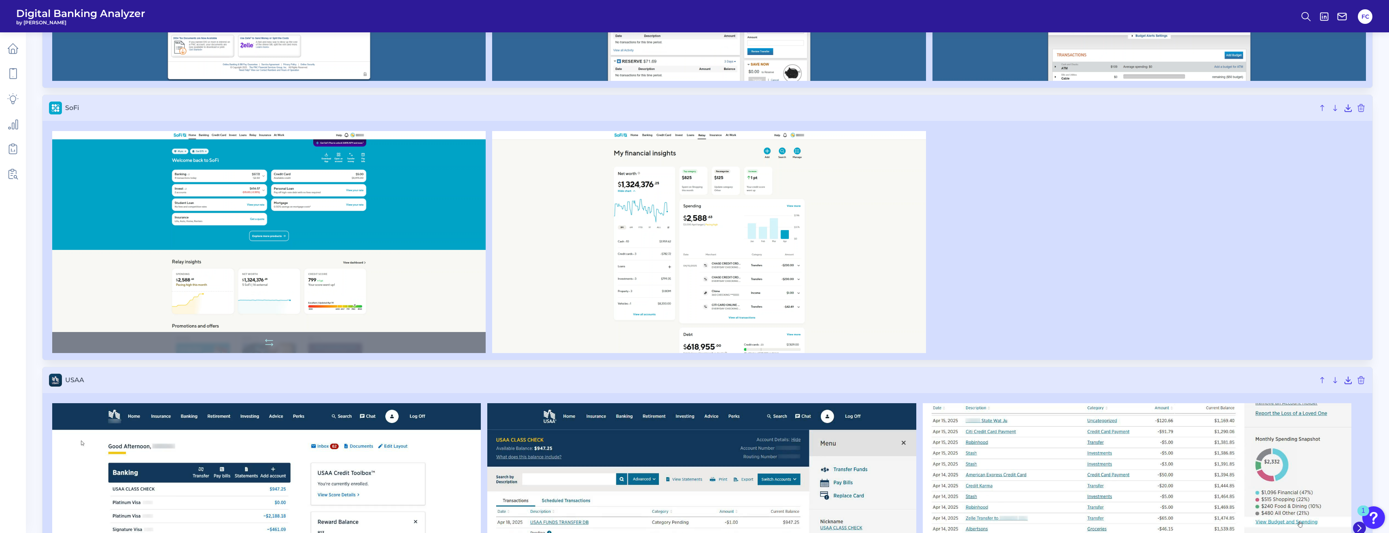
click at [206, 273] on img at bounding box center [268, 242] width 433 height 222
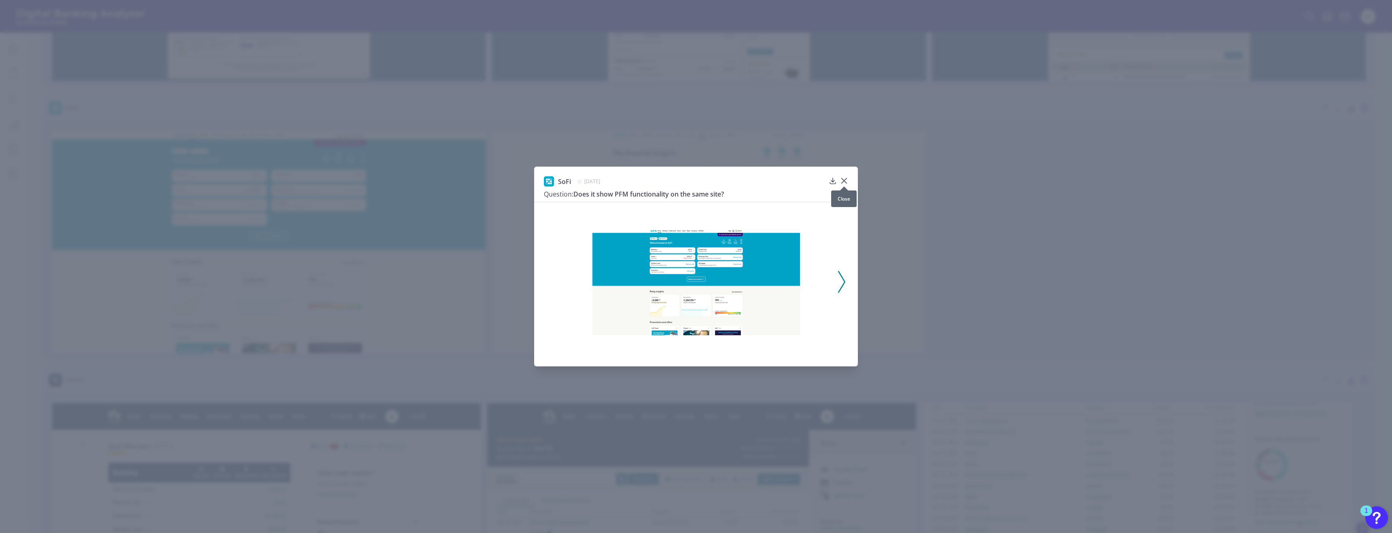
click at [605, 183] on div at bounding box center [844, 186] width 8 height 8
click at [605, 179] on icon at bounding box center [844, 180] width 5 height 5
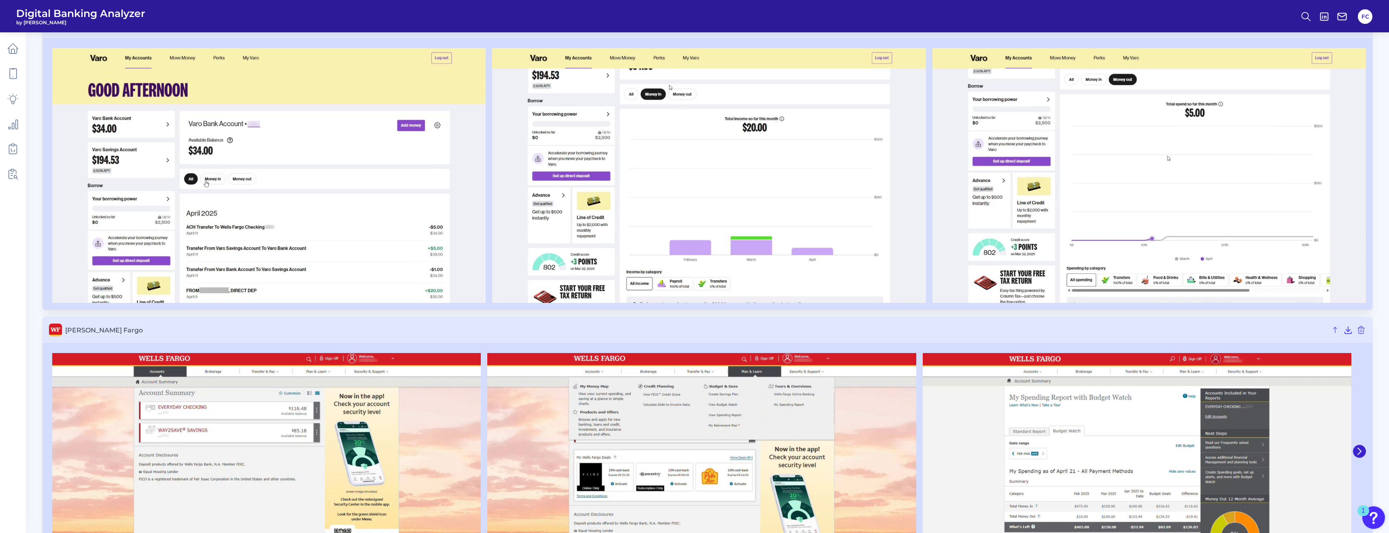
scroll to position [2031, 0]
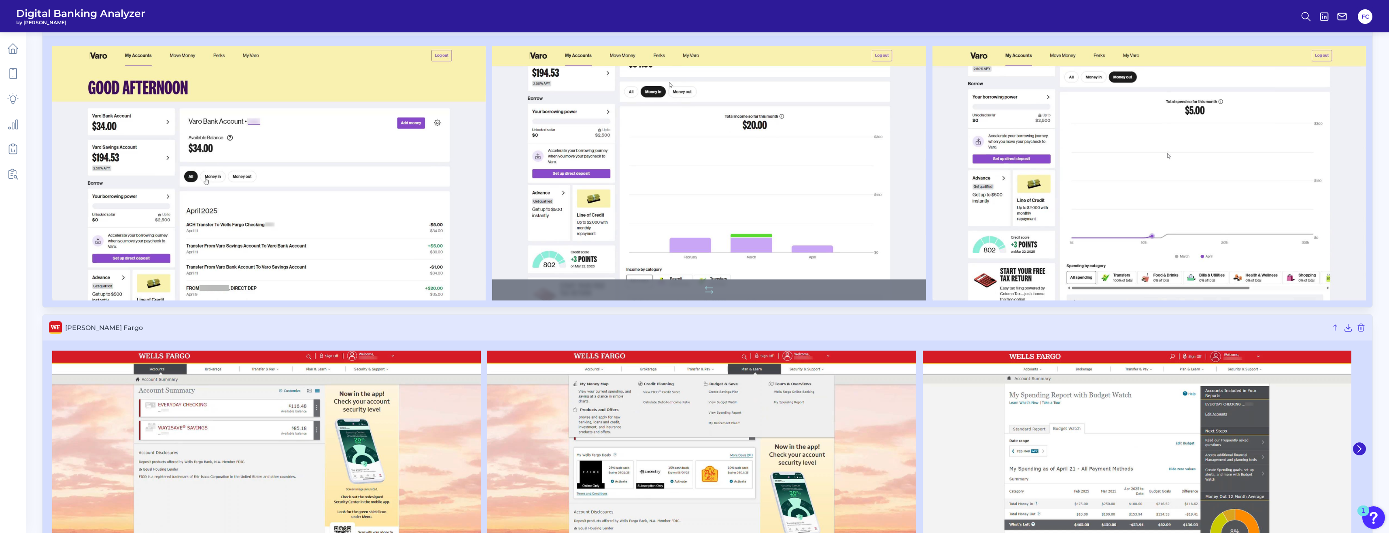
click at [605, 209] on img at bounding box center [708, 173] width 433 height 255
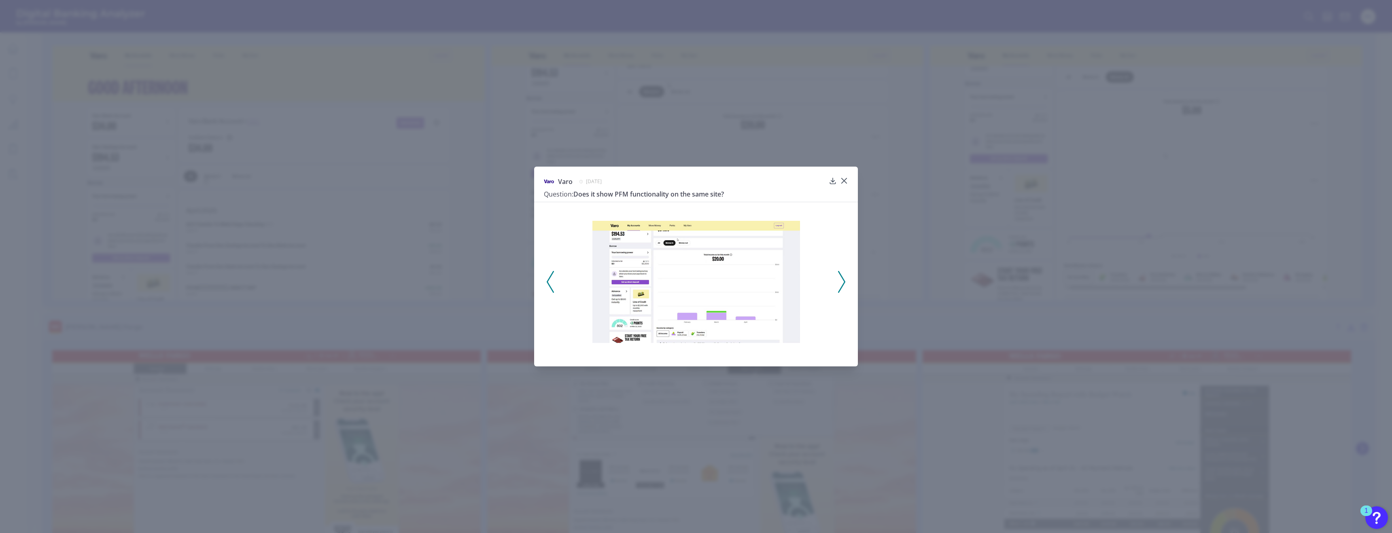
click at [605, 279] on polyline at bounding box center [841, 282] width 6 height 21
click at [605, 180] on icon at bounding box center [844, 180] width 5 height 5
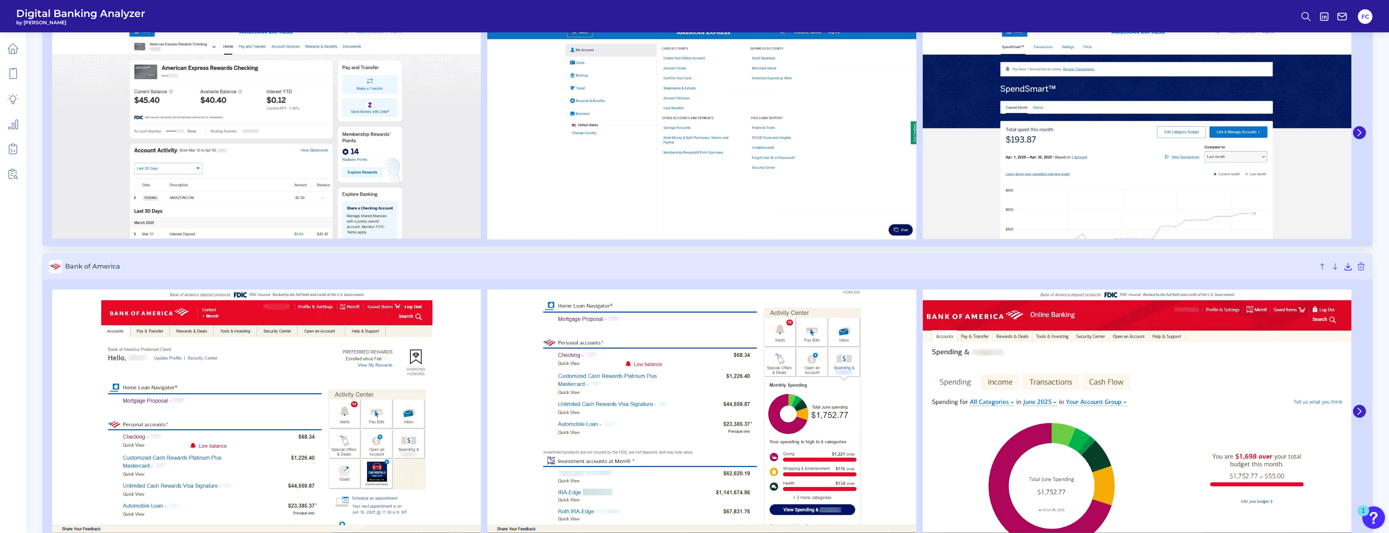
scroll to position [0, 0]
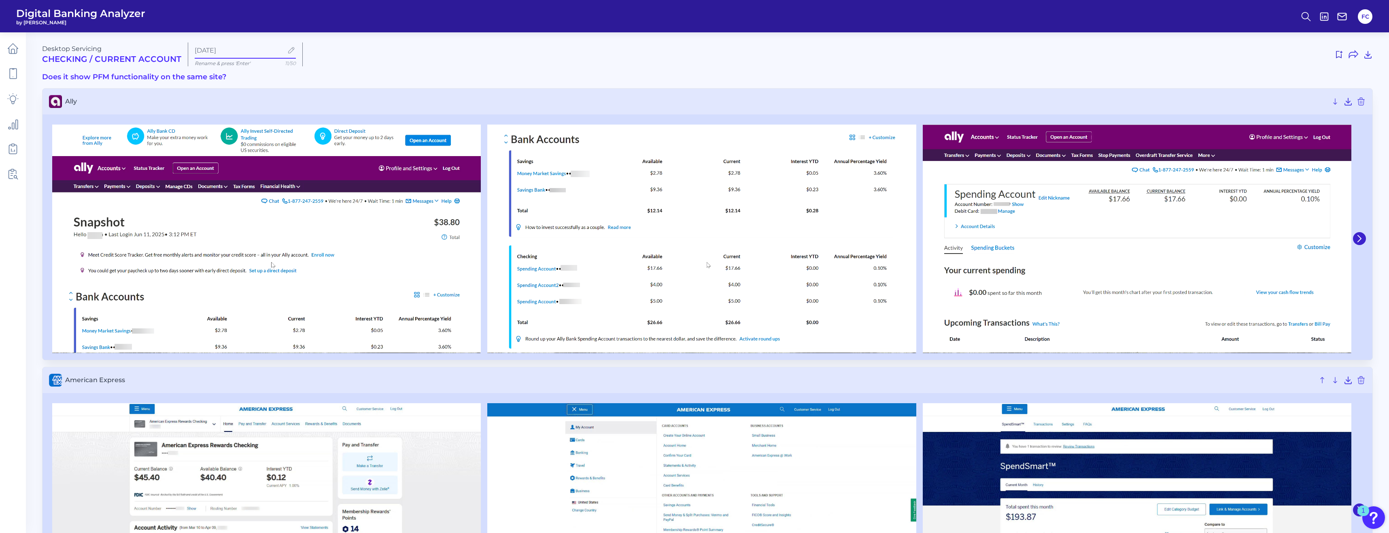
click at [244, 53] on input "[DATE]" at bounding box center [239, 51] width 88 height 8
drag, startPoint x: 401, startPoint y: 51, endPoint x: 408, endPoint y: 51, distance: 7.7
click at [408, 51] on div at bounding box center [840, 54] width 1063 height 13
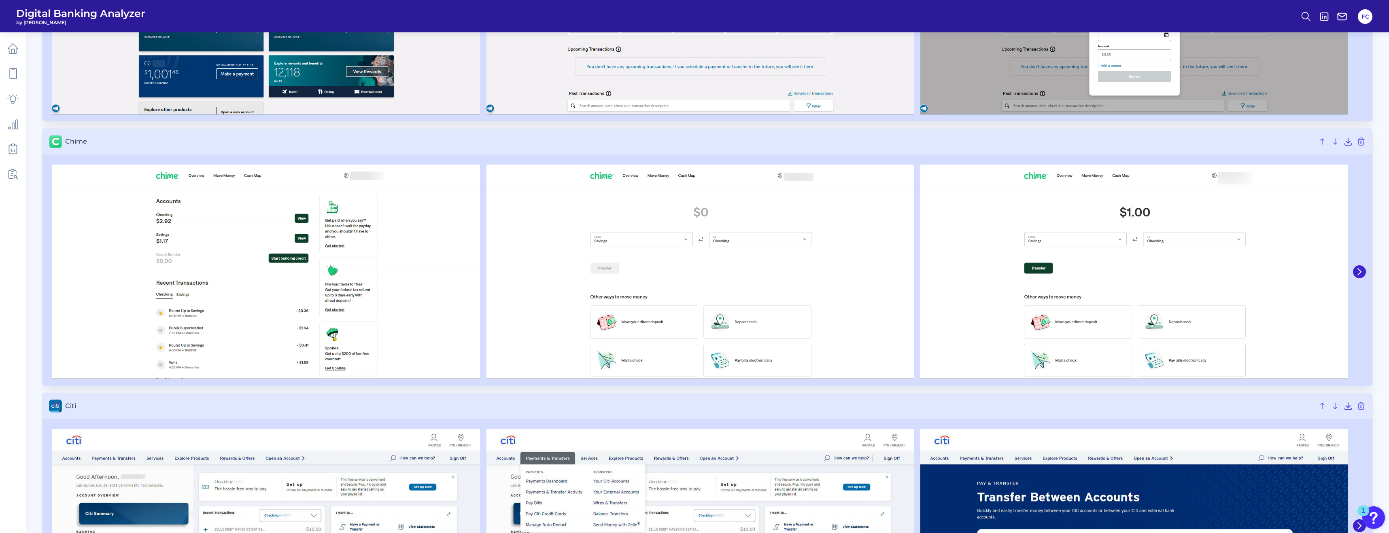
scroll to position [1680, 0]
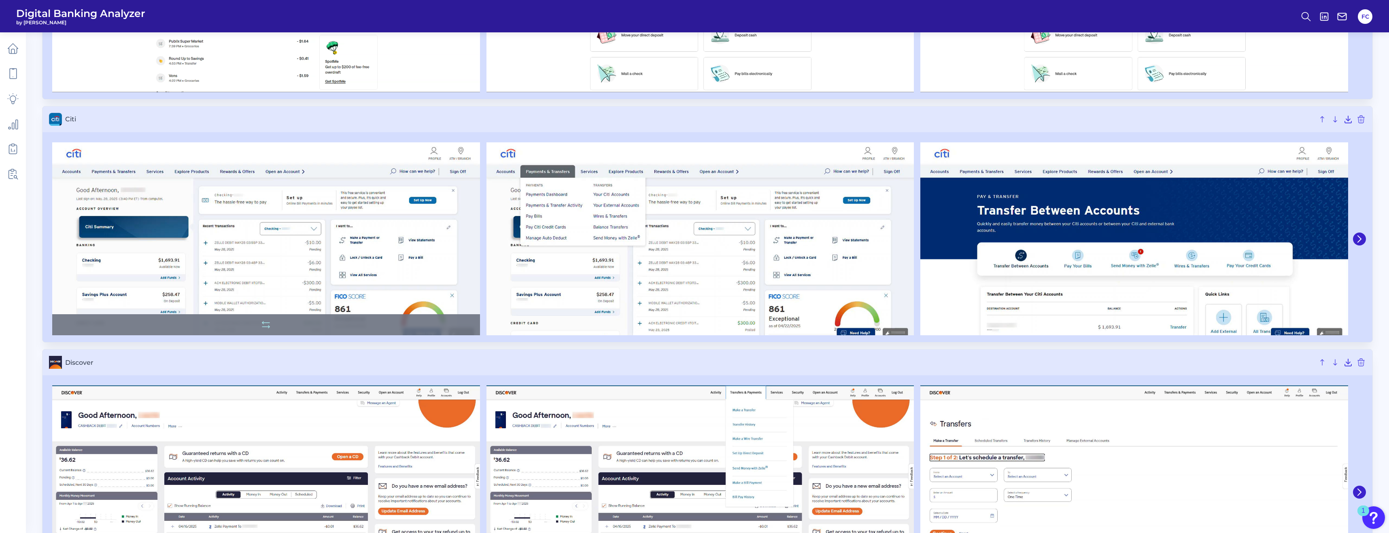
click at [247, 250] on img at bounding box center [266, 238] width 428 height 193
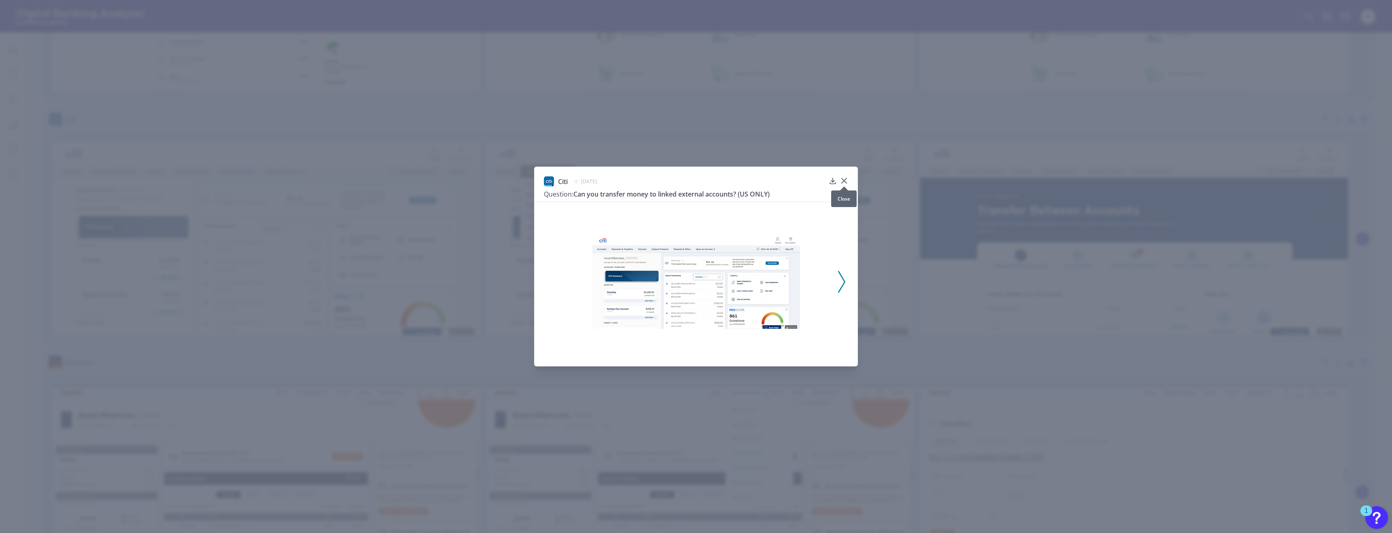
click at [605, 179] on icon at bounding box center [844, 181] width 8 height 8
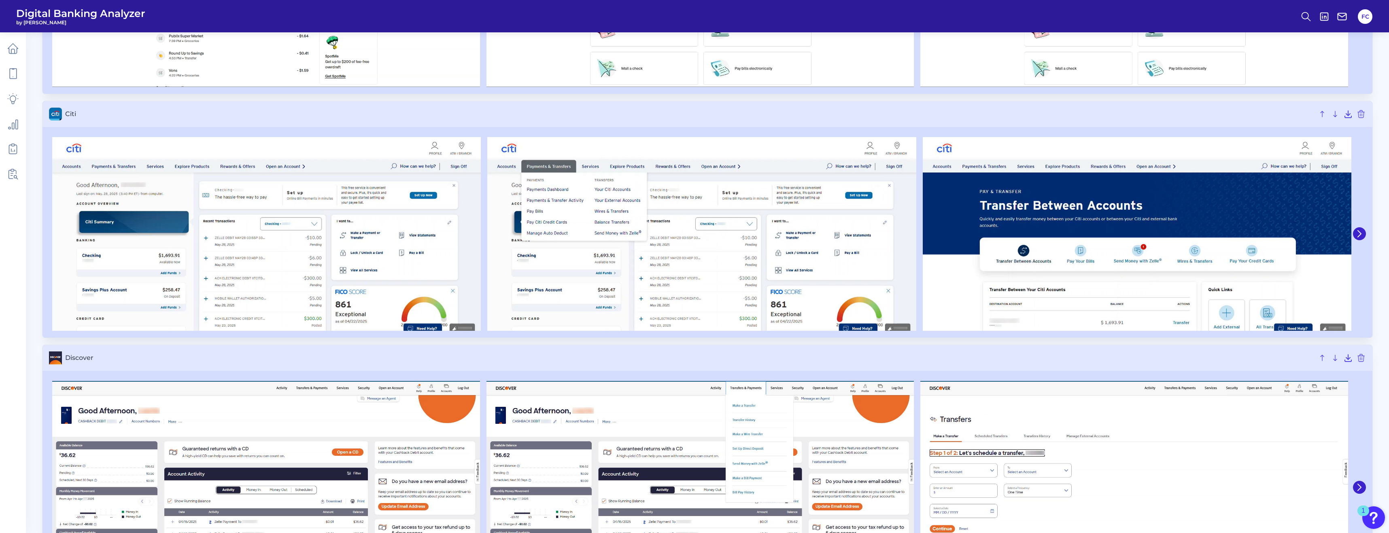
scroll to position [1686, 0]
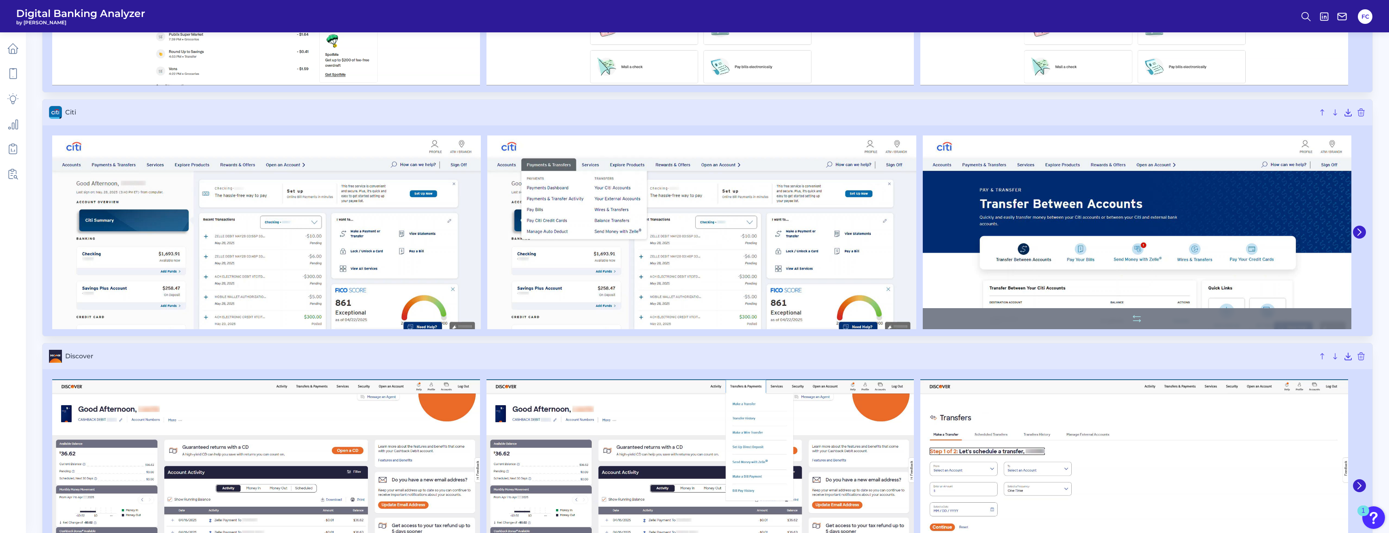
click at [605, 217] on img at bounding box center [1137, 233] width 428 height 194
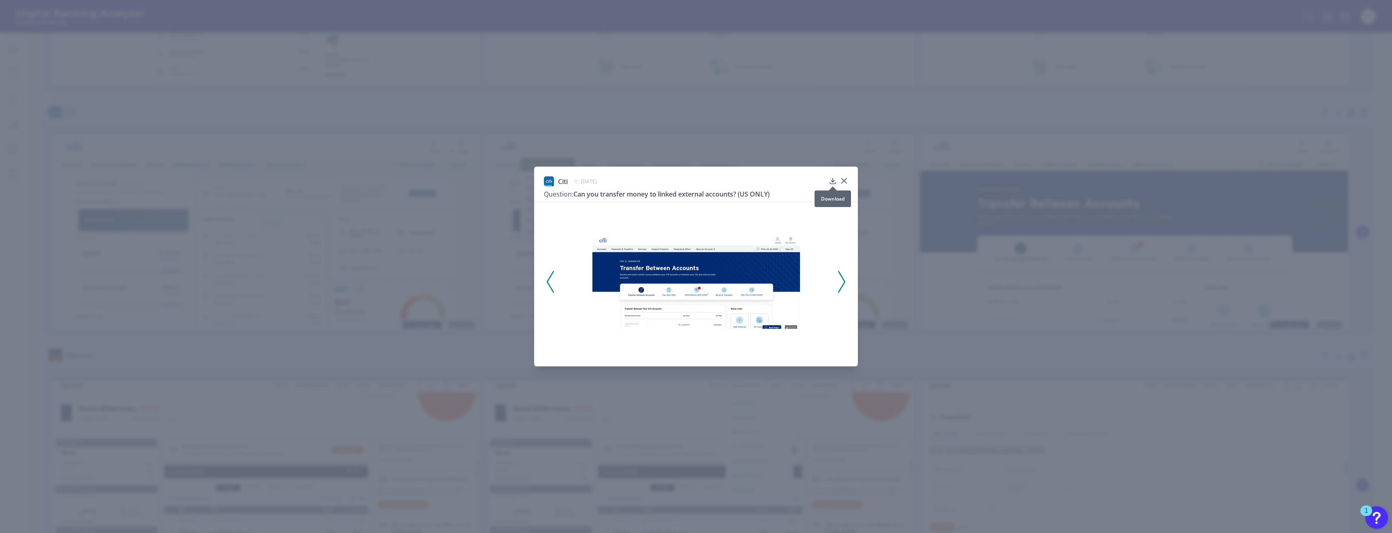
click at [605, 182] on icon at bounding box center [833, 181] width 8 height 8
click at [605, 337] on div "Citi May 28, 2025 Question: Can you transfer money to linked external accounts?…" at bounding box center [696, 266] width 1392 height 533
click at [605, 178] on icon at bounding box center [844, 181] width 8 height 8
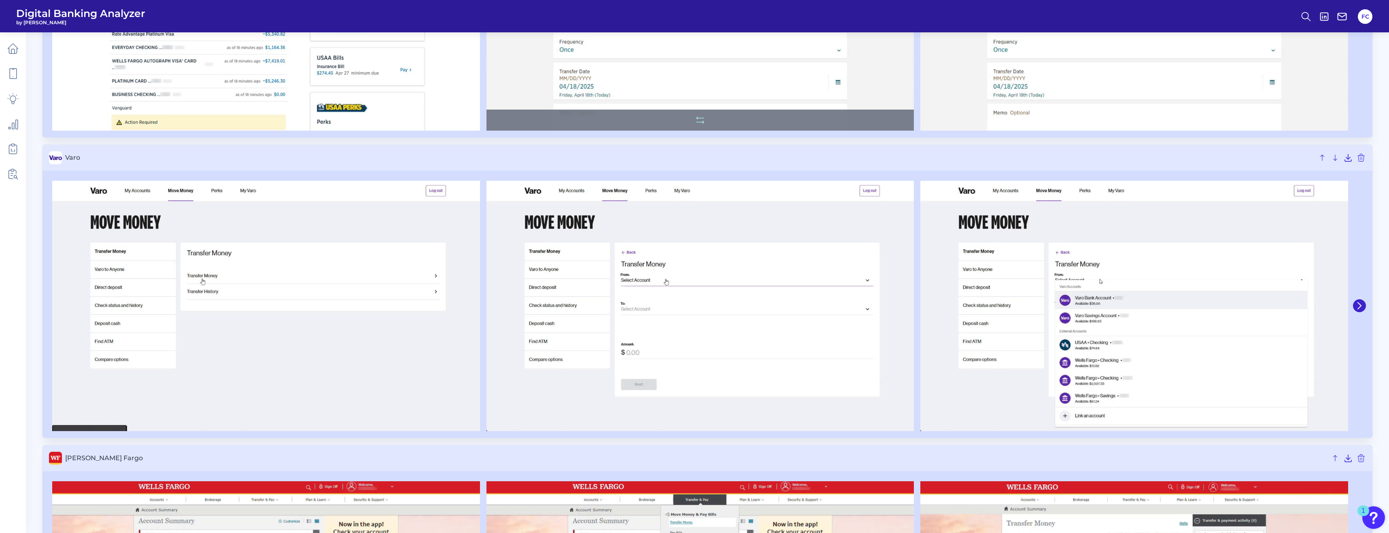
scroll to position [3257, 0]
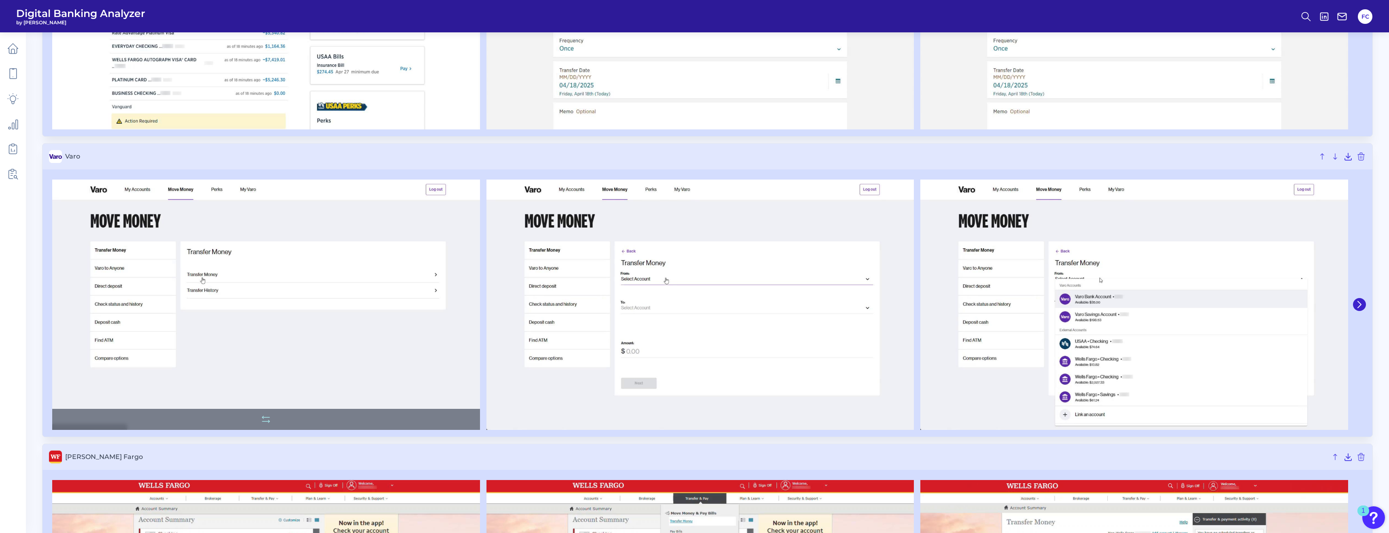
click at [248, 349] on img at bounding box center [266, 305] width 428 height 250
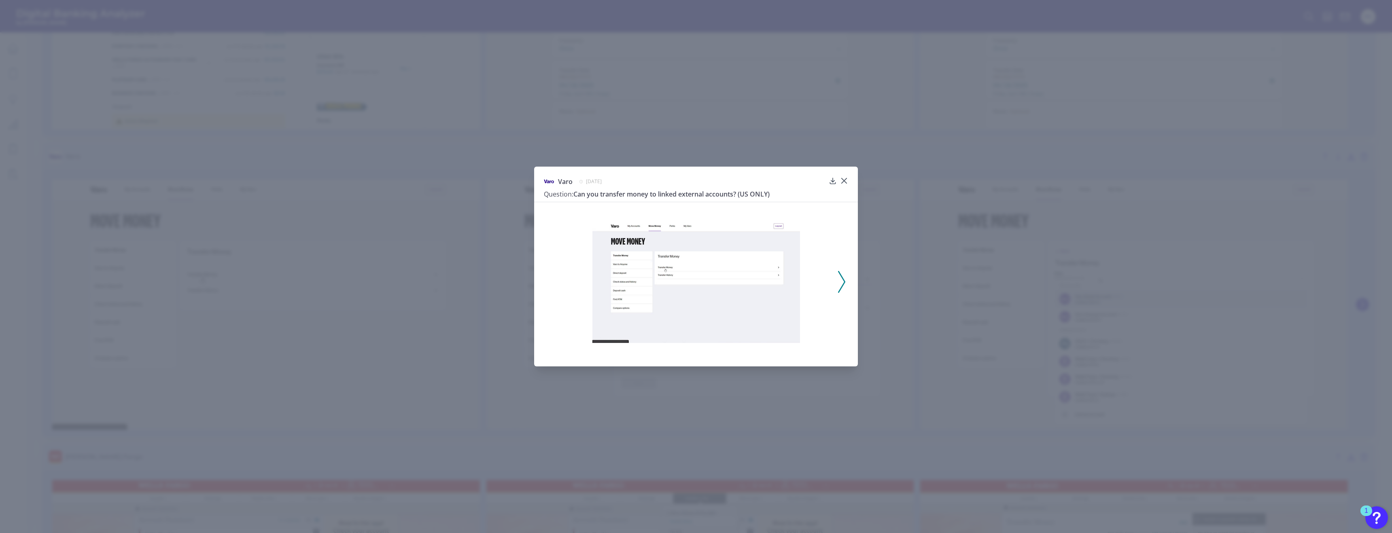
click at [605, 266] on img at bounding box center [696, 282] width 208 height 122
click at [605, 180] on icon at bounding box center [832, 181] width 5 height 6
click at [605, 183] on div at bounding box center [844, 186] width 8 height 8
click at [605, 181] on icon at bounding box center [844, 180] width 5 height 5
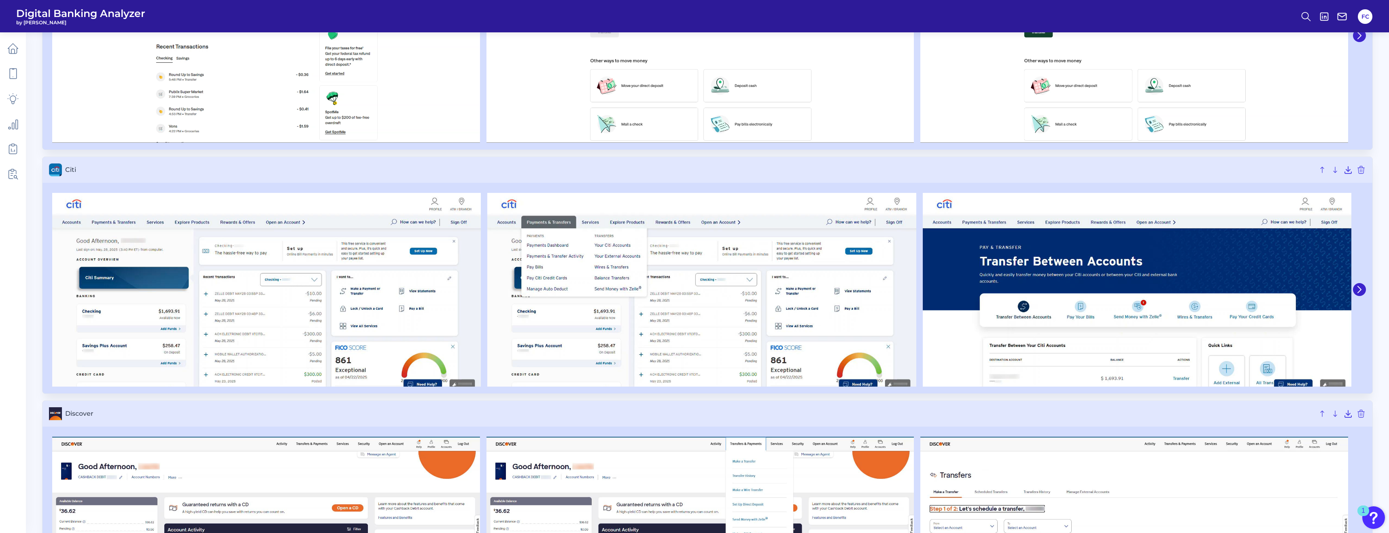
scroll to position [1633, 0]
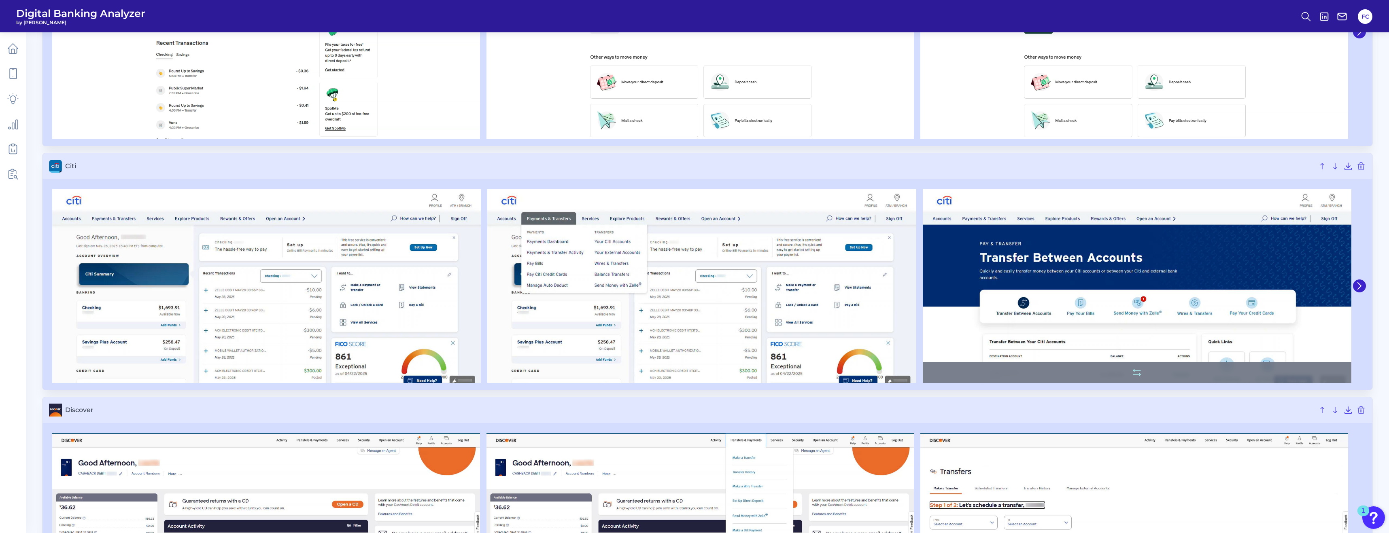
click at [605, 281] on img at bounding box center [1137, 286] width 428 height 194
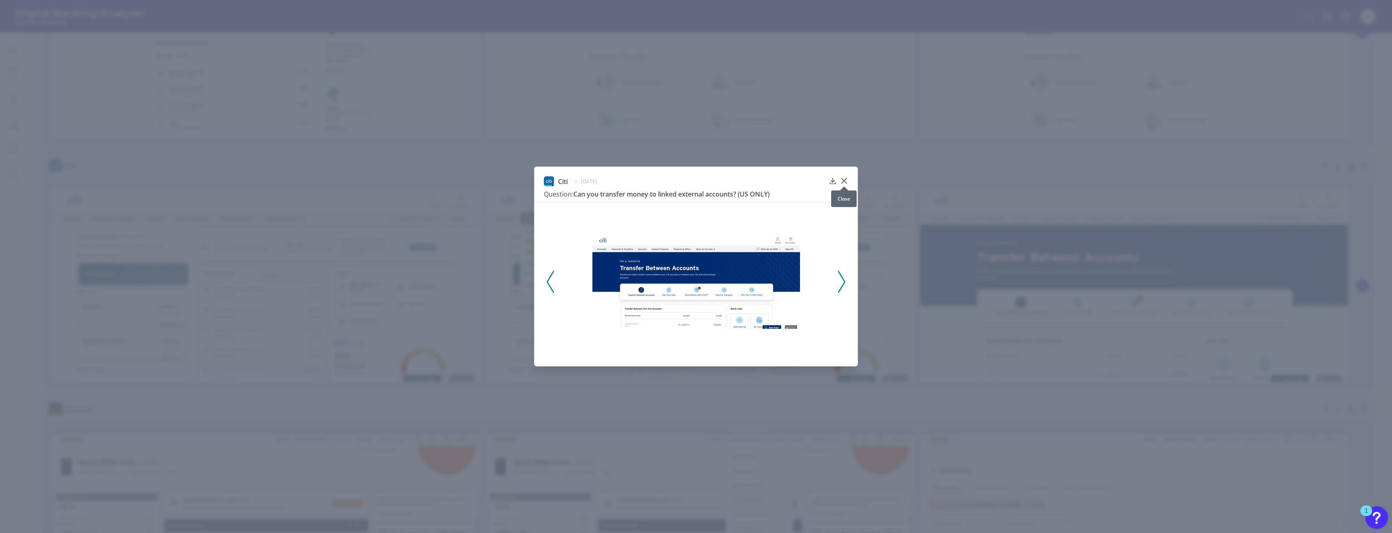
click at [605, 178] on icon at bounding box center [844, 181] width 8 height 8
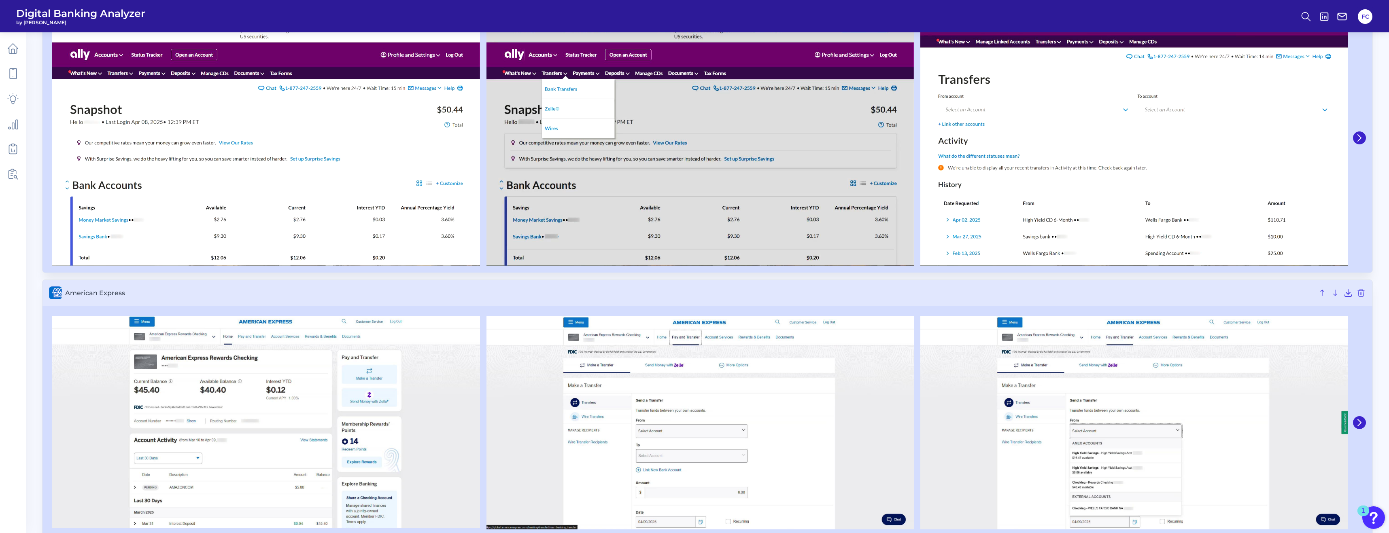
scroll to position [0, 0]
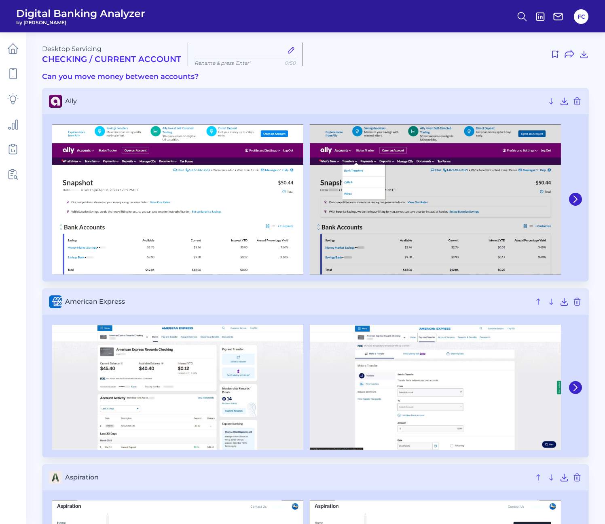
type input "[DATE]"
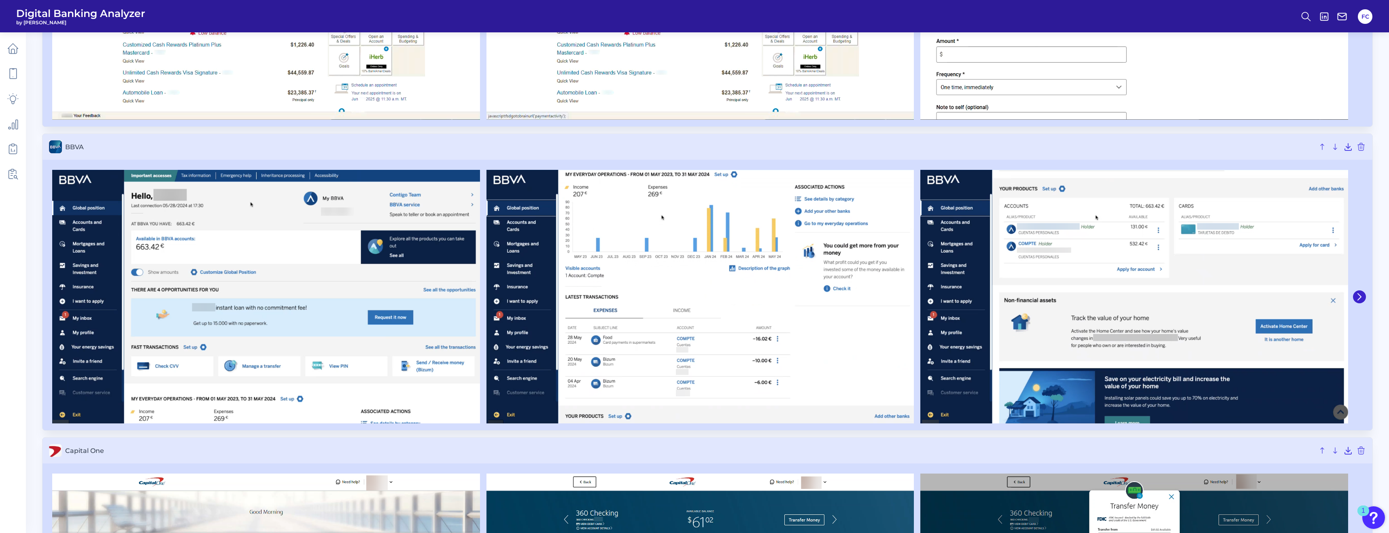
scroll to position [1164, 0]
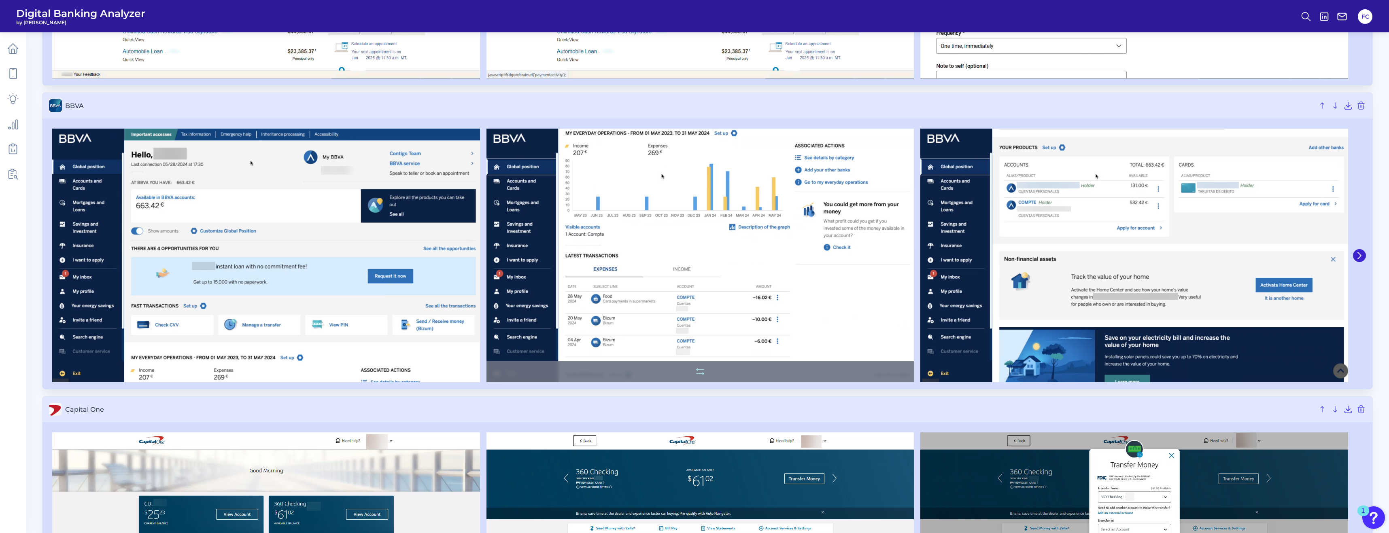
click at [605, 197] on img at bounding box center [700, 256] width 428 height 254
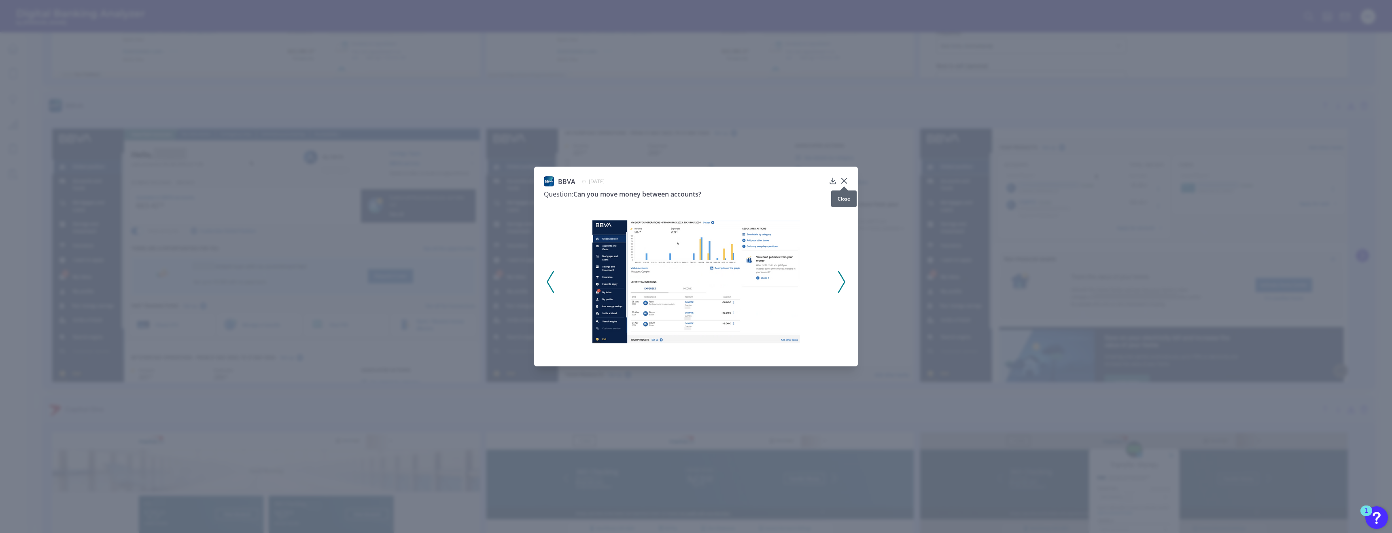
click at [605, 181] on icon at bounding box center [844, 181] width 8 height 8
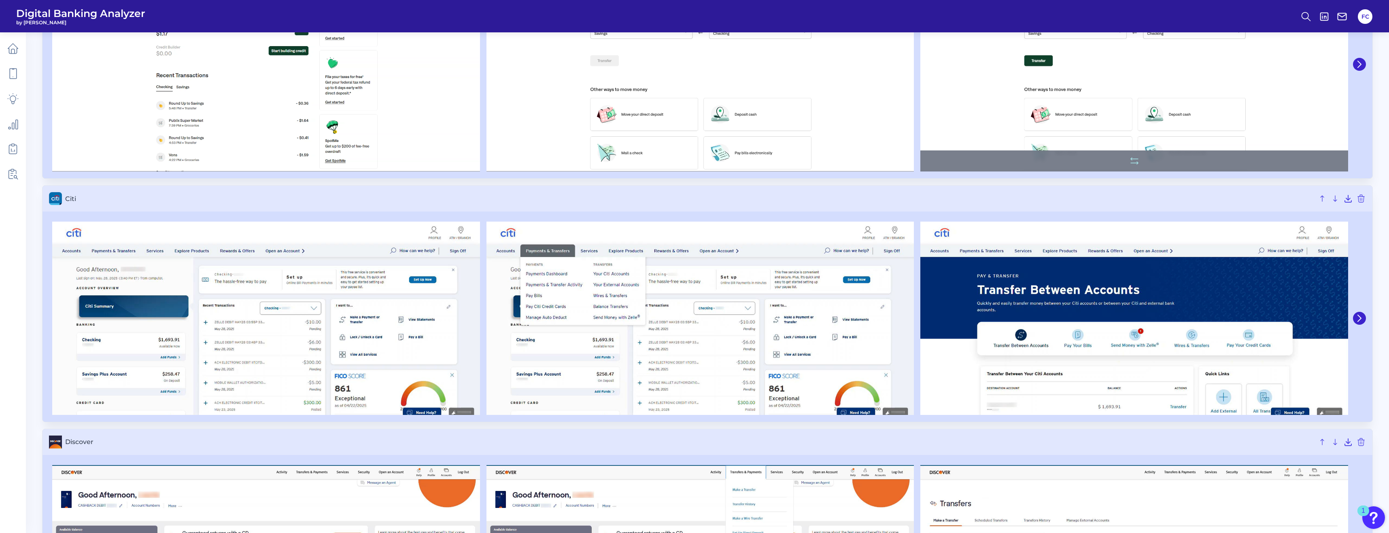
scroll to position [2006, 0]
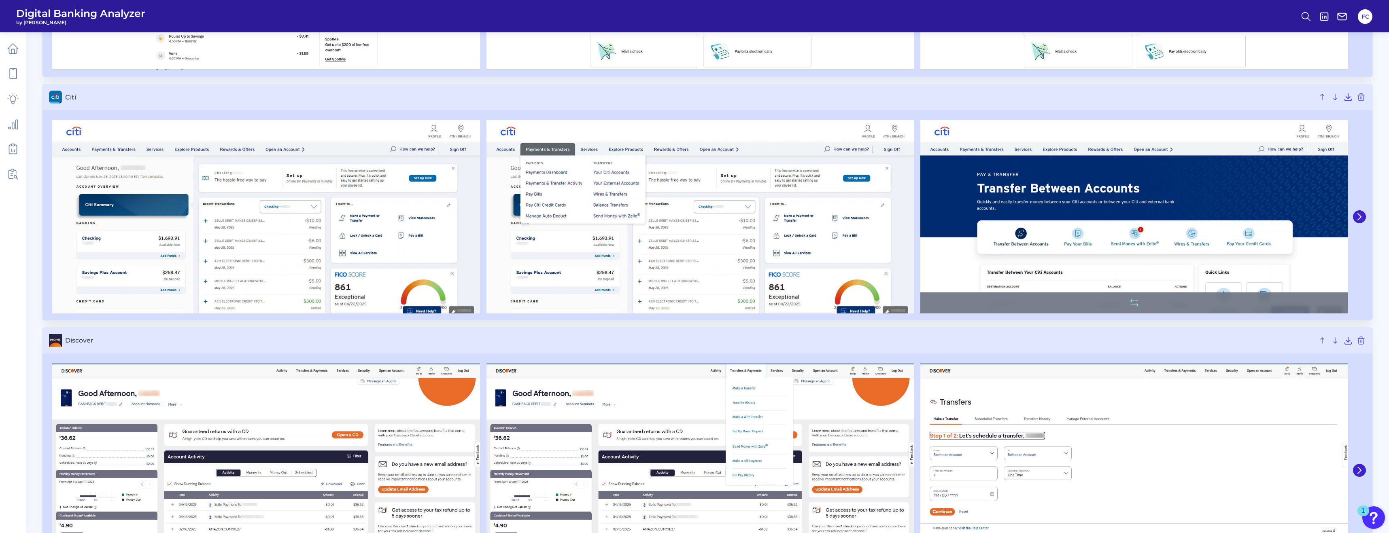
drag, startPoint x: 1152, startPoint y: 204, endPoint x: 1155, endPoint y: 199, distance: 5.4
click at [605, 199] on img at bounding box center [1134, 216] width 428 height 193
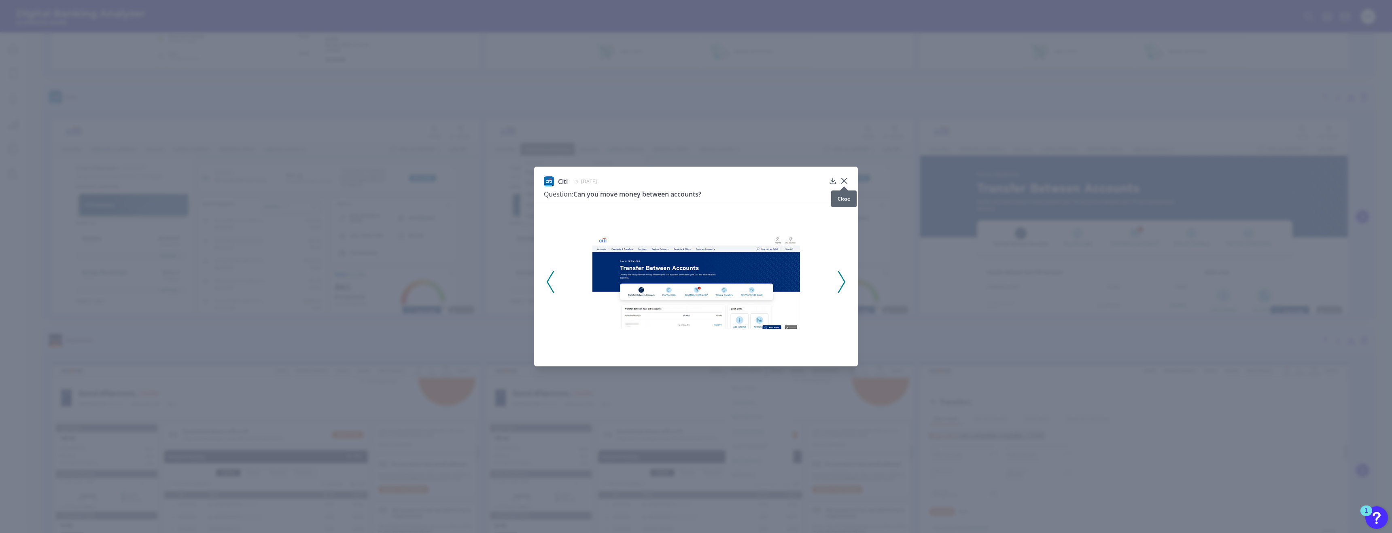
click at [605, 180] on icon at bounding box center [844, 180] width 5 height 5
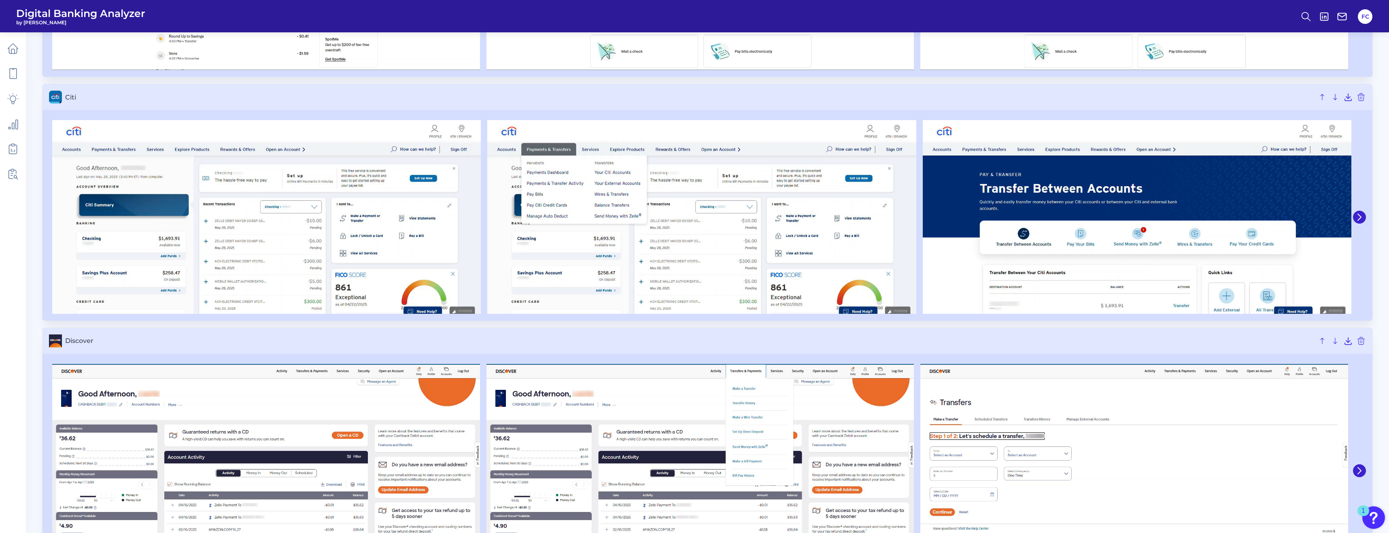
click at [605, 463] on img at bounding box center [1134, 471] width 428 height 214
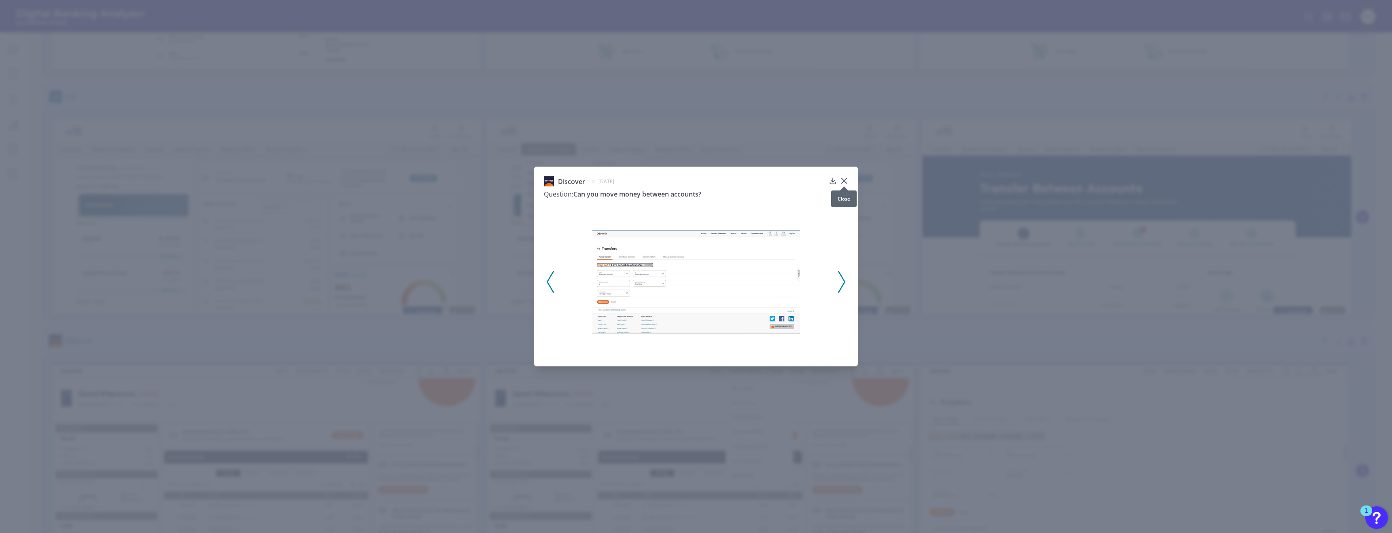
click at [605, 180] on icon at bounding box center [844, 180] width 5 height 5
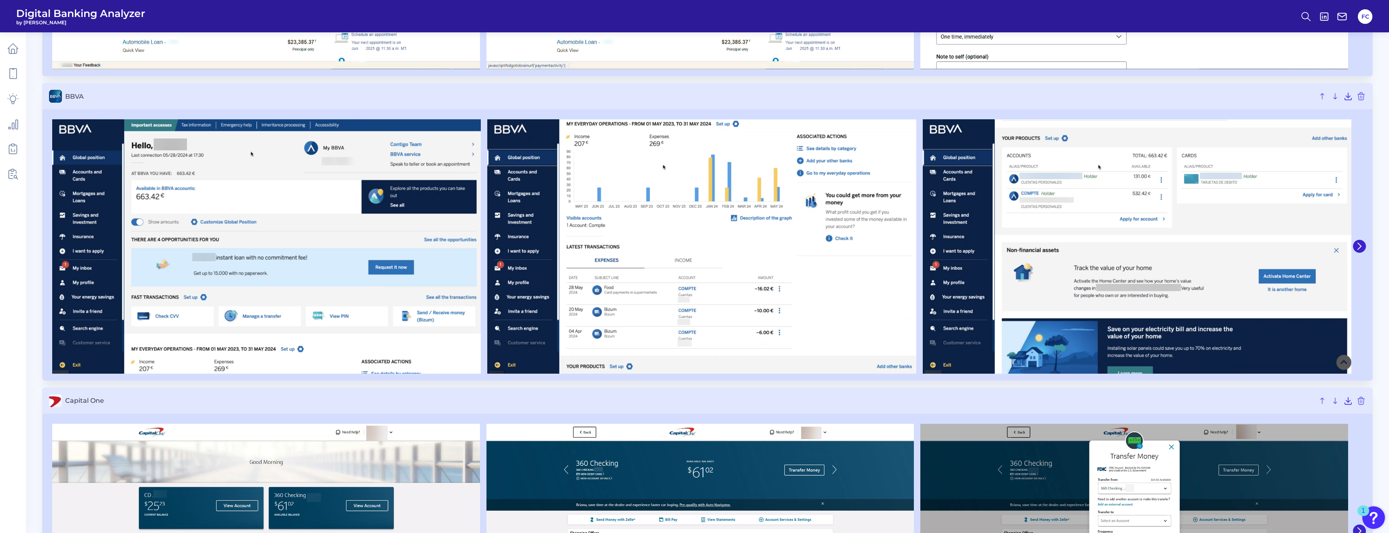
scroll to position [1182, 0]
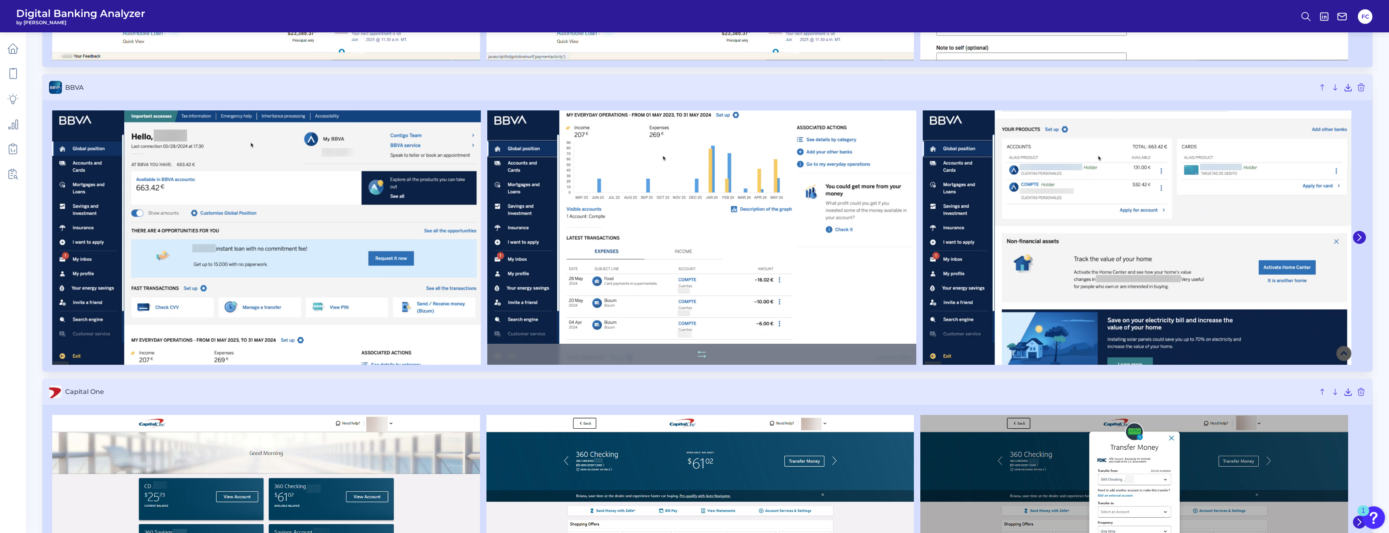
click at [605, 195] on img at bounding box center [701, 237] width 428 height 254
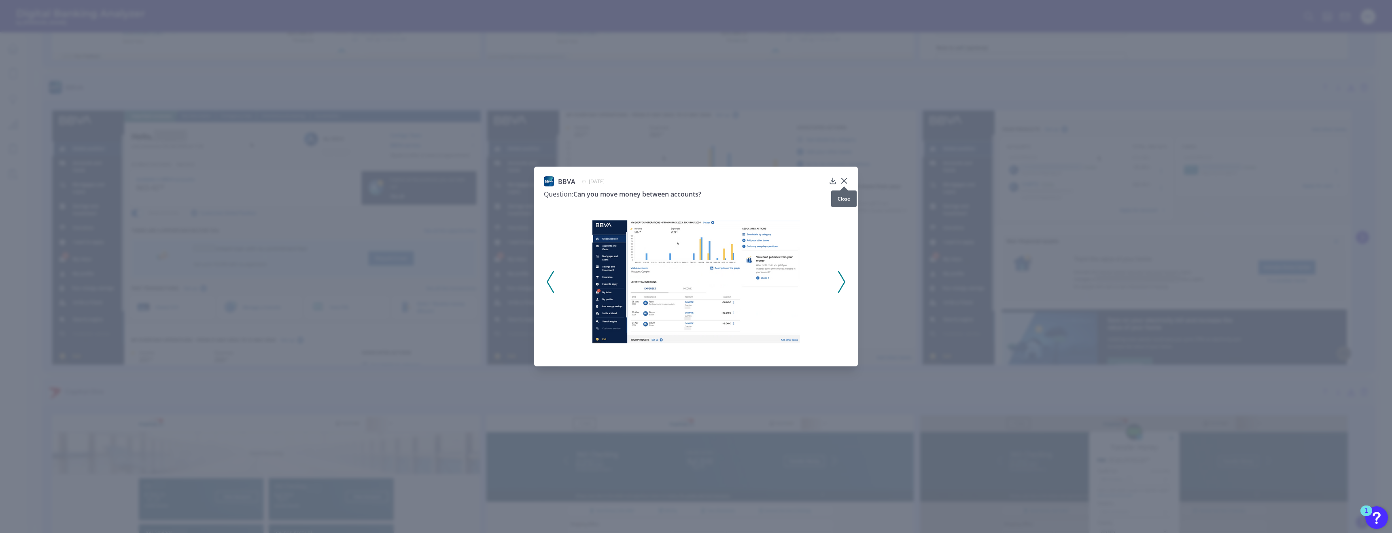
click at [605, 177] on icon at bounding box center [844, 181] width 8 height 8
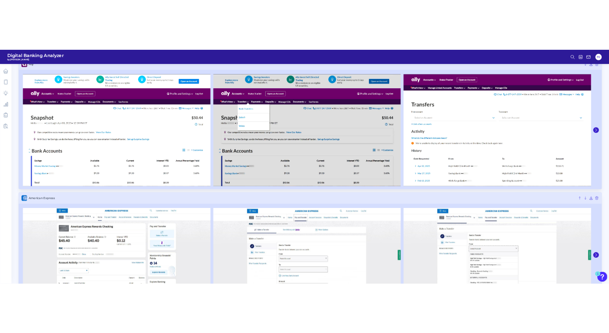
scroll to position [0, 0]
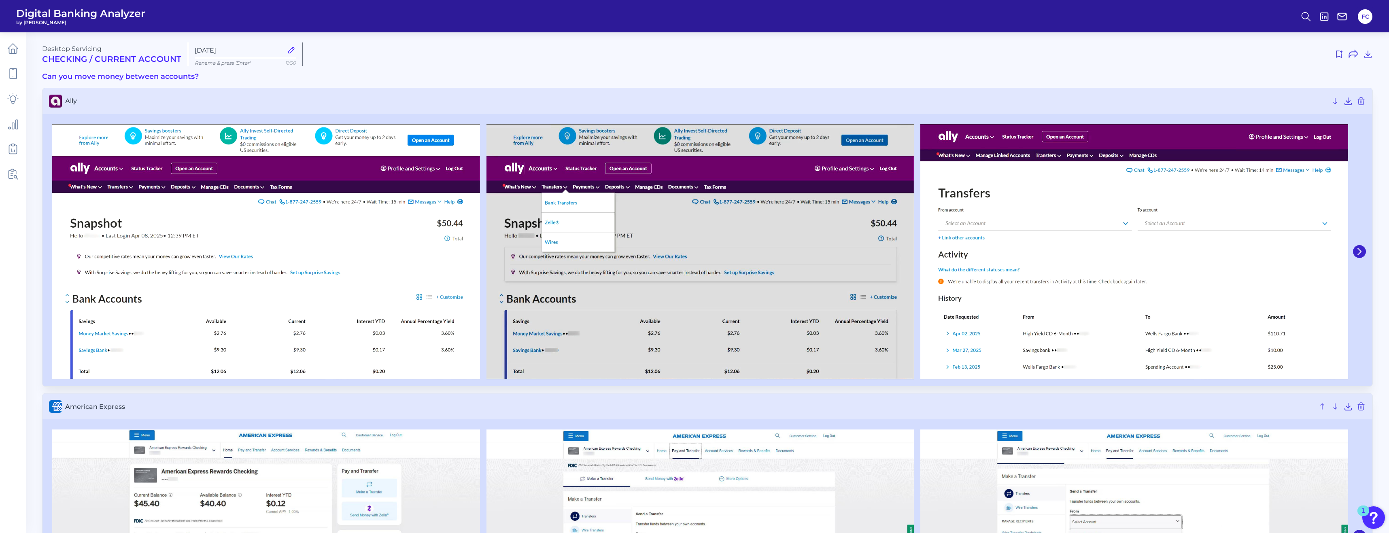
drag, startPoint x: 16, startPoint y: 13, endPoint x: 60, endPoint y: 23, distance: 45.3
click at [60, 23] on div "Digital Banking Analyzer by Curinos" at bounding box center [80, 16] width 129 height 18
